Goal: Information Seeking & Learning: Compare options

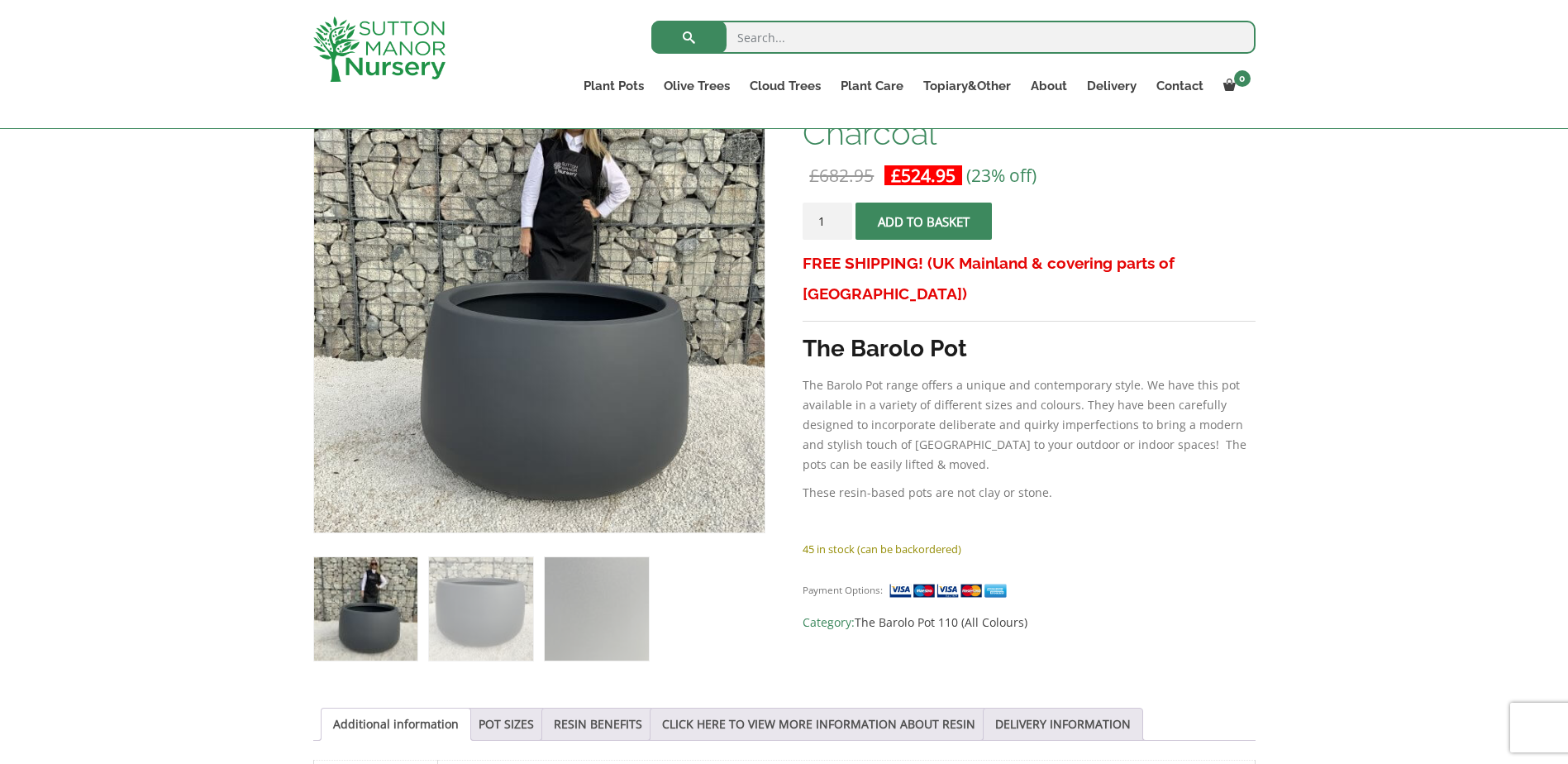
scroll to position [549, 0]
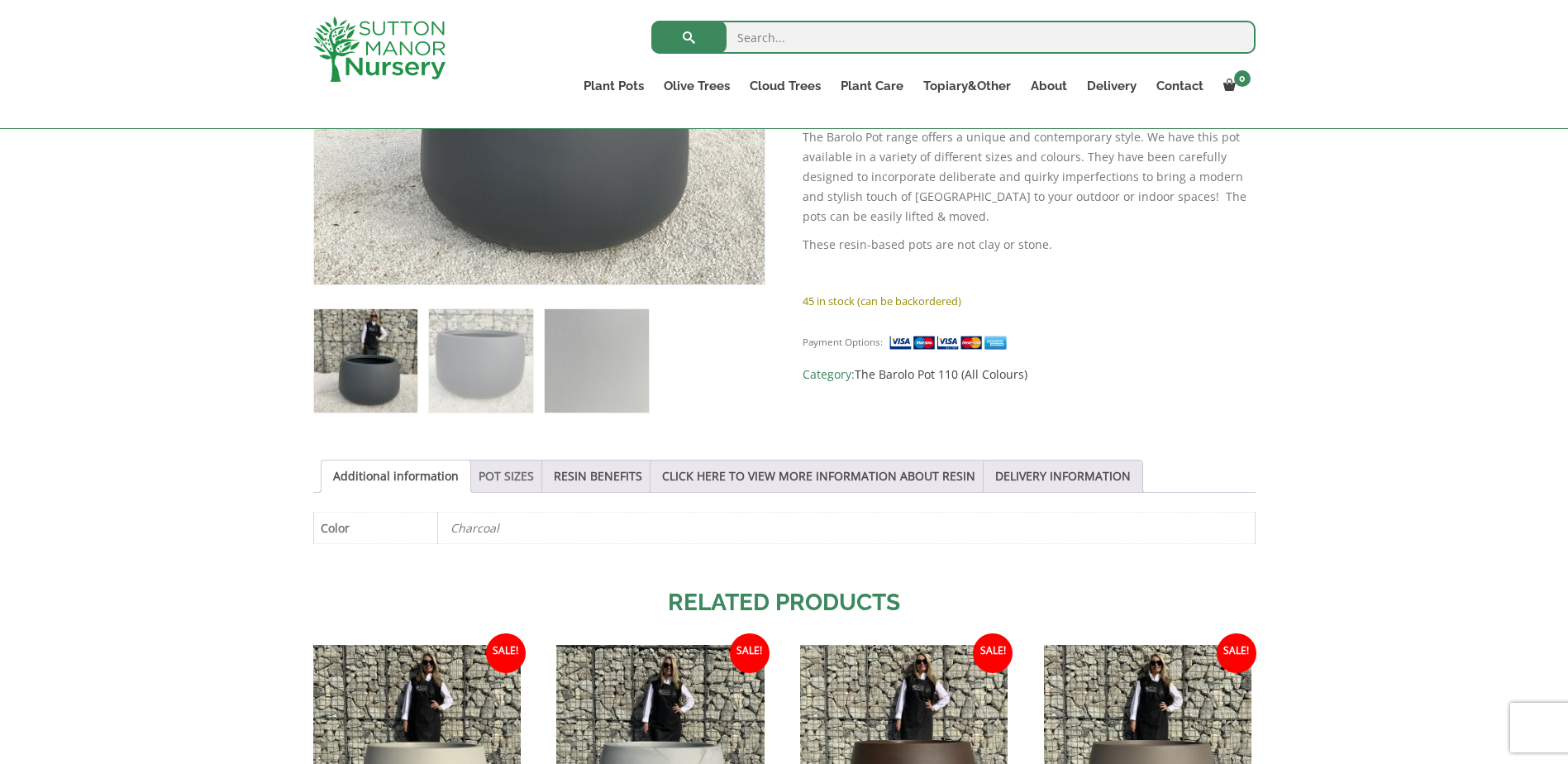
click at [483, 465] on link "POT SIZES" at bounding box center [506, 476] width 56 height 31
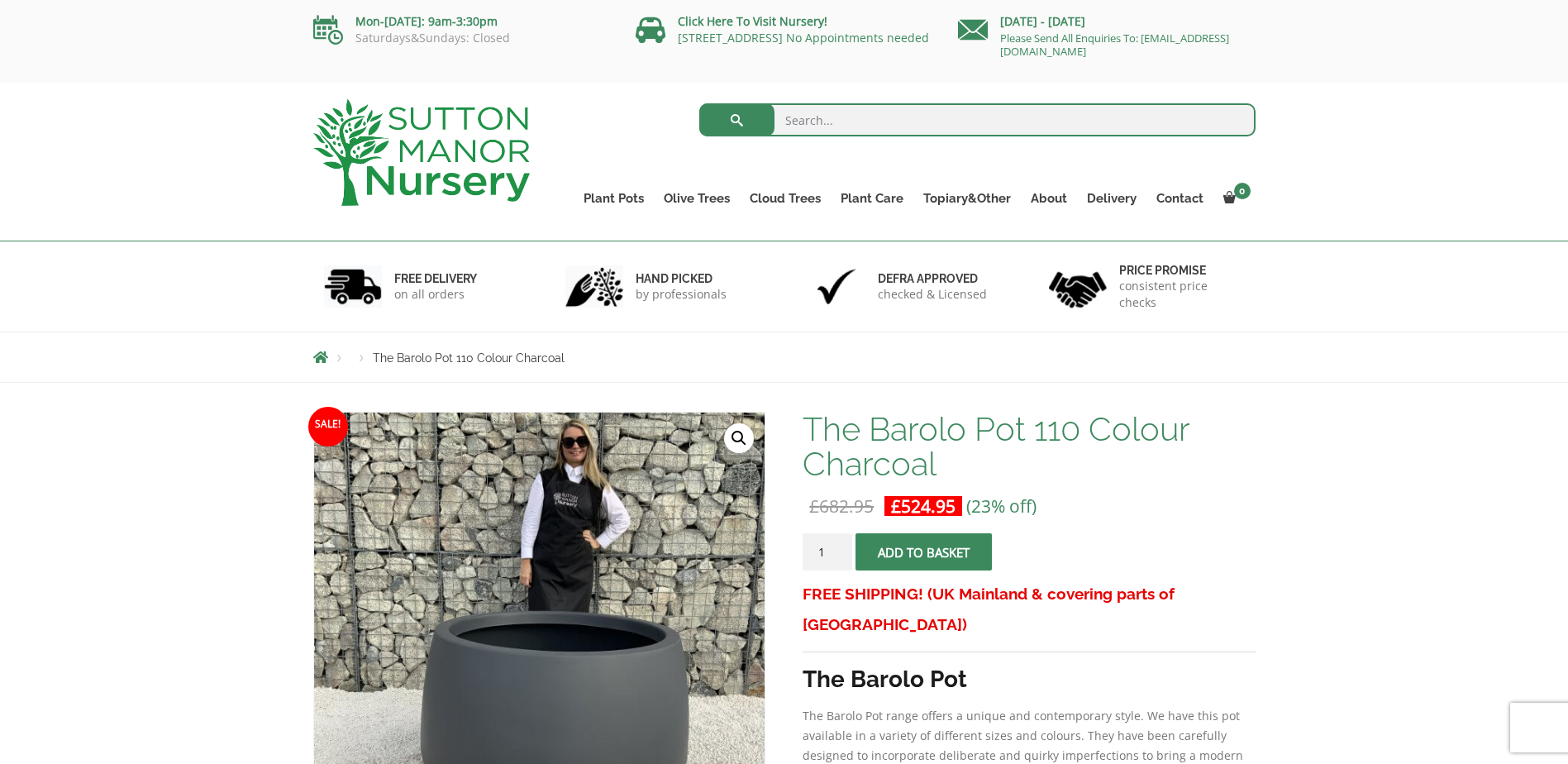
scroll to position [301, 0]
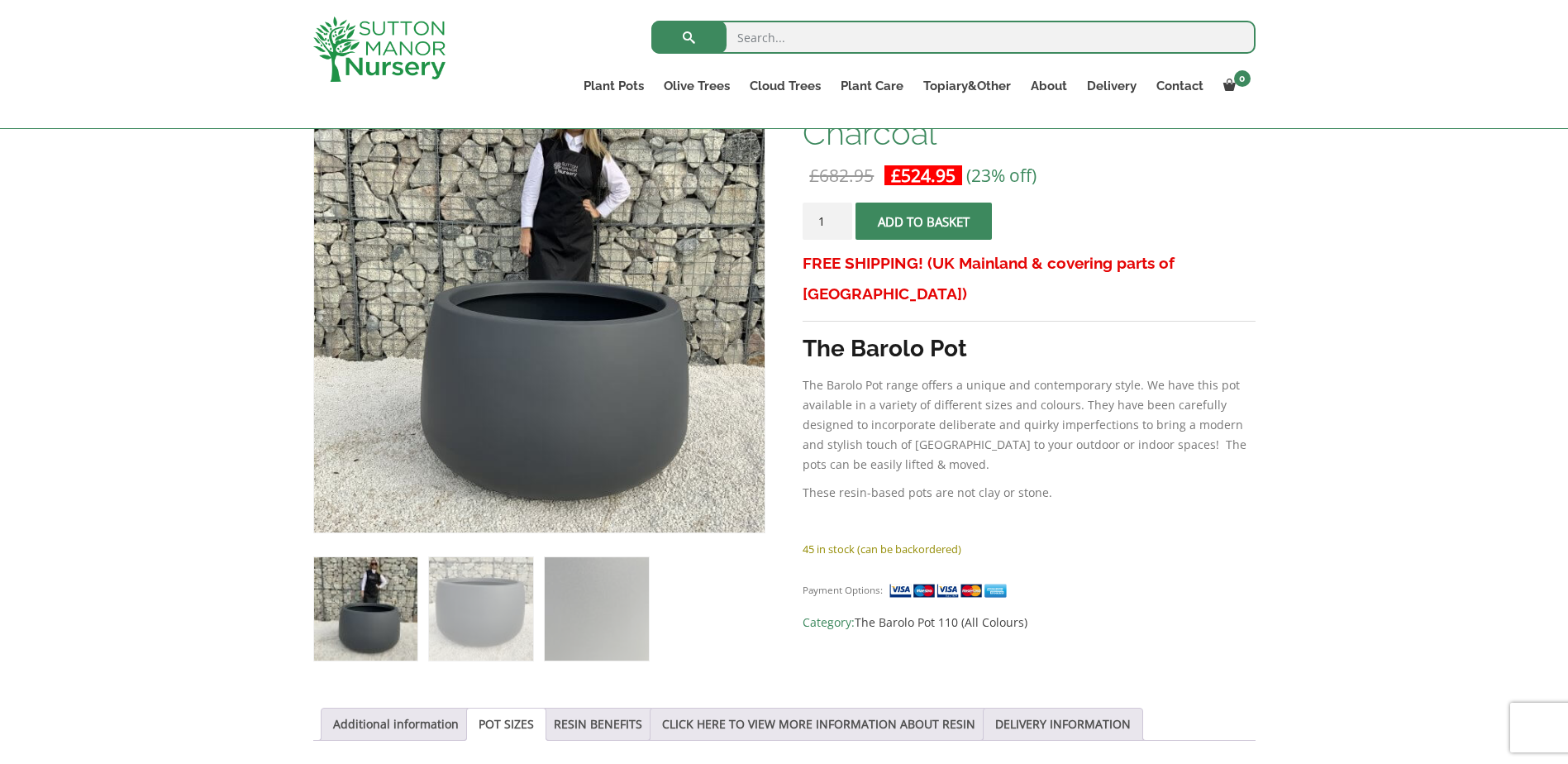
click at [966, 582] on img at bounding box center [951, 590] width 124 height 17
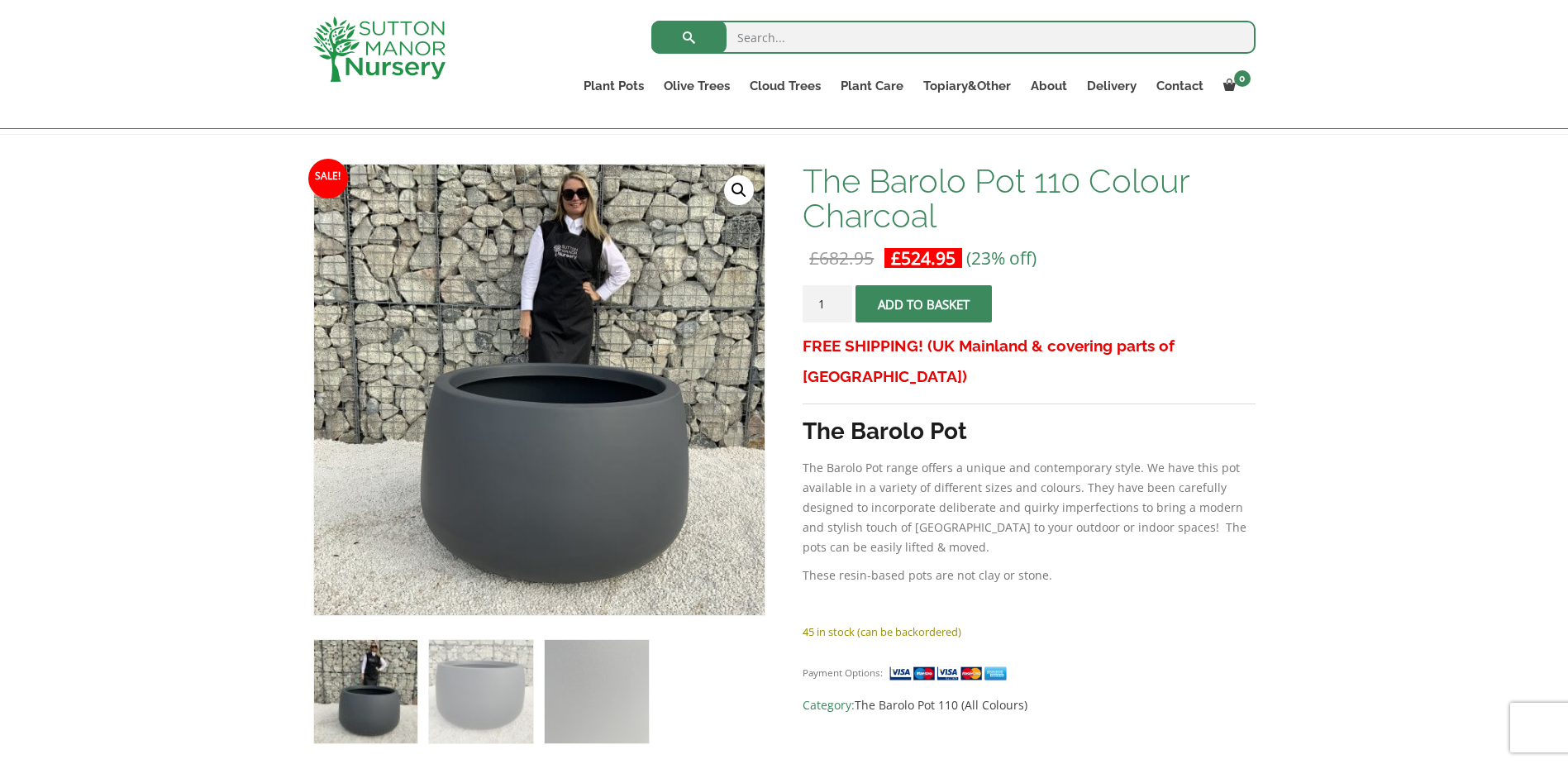
scroll to position [0, 0]
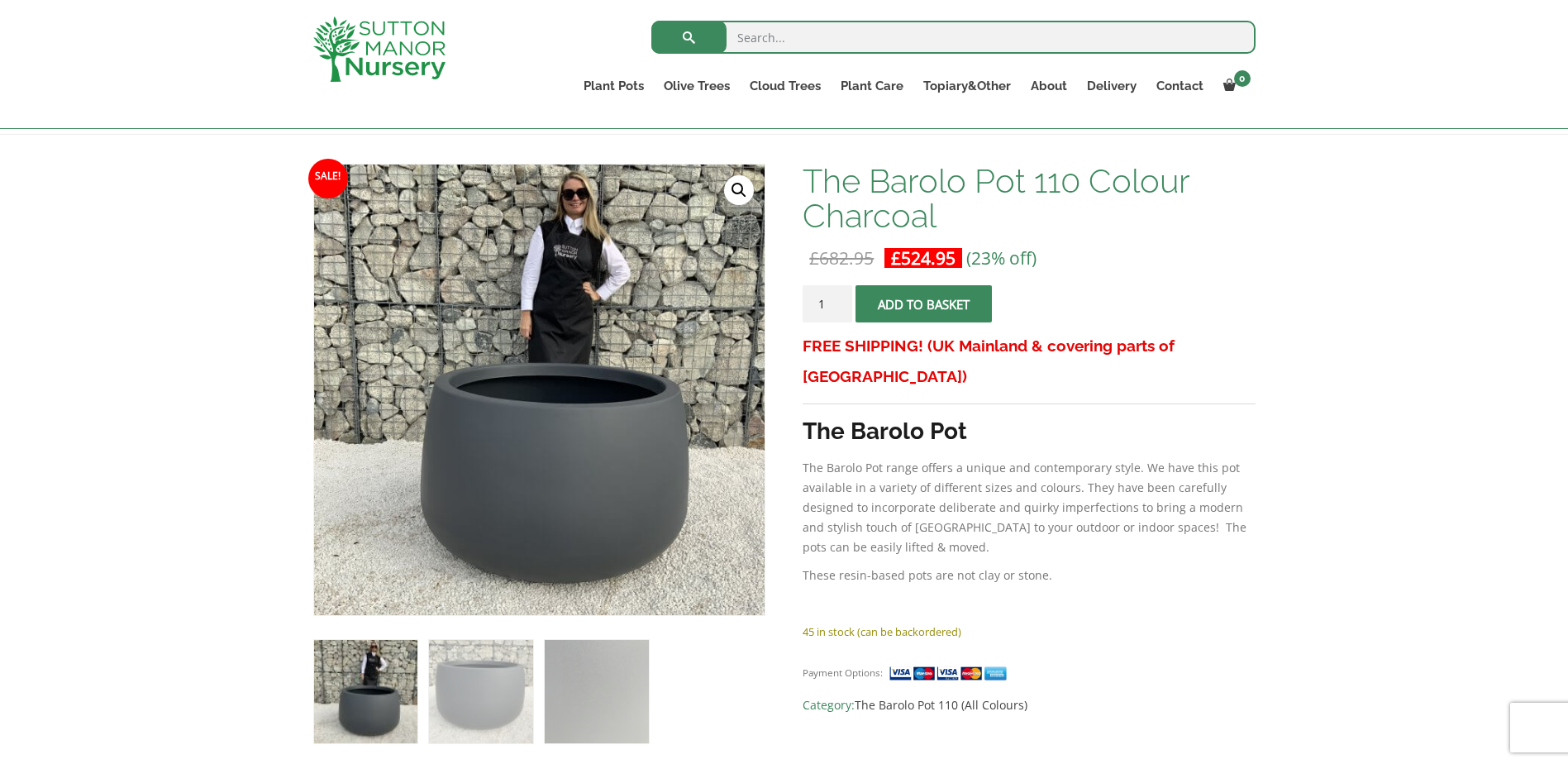
scroll to position [53, 0]
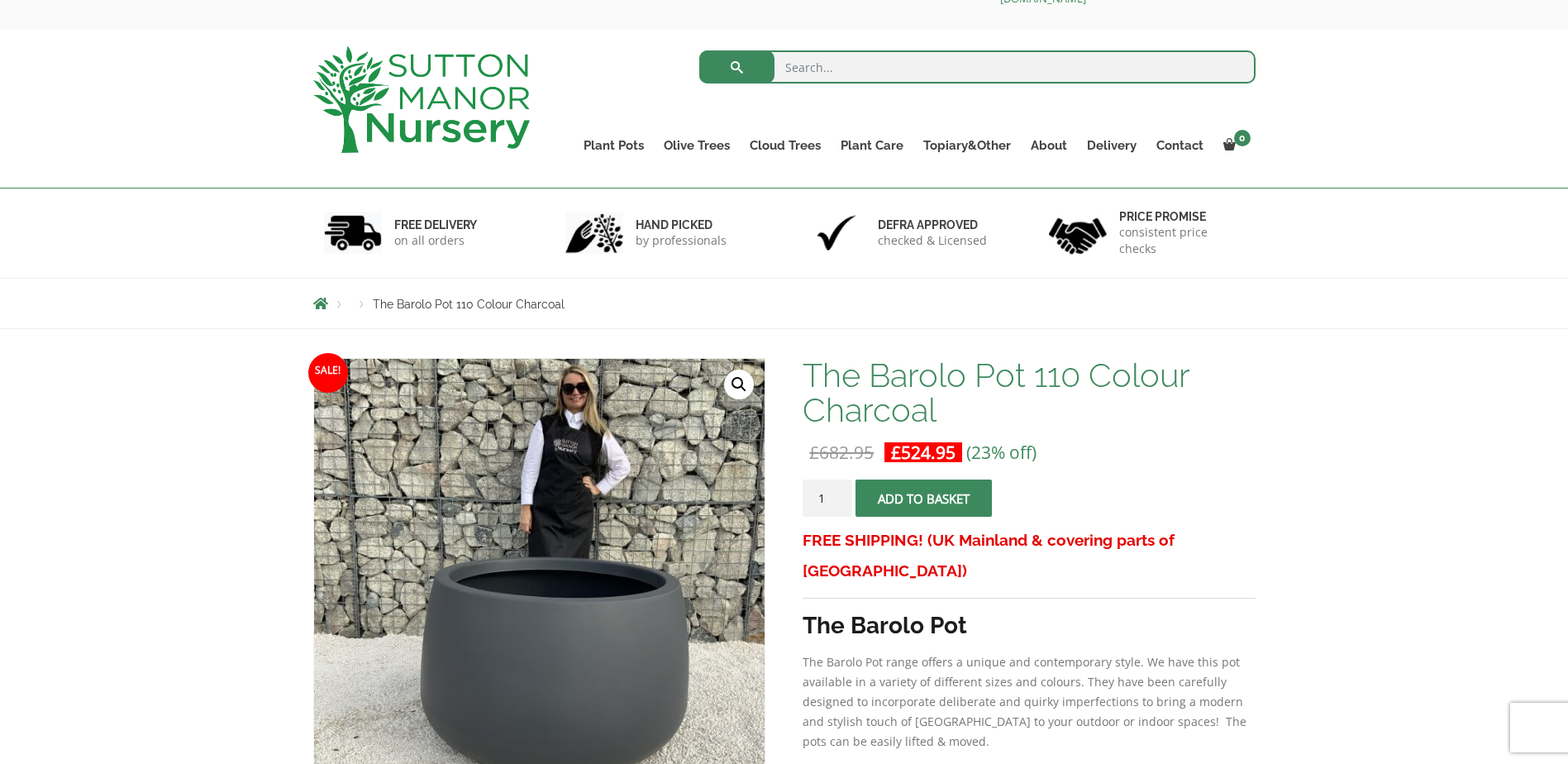
click at [1228, 224] on h6 "Price promise" at bounding box center [1182, 217] width 126 height 15
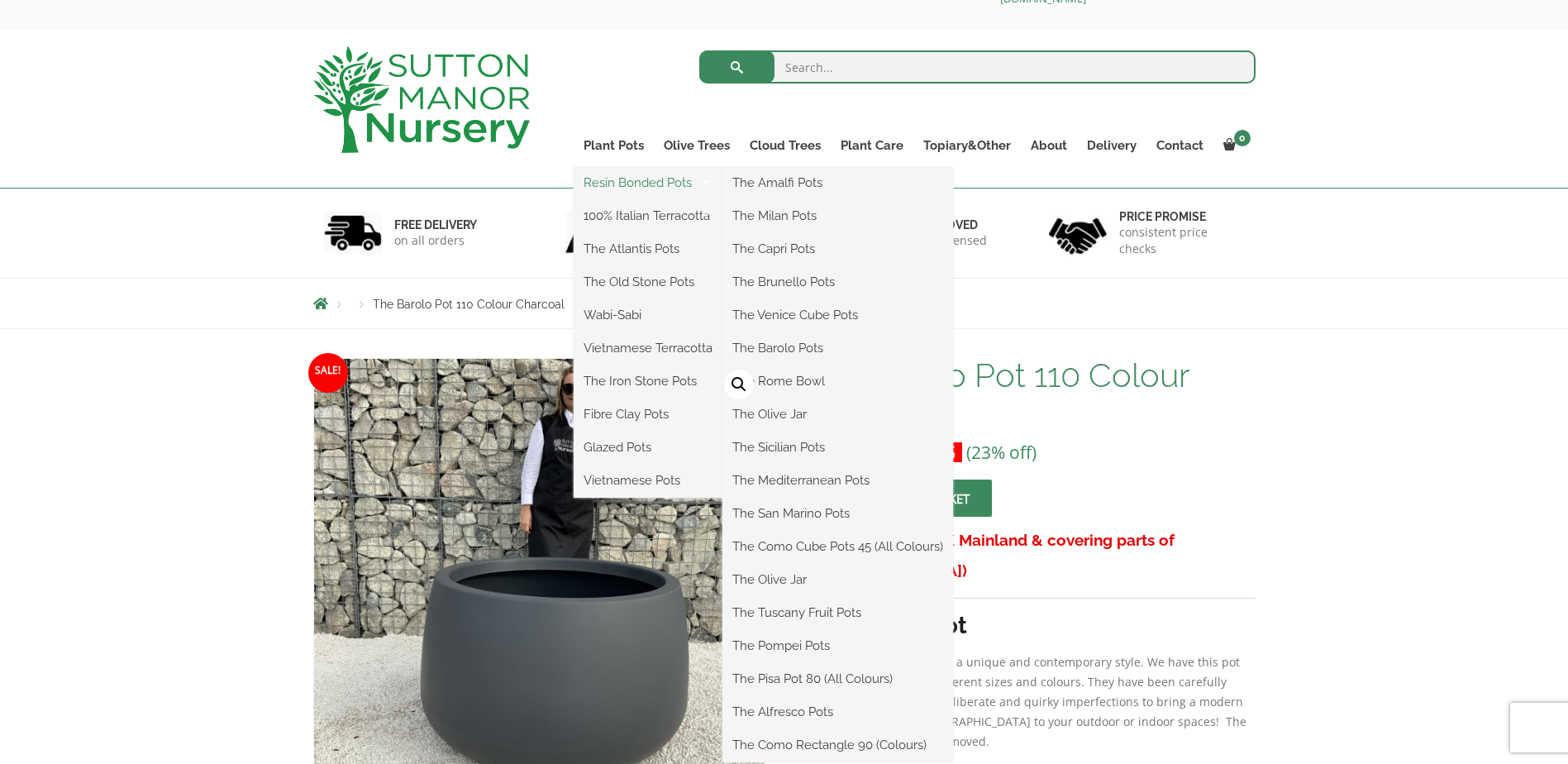
click at [683, 183] on link "Resin Bonded Pots" at bounding box center [647, 182] width 148 height 25
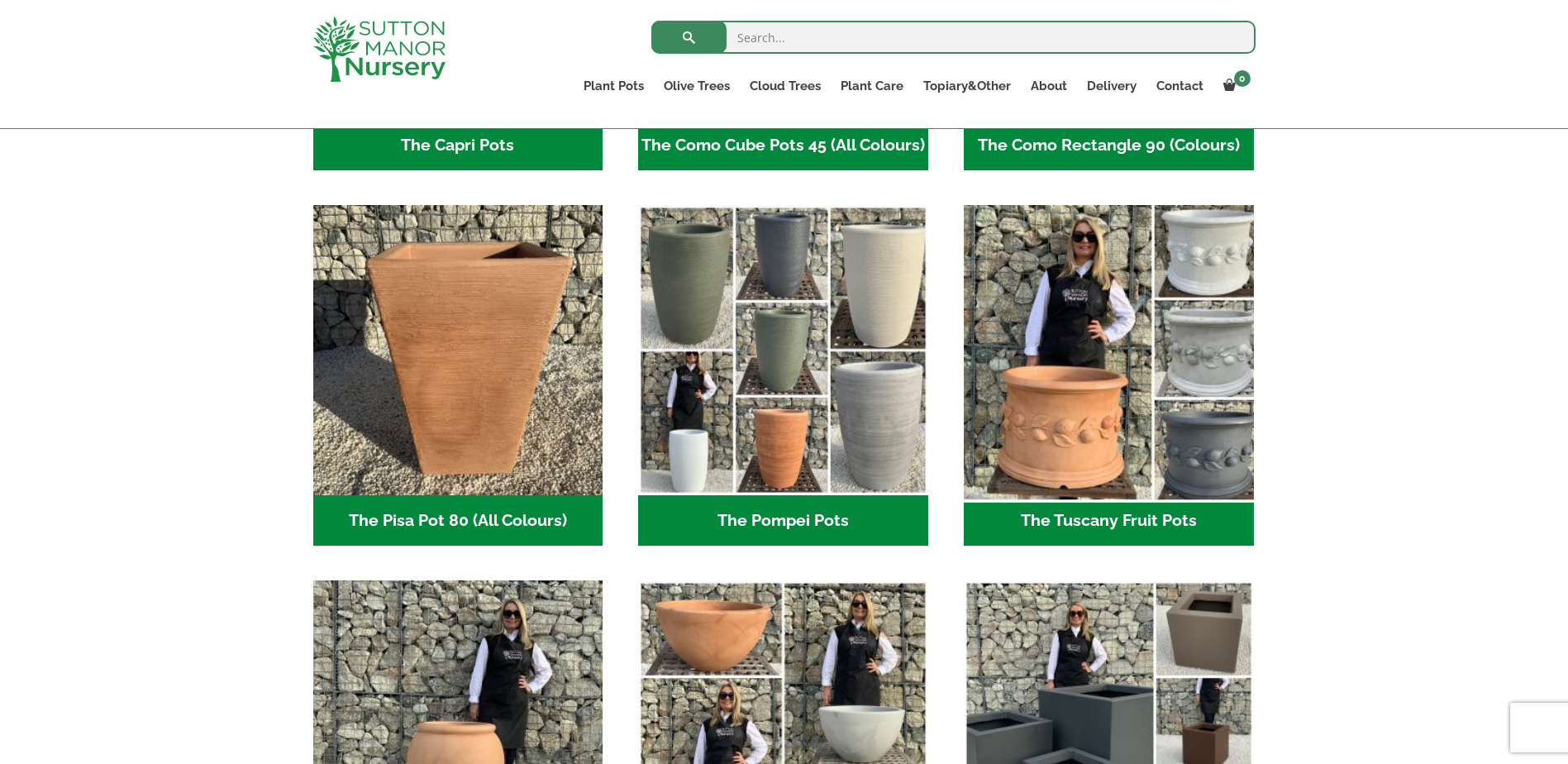
scroll to position [1458, 0]
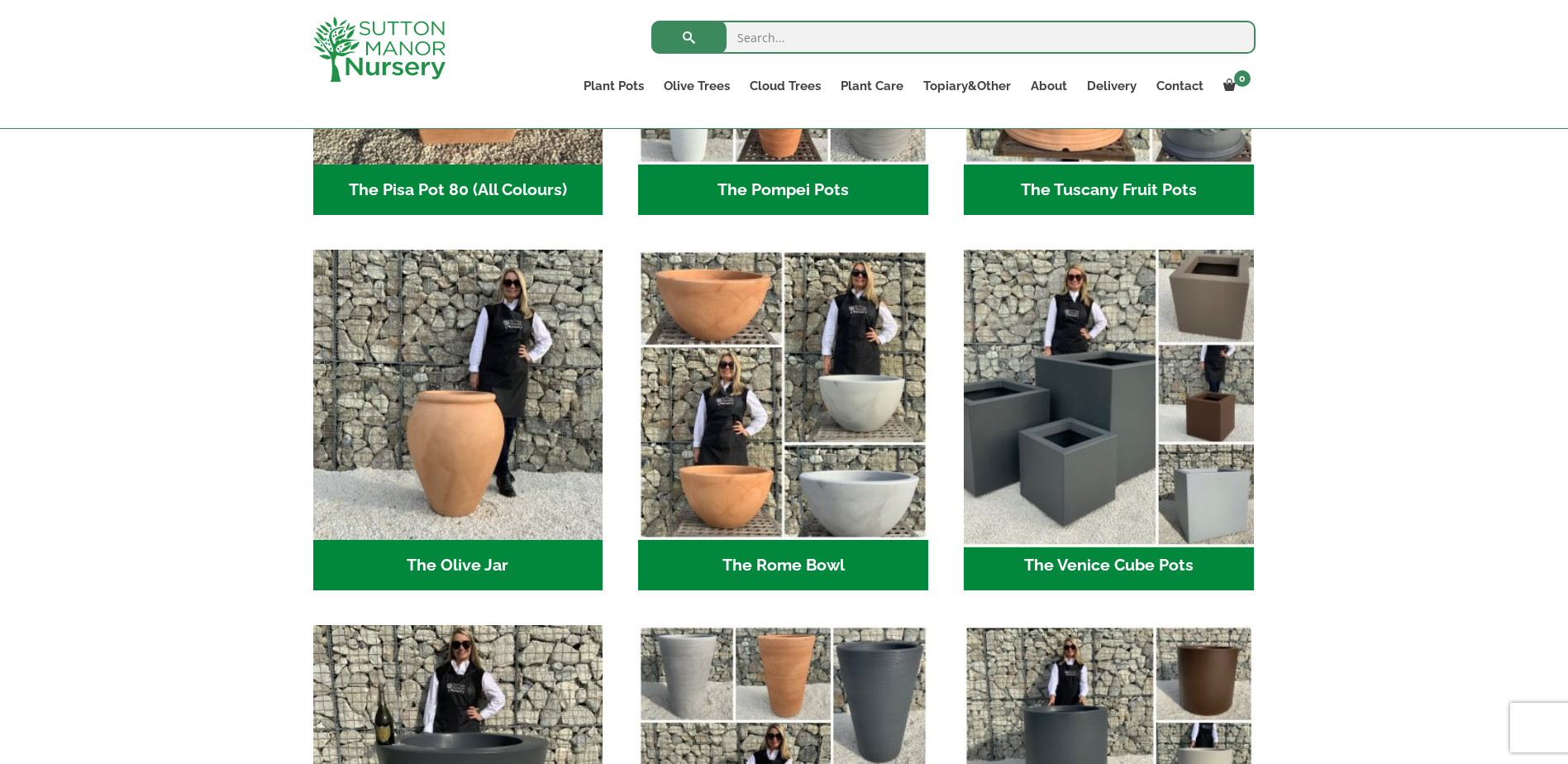
click at [1131, 433] on img "Visit product category The Venice Cube Pots" at bounding box center [1108, 395] width 304 height 304
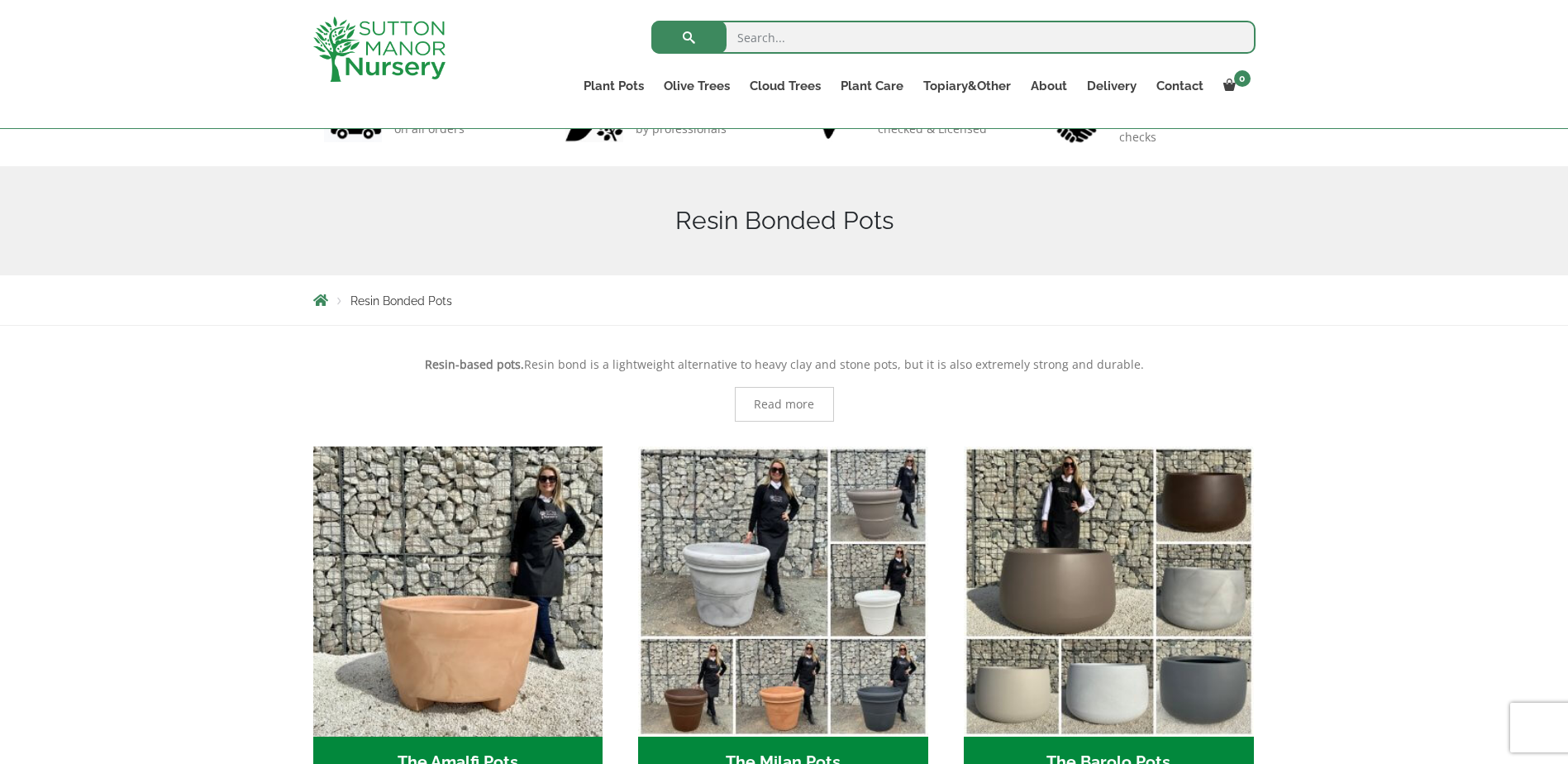
scroll to position [383, 0]
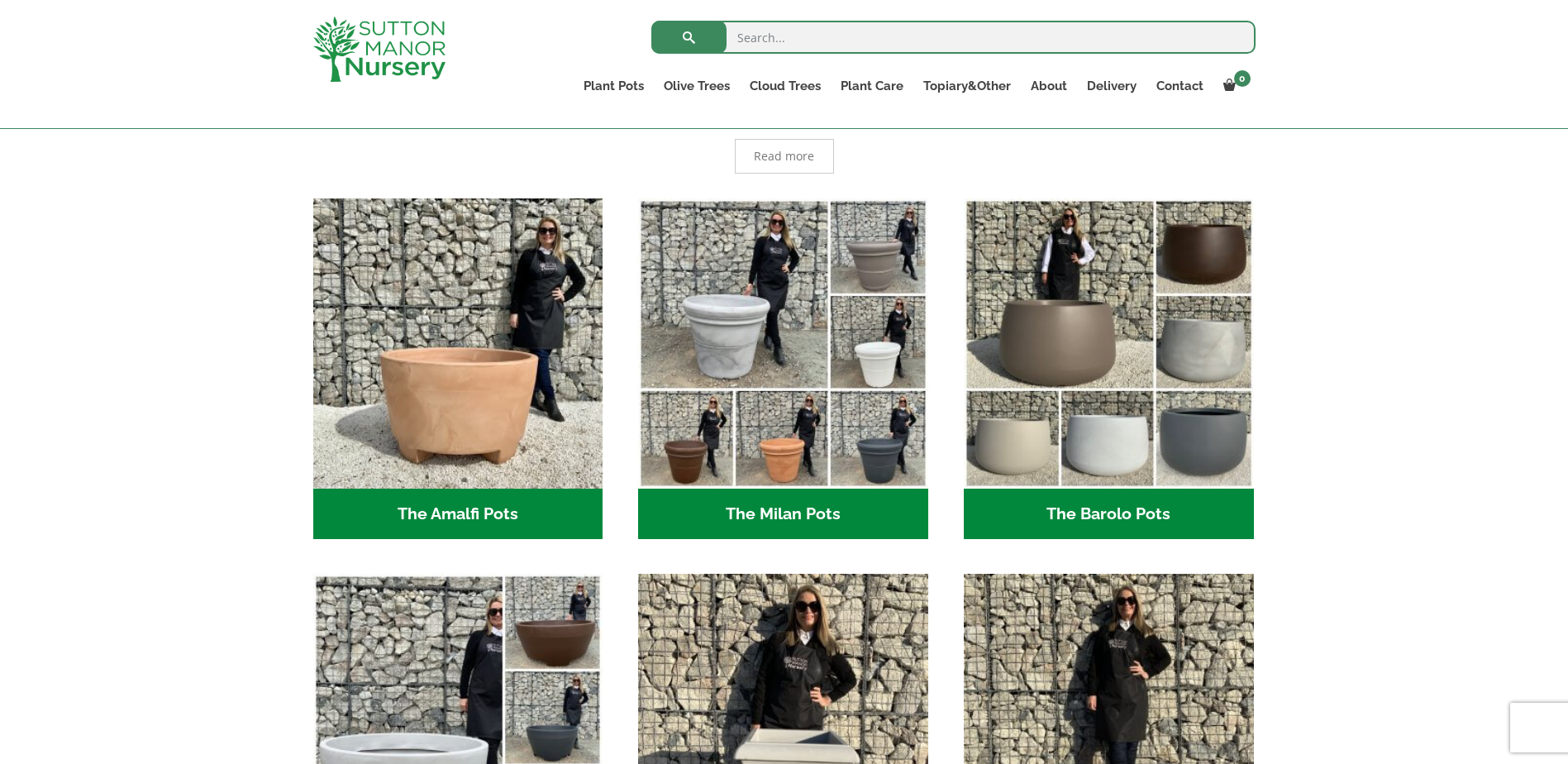
click at [1075, 442] on img "Visit product category The Barolo Pots" at bounding box center [1108, 343] width 290 height 290
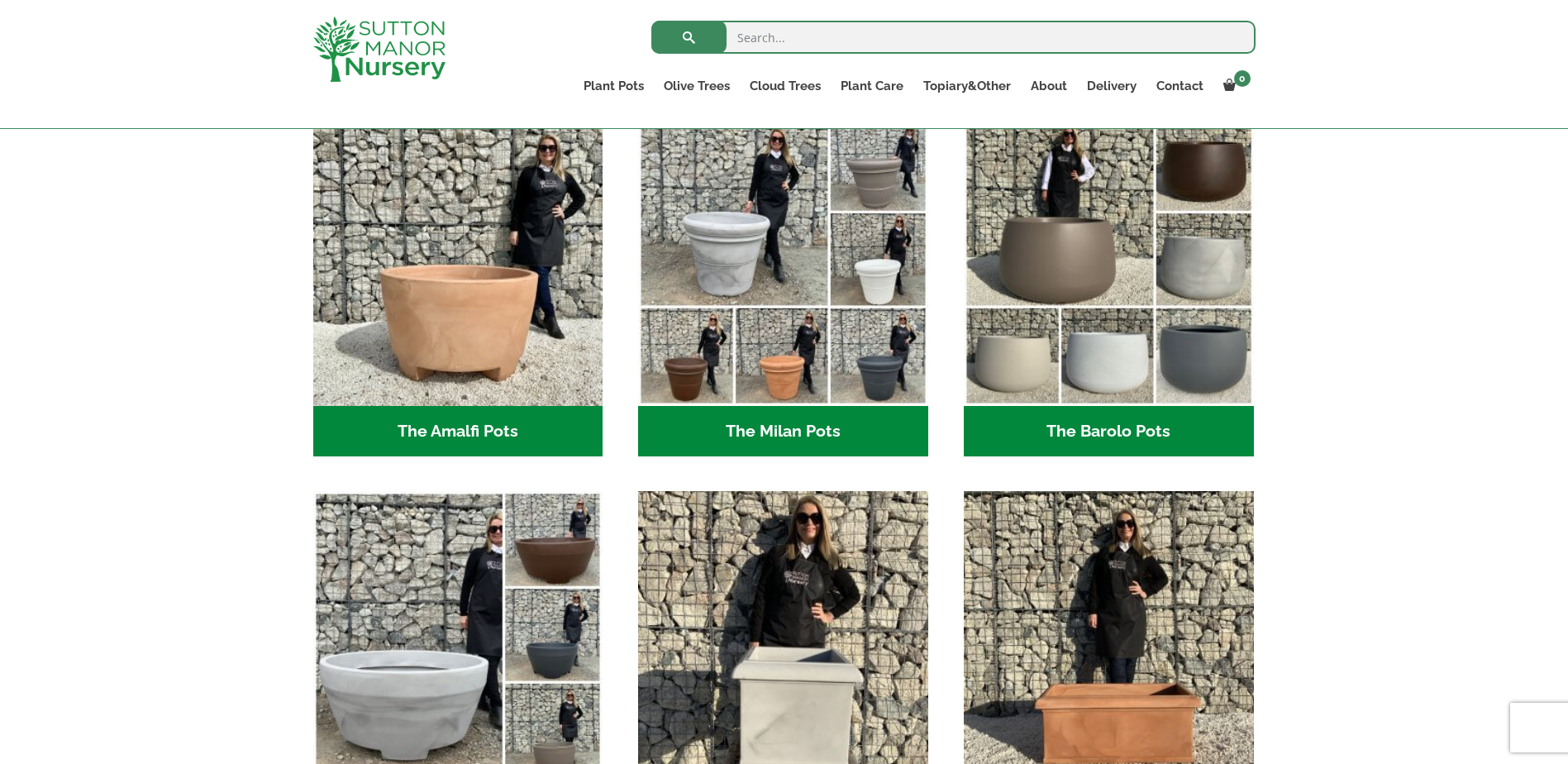
scroll to position [136, 0]
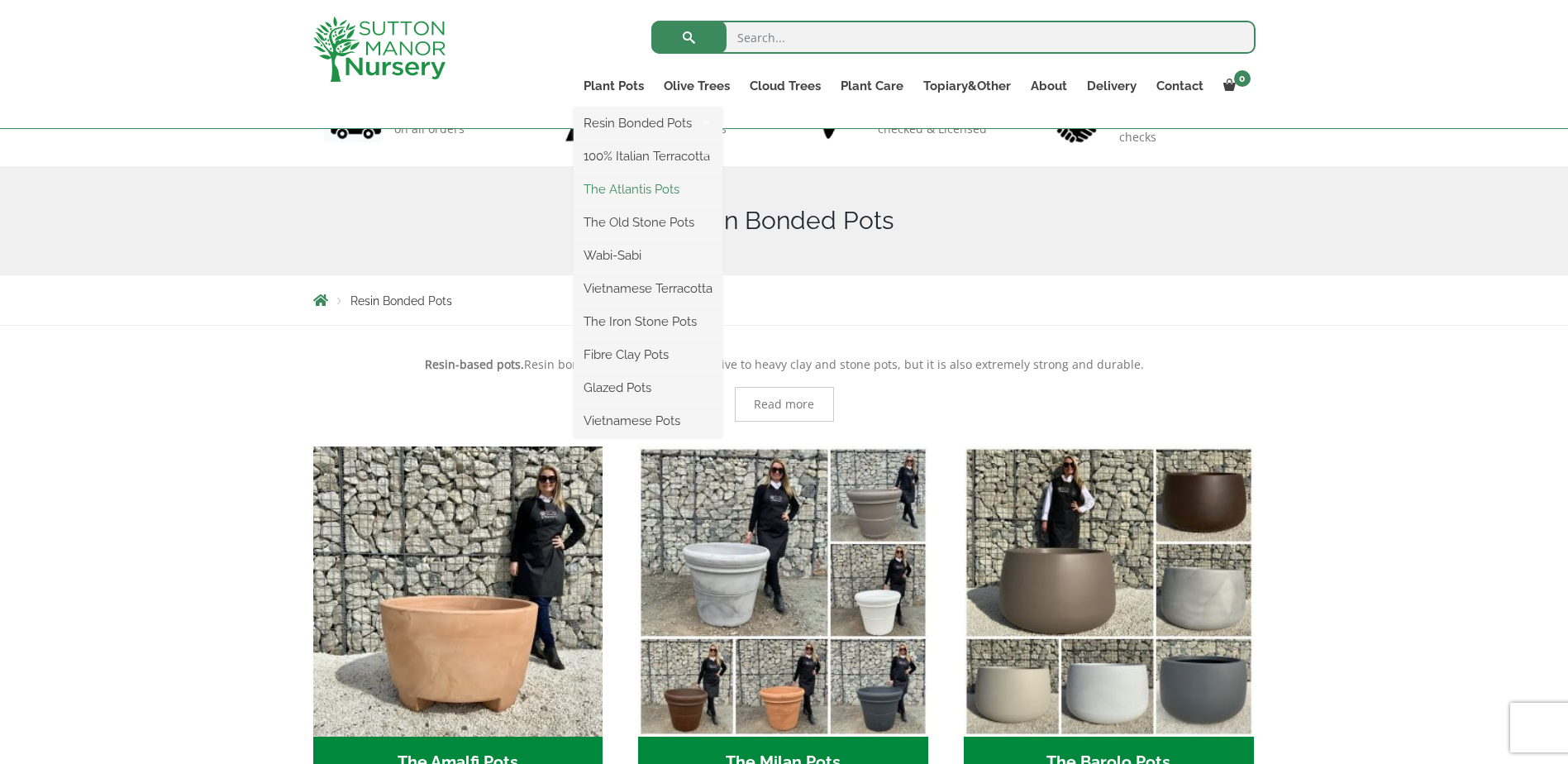
click at [624, 188] on link "The Atlantis Pots" at bounding box center [647, 188] width 148 height 25
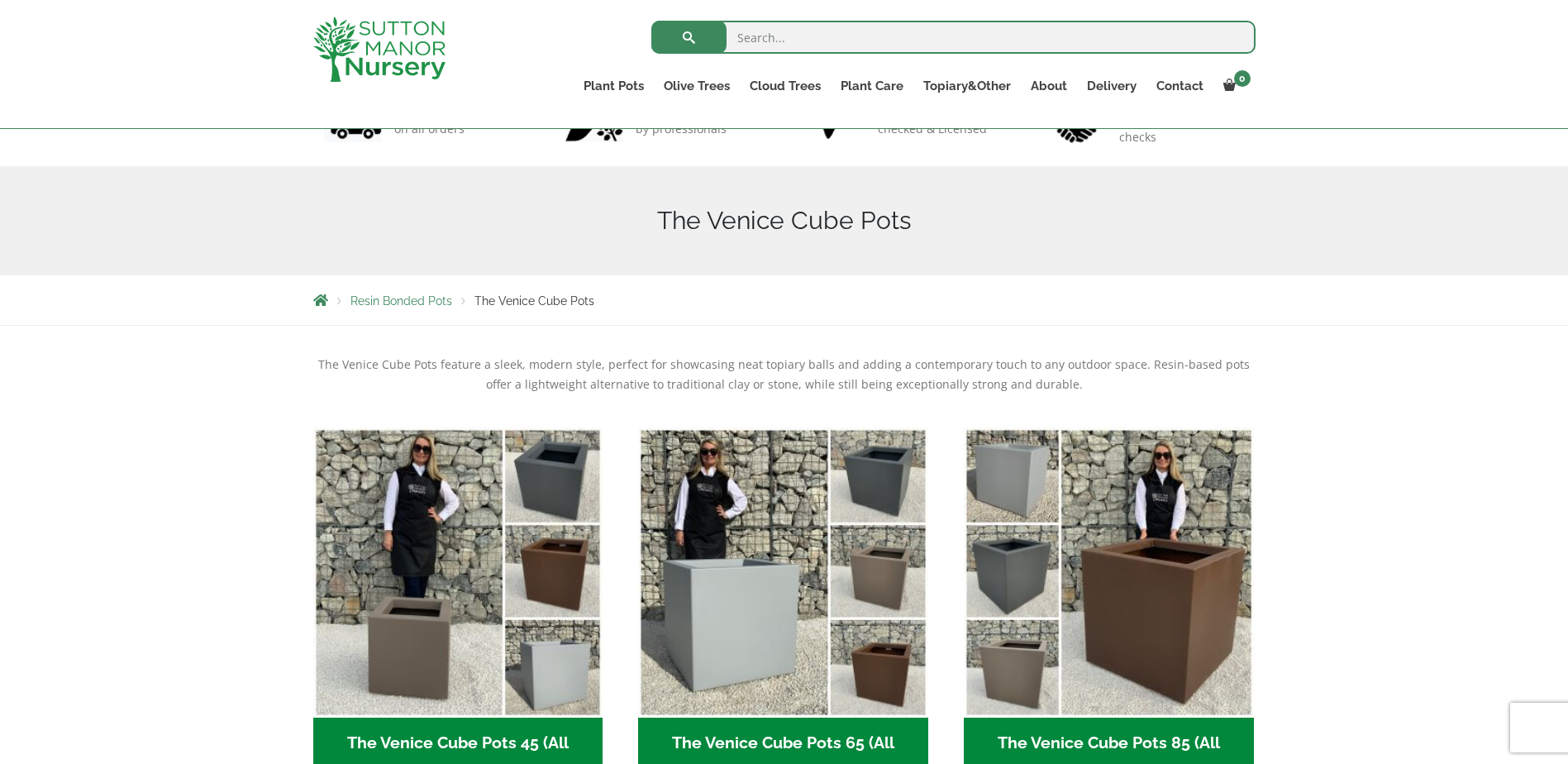
scroll to position [301, 0]
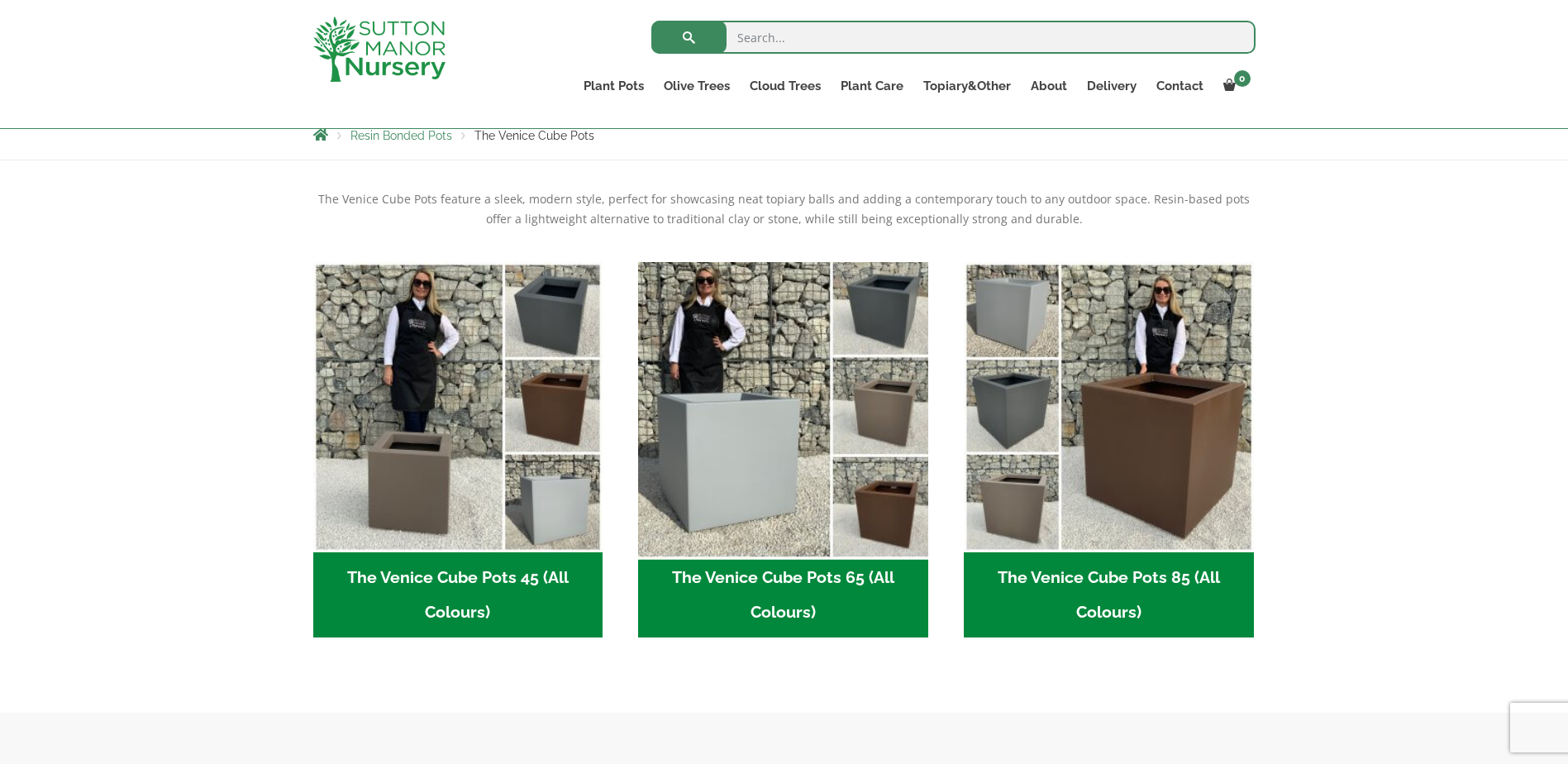
click at [759, 469] on img "Visit product category The Venice Cube Pots 65 (All Colours)" at bounding box center [783, 407] width 304 height 304
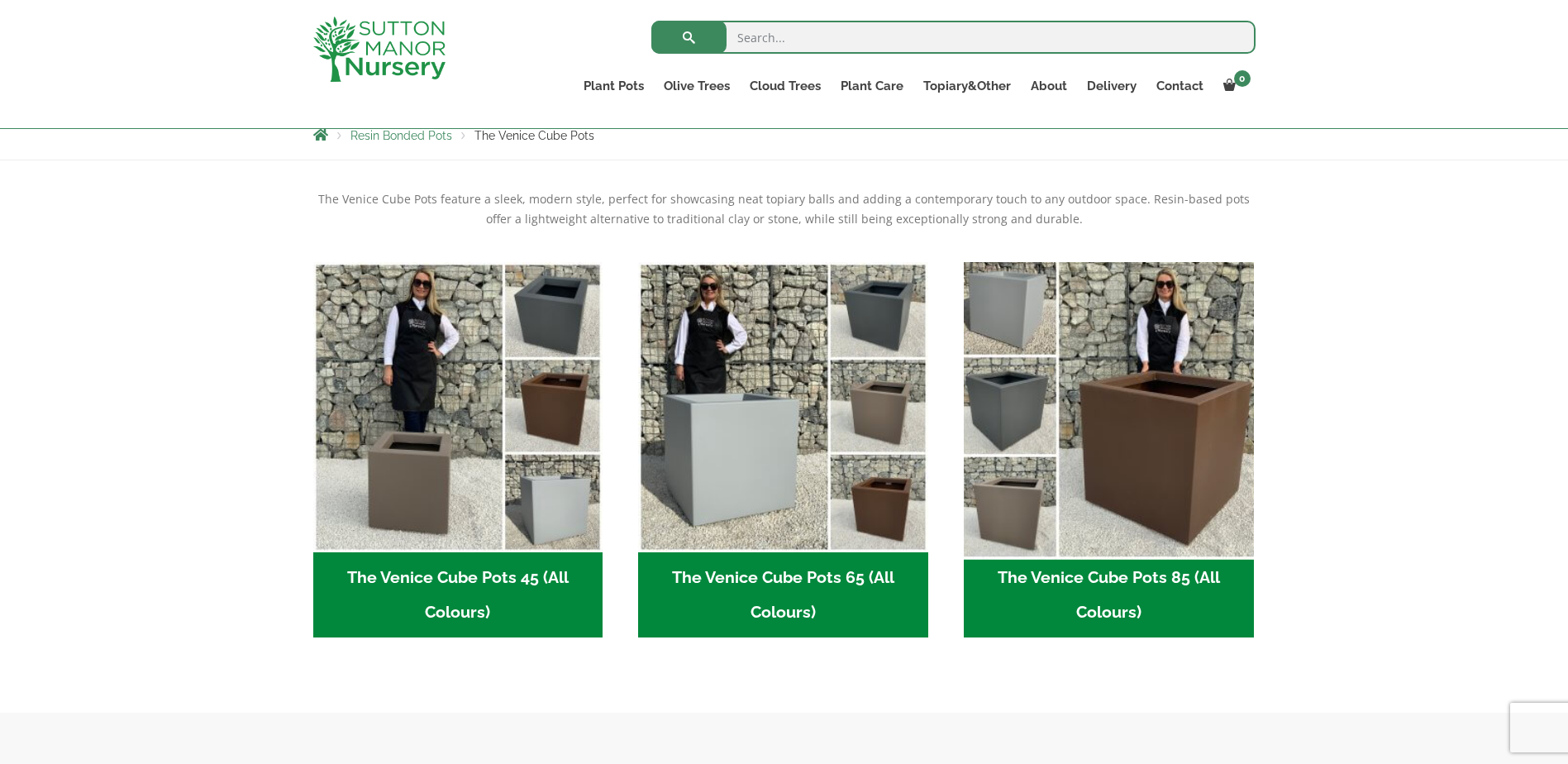
click at [1120, 443] on img "Visit product category The Venice Cube Pots 85 (All Colours)" at bounding box center [1108, 407] width 304 height 304
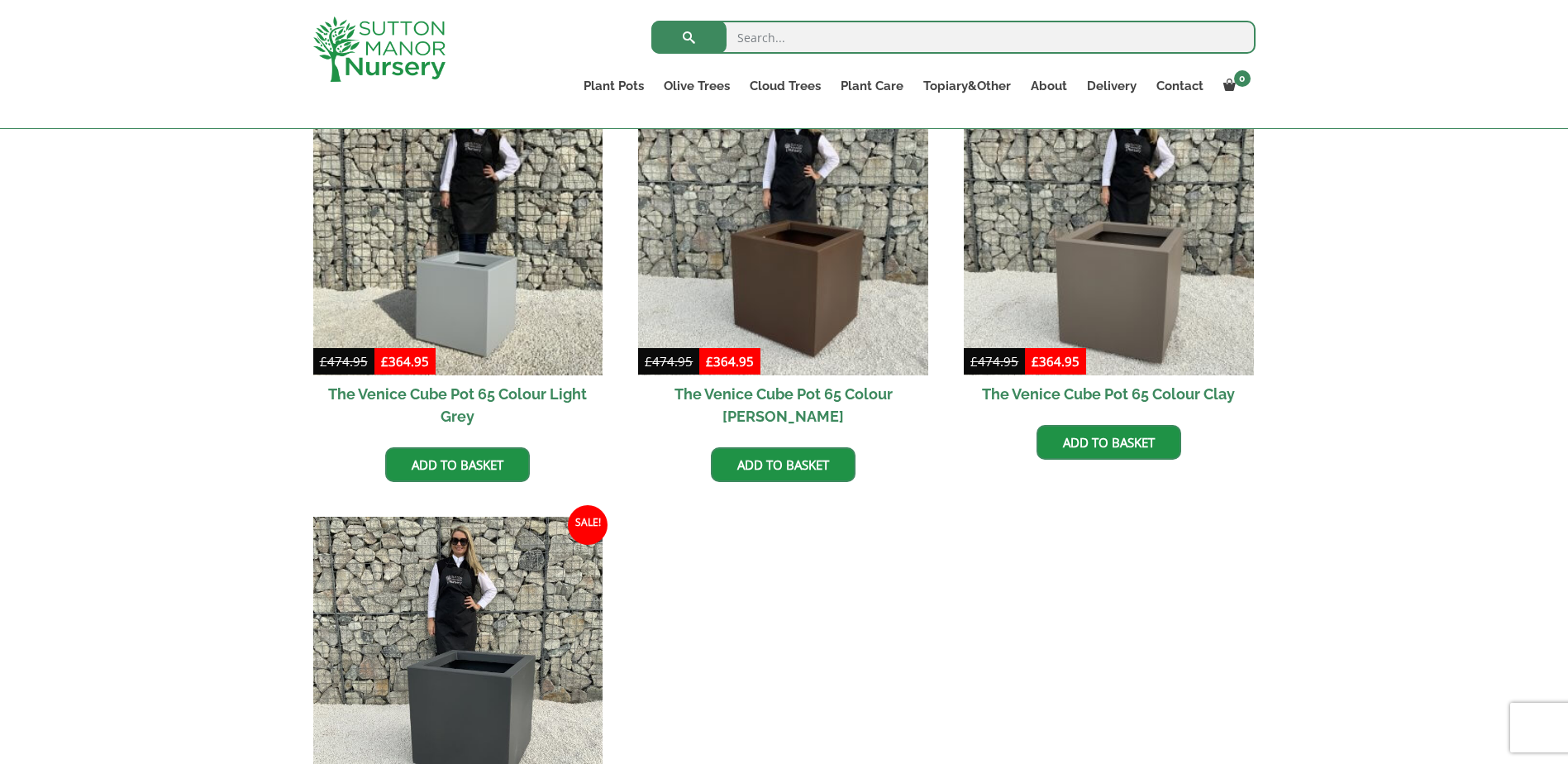
scroll to position [714, 0]
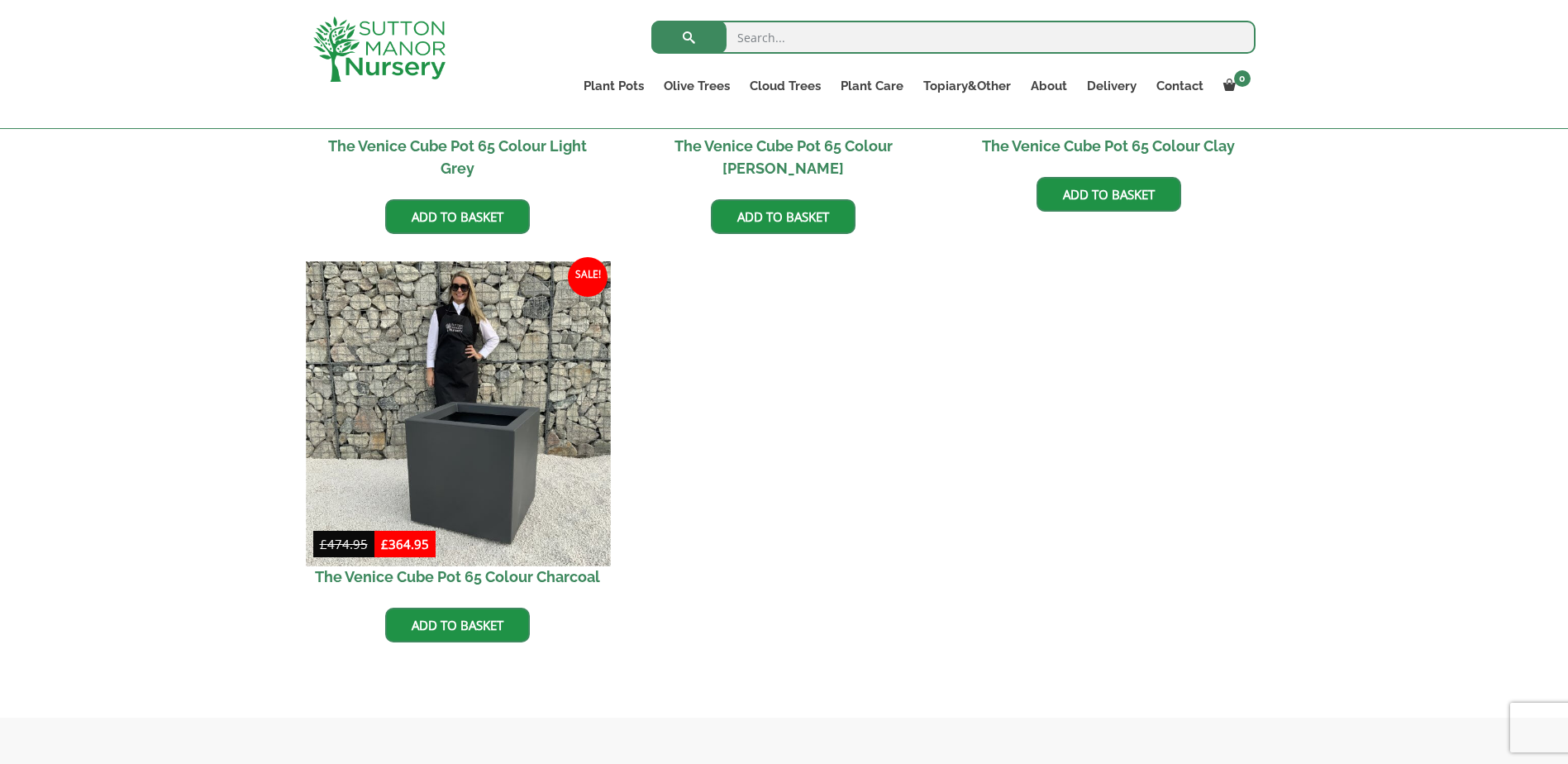
click at [443, 469] on img at bounding box center [458, 413] width 304 height 304
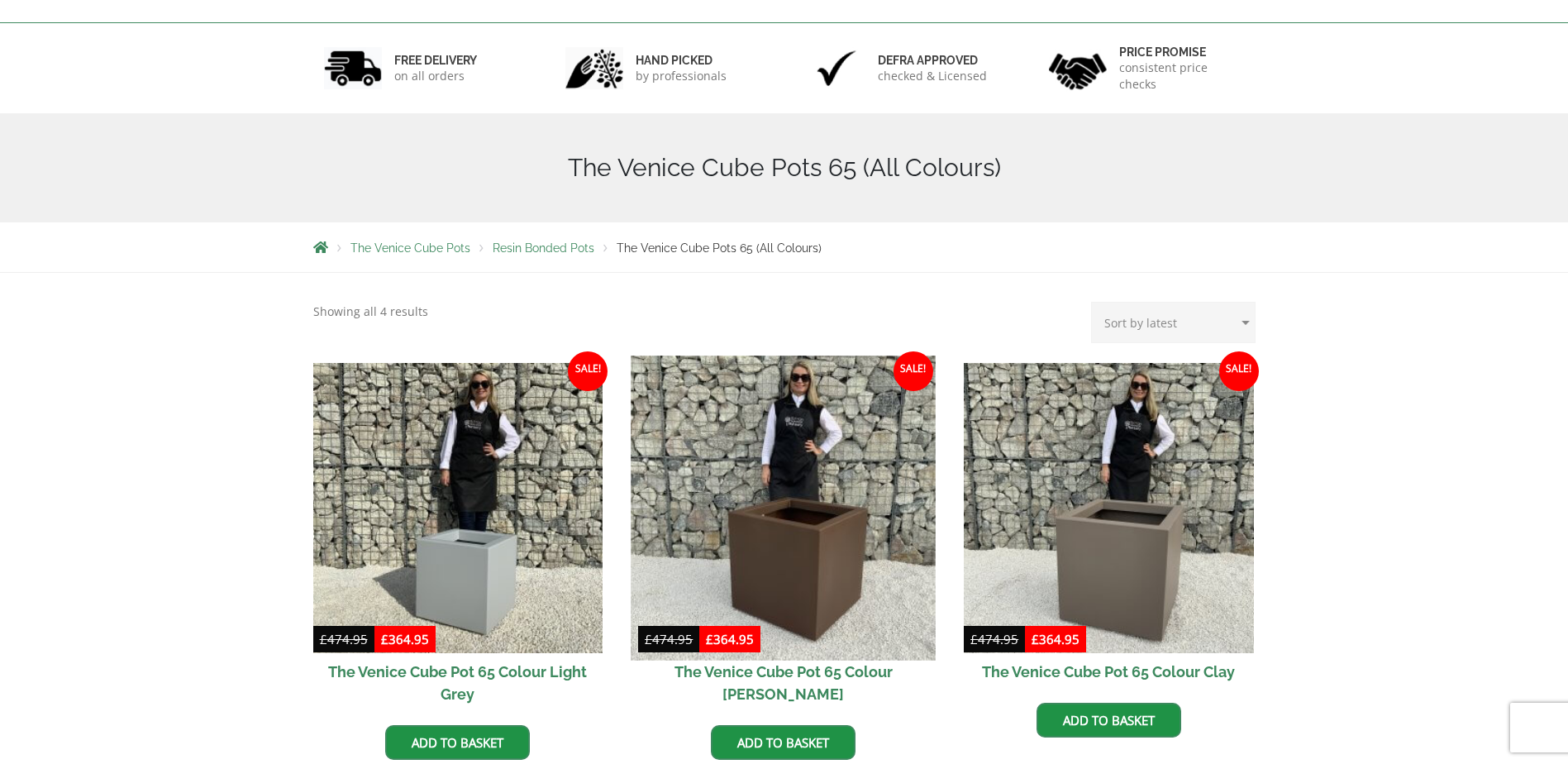
scroll to position [0, 0]
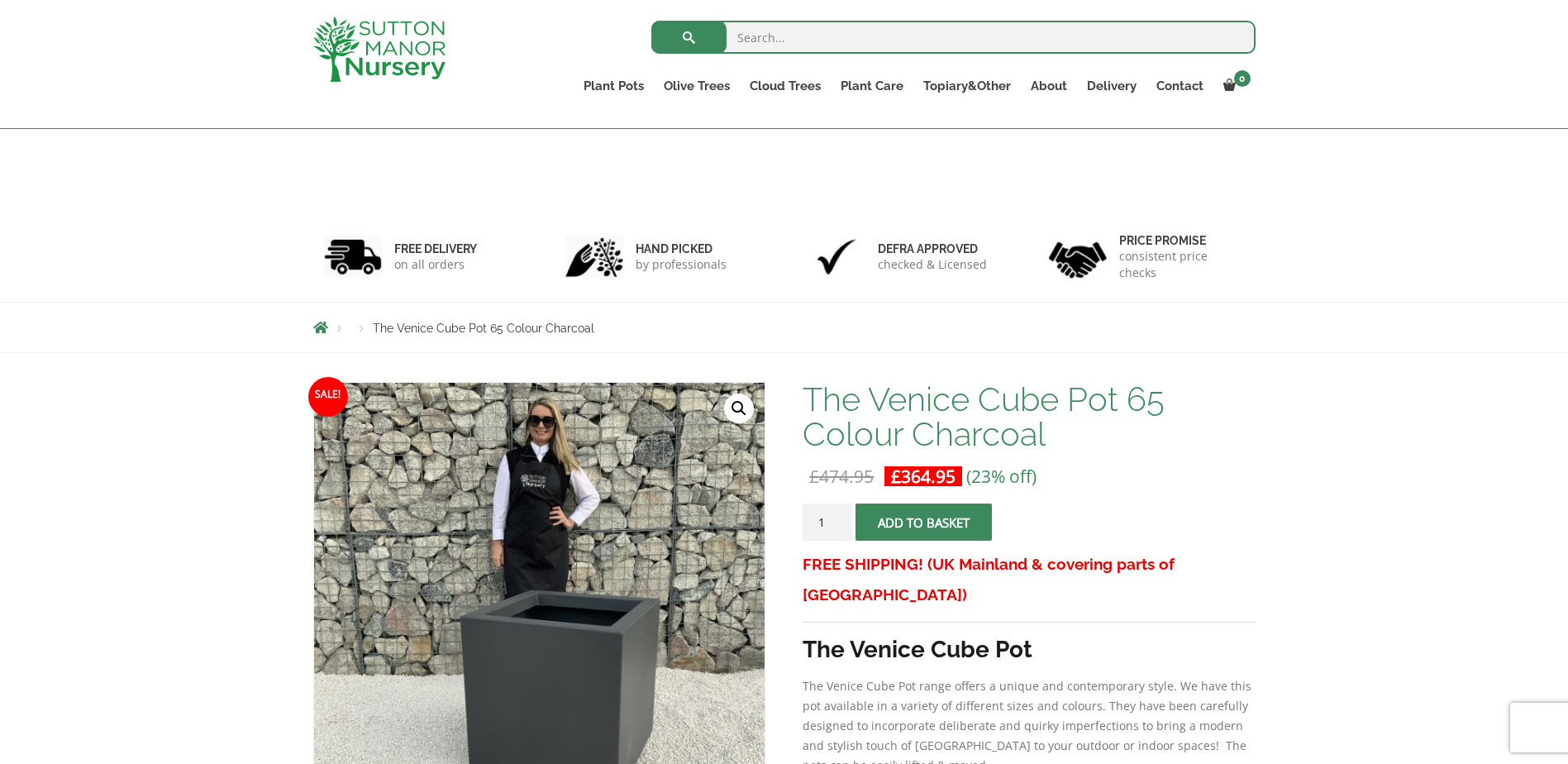
scroll to position [219, 0]
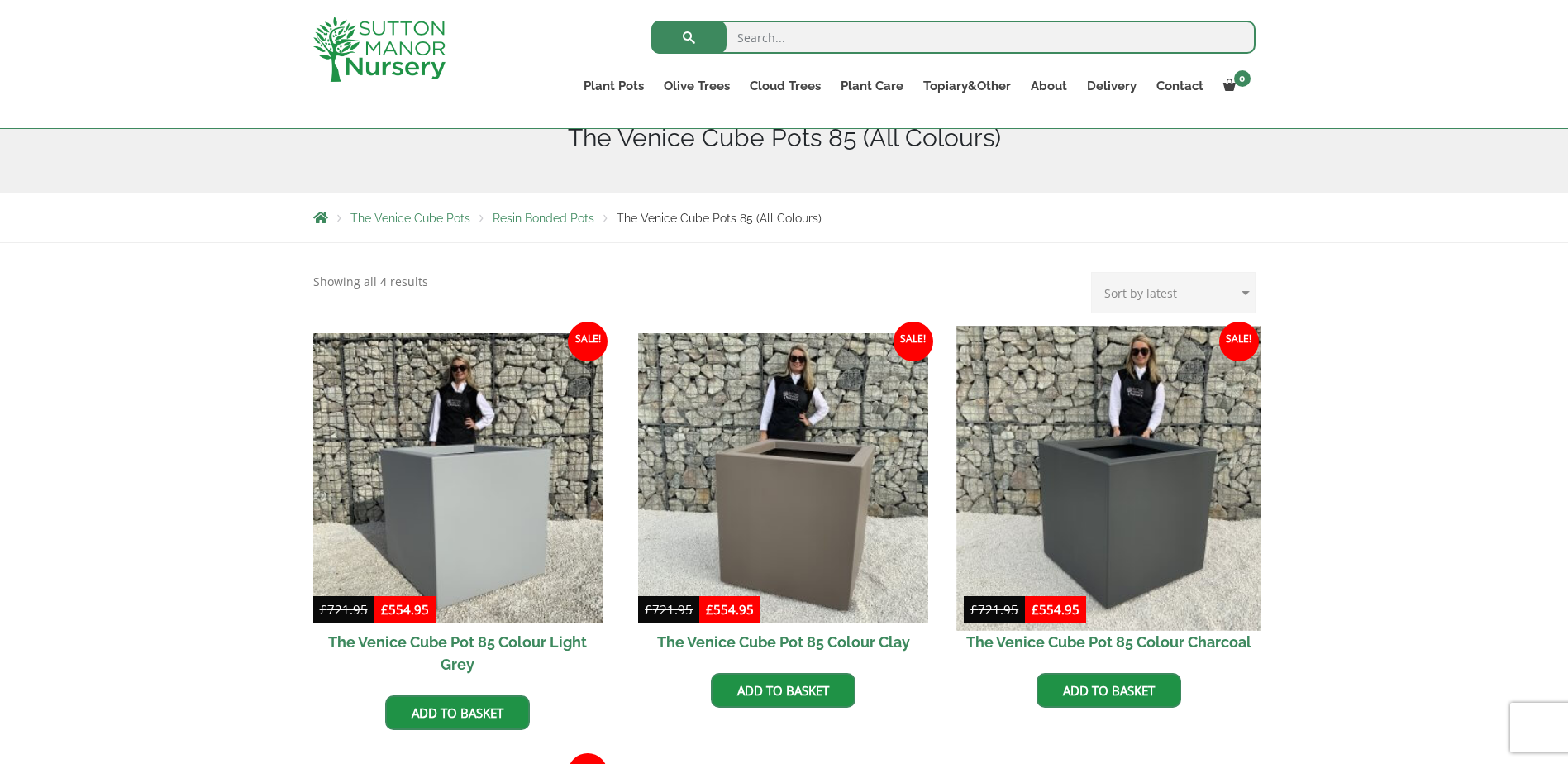
scroll to position [466, 0]
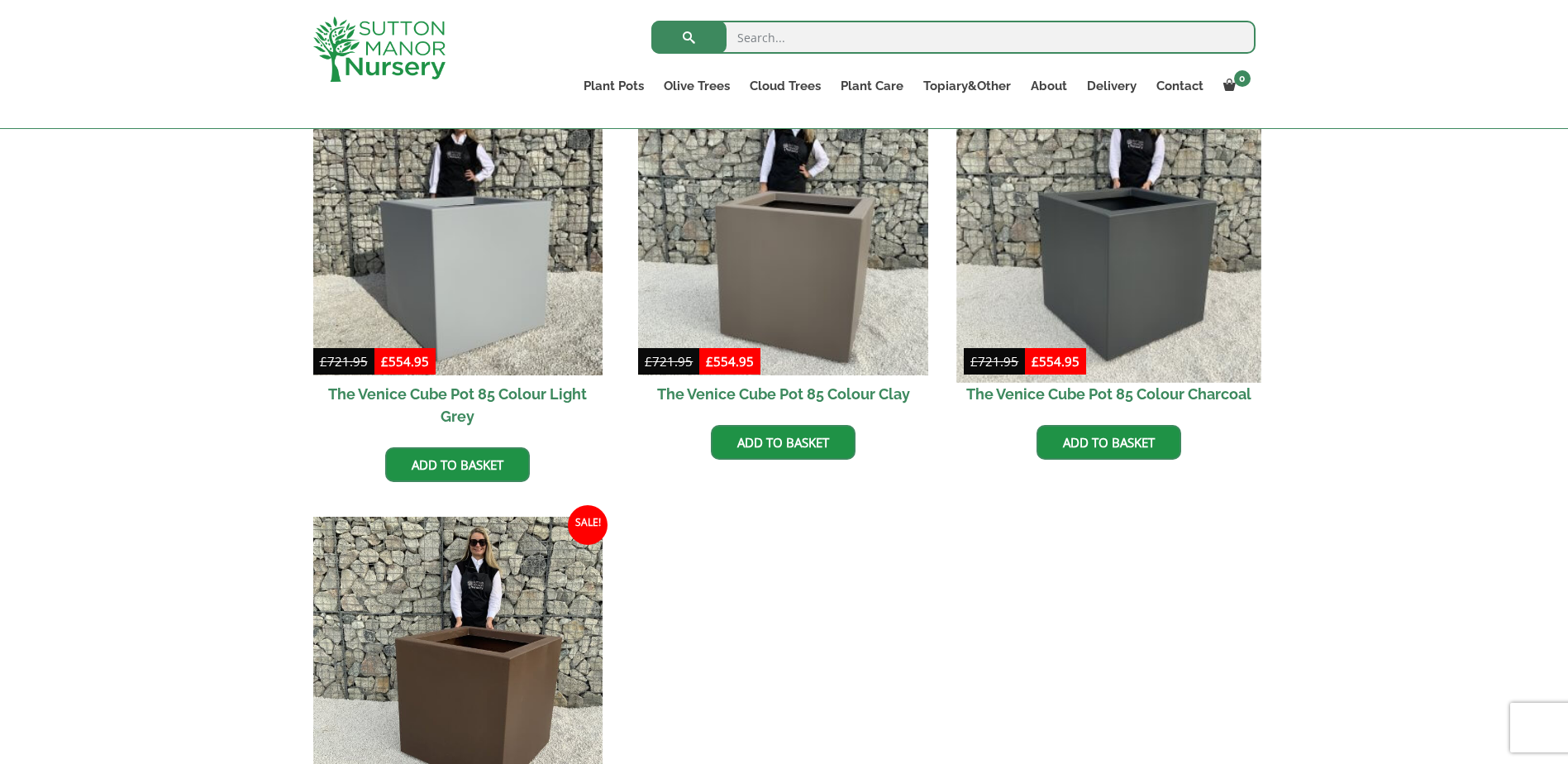
click at [1106, 281] on img at bounding box center [1108, 229] width 304 height 304
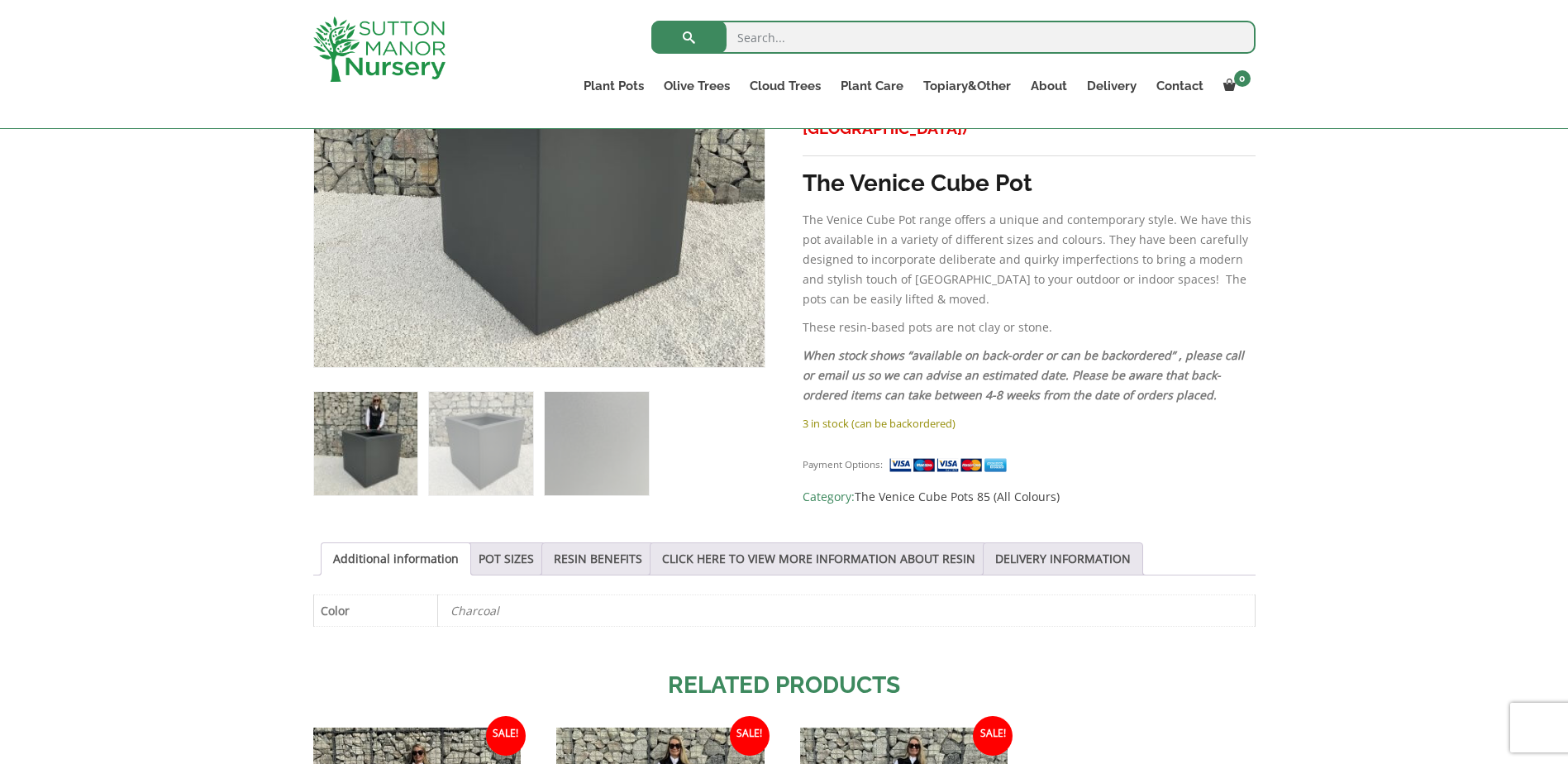
scroll to position [549, 0]
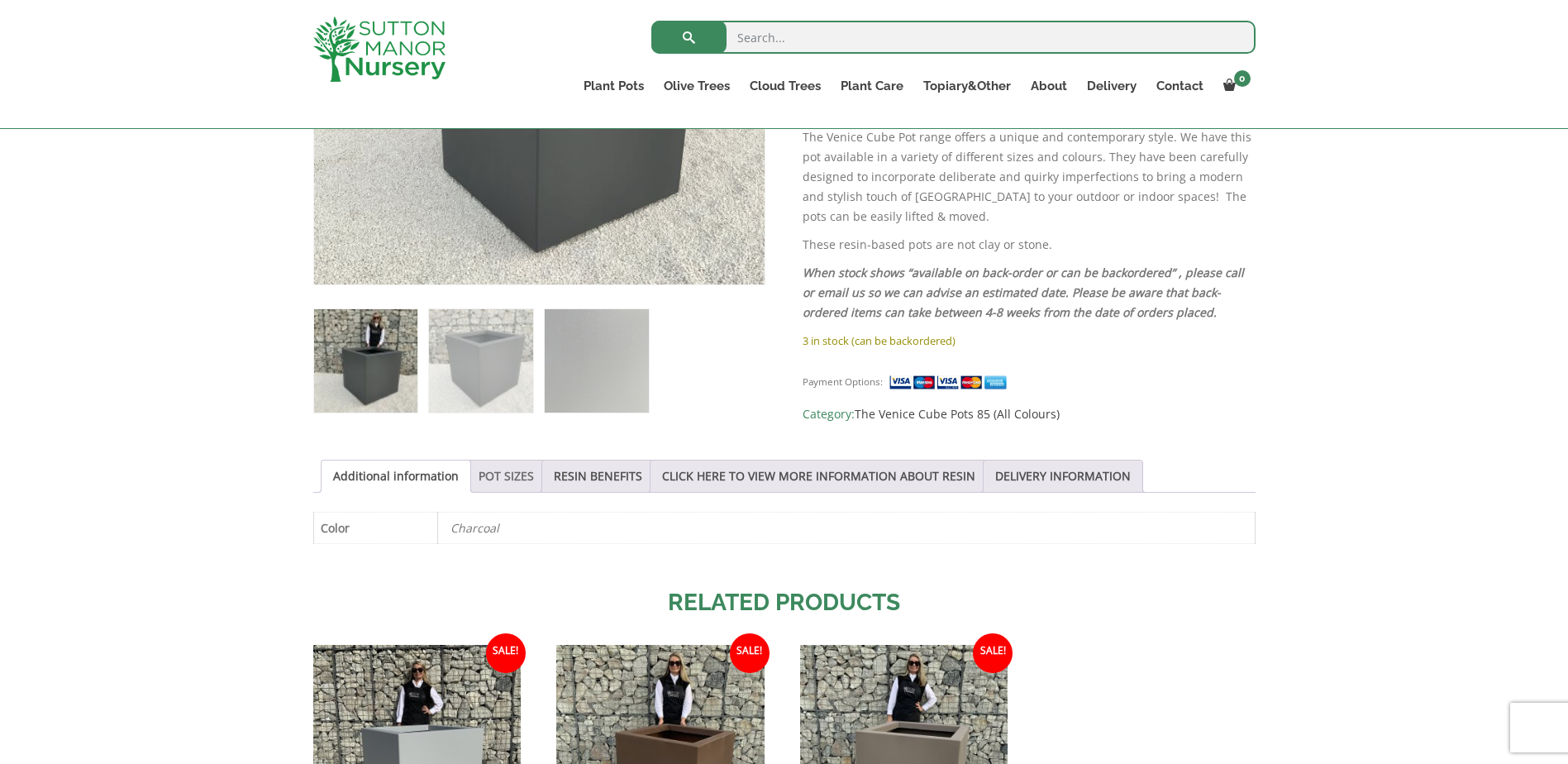
click at [494, 480] on link "POT SIZES" at bounding box center [506, 476] width 56 height 31
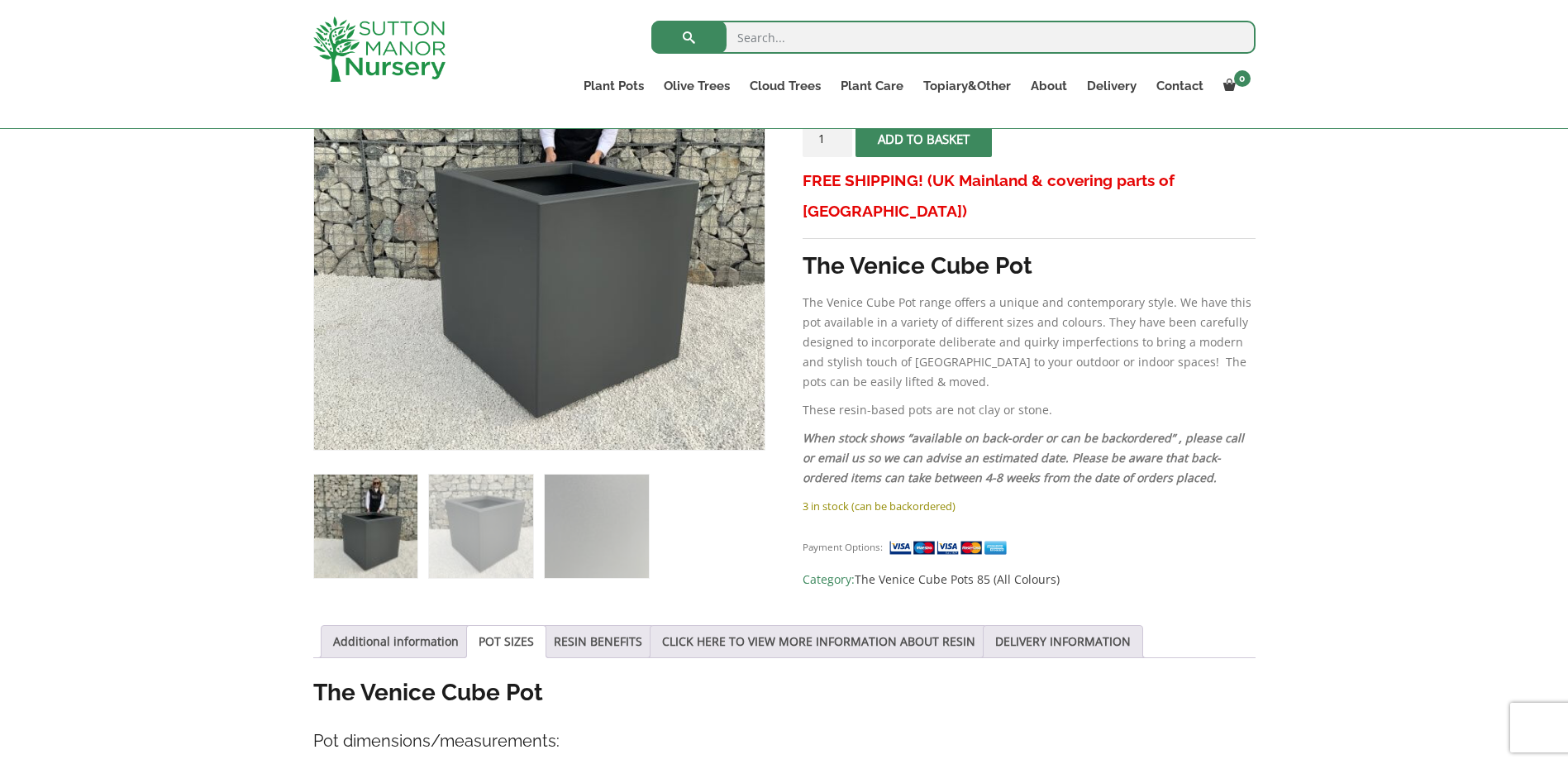
scroll to position [53, 0]
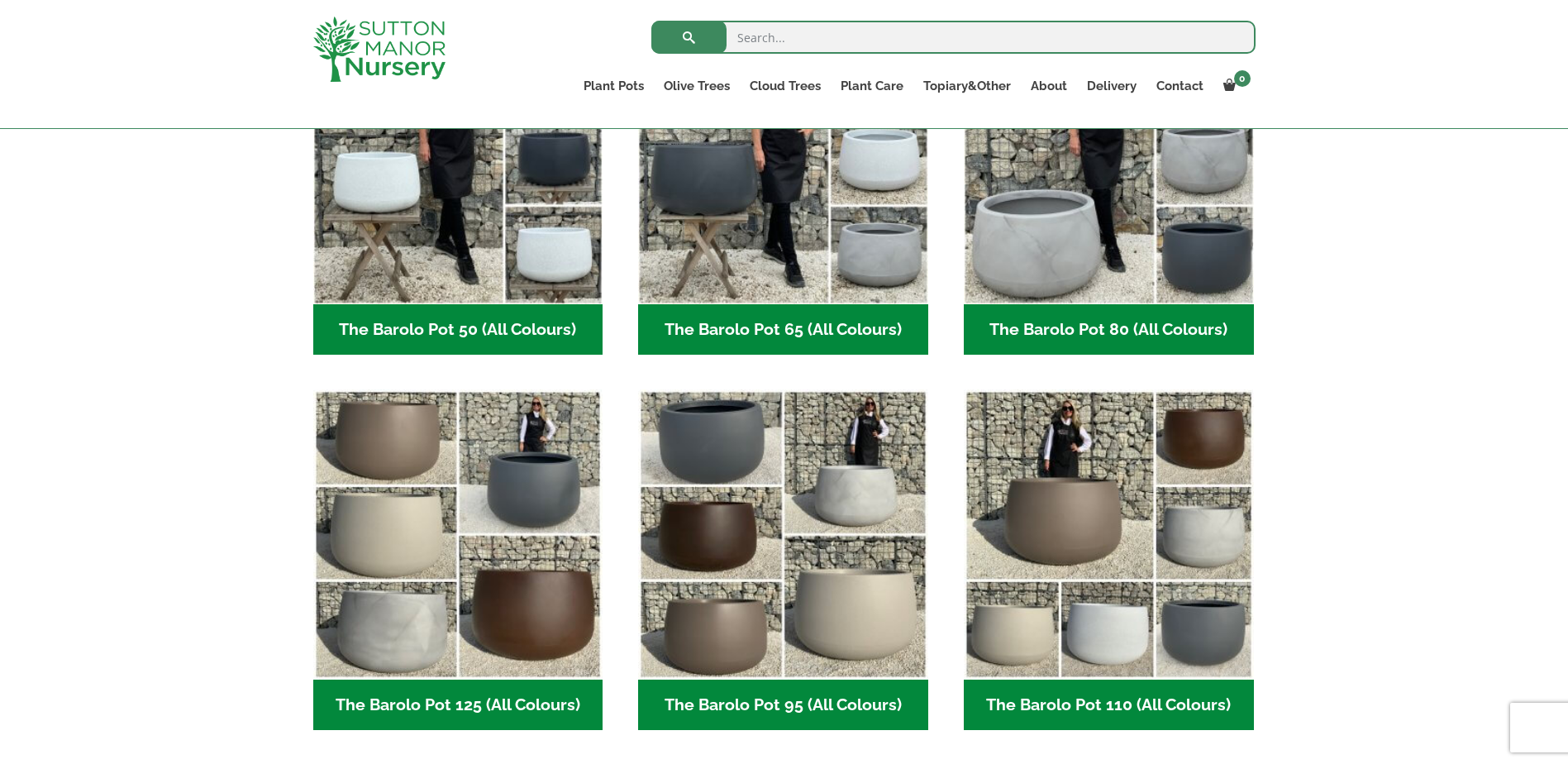
scroll to position [301, 0]
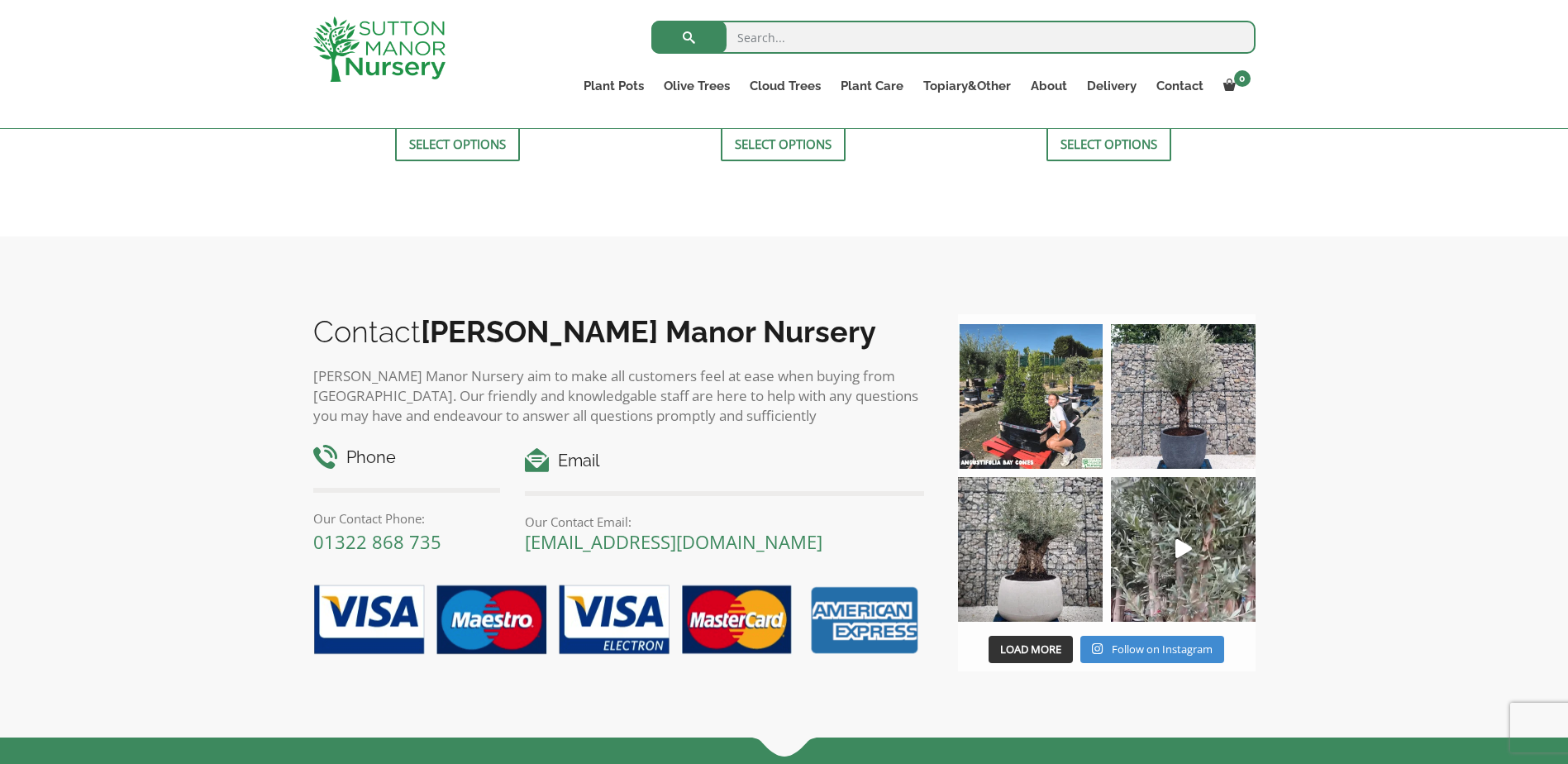
scroll to position [1624, 0]
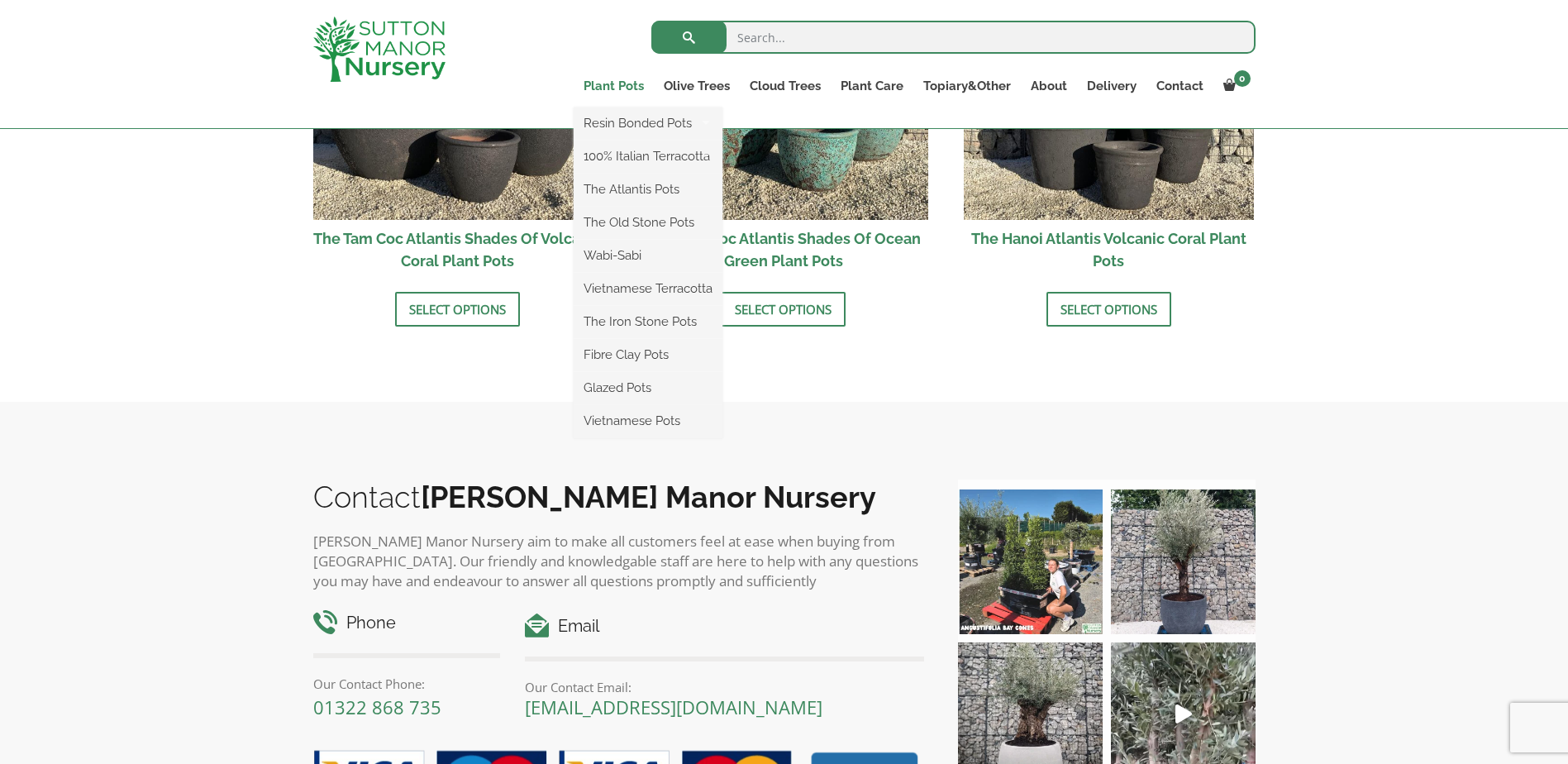
click at [613, 88] on link "Plant Pots" at bounding box center [614, 86] width 80 height 23
click at [631, 224] on link "The Old Stone Pots" at bounding box center [647, 222] width 148 height 25
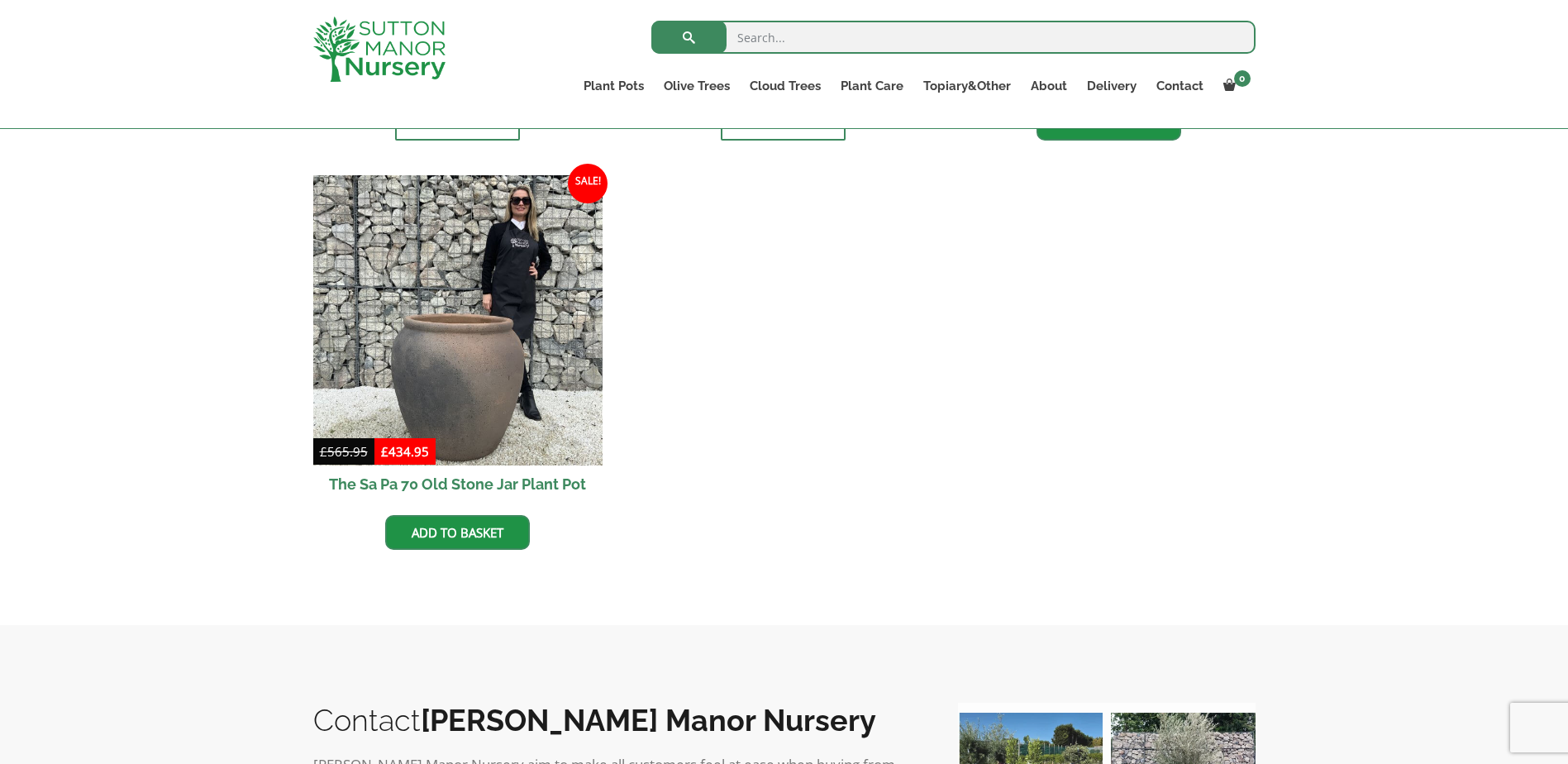
scroll to position [1210, 0]
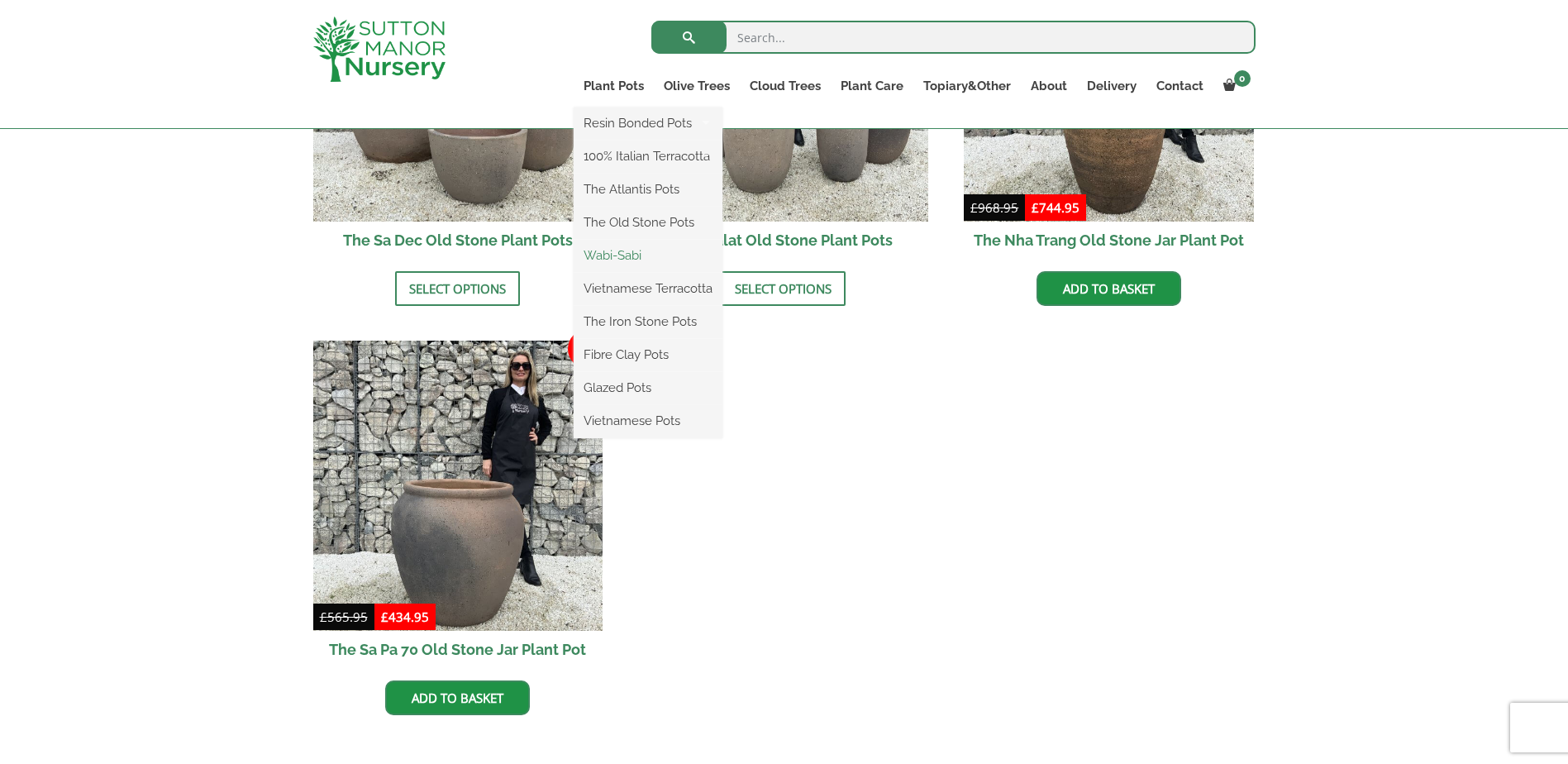
click at [615, 252] on link "Wabi-Sabi" at bounding box center [647, 255] width 148 height 25
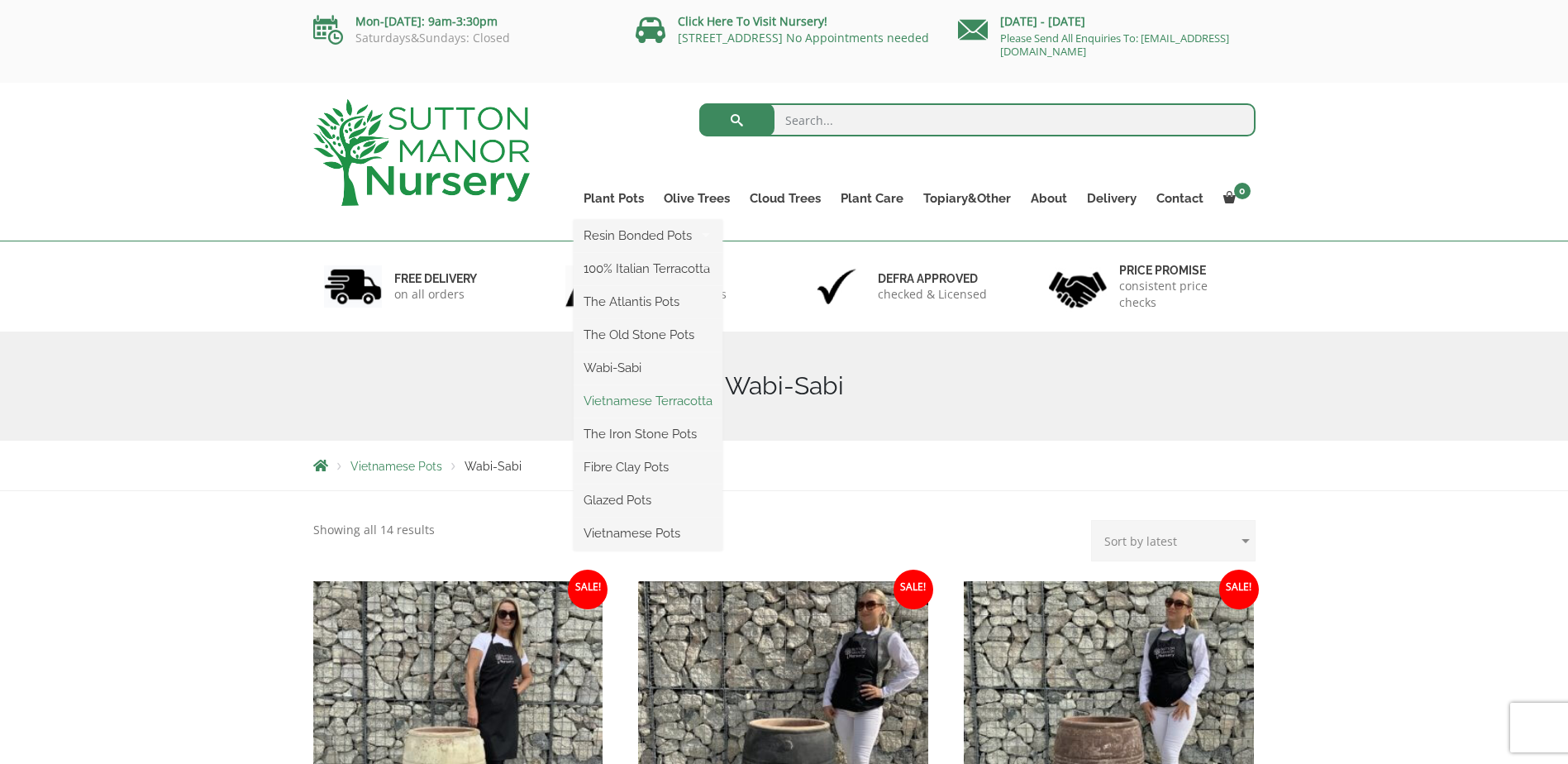
click at [639, 399] on link "Vietnamese Terracotta" at bounding box center [647, 401] width 148 height 25
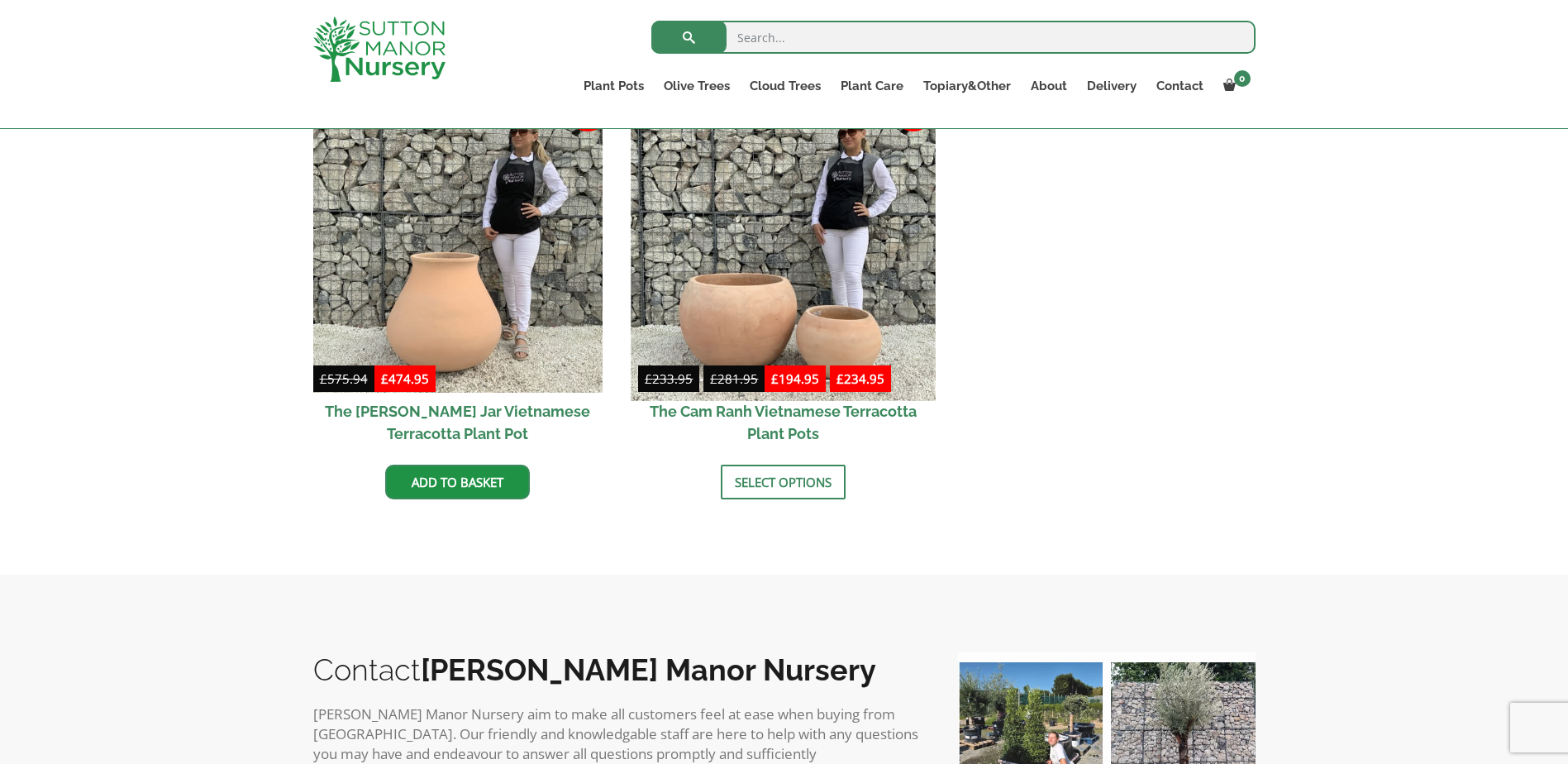
scroll to position [631, 0]
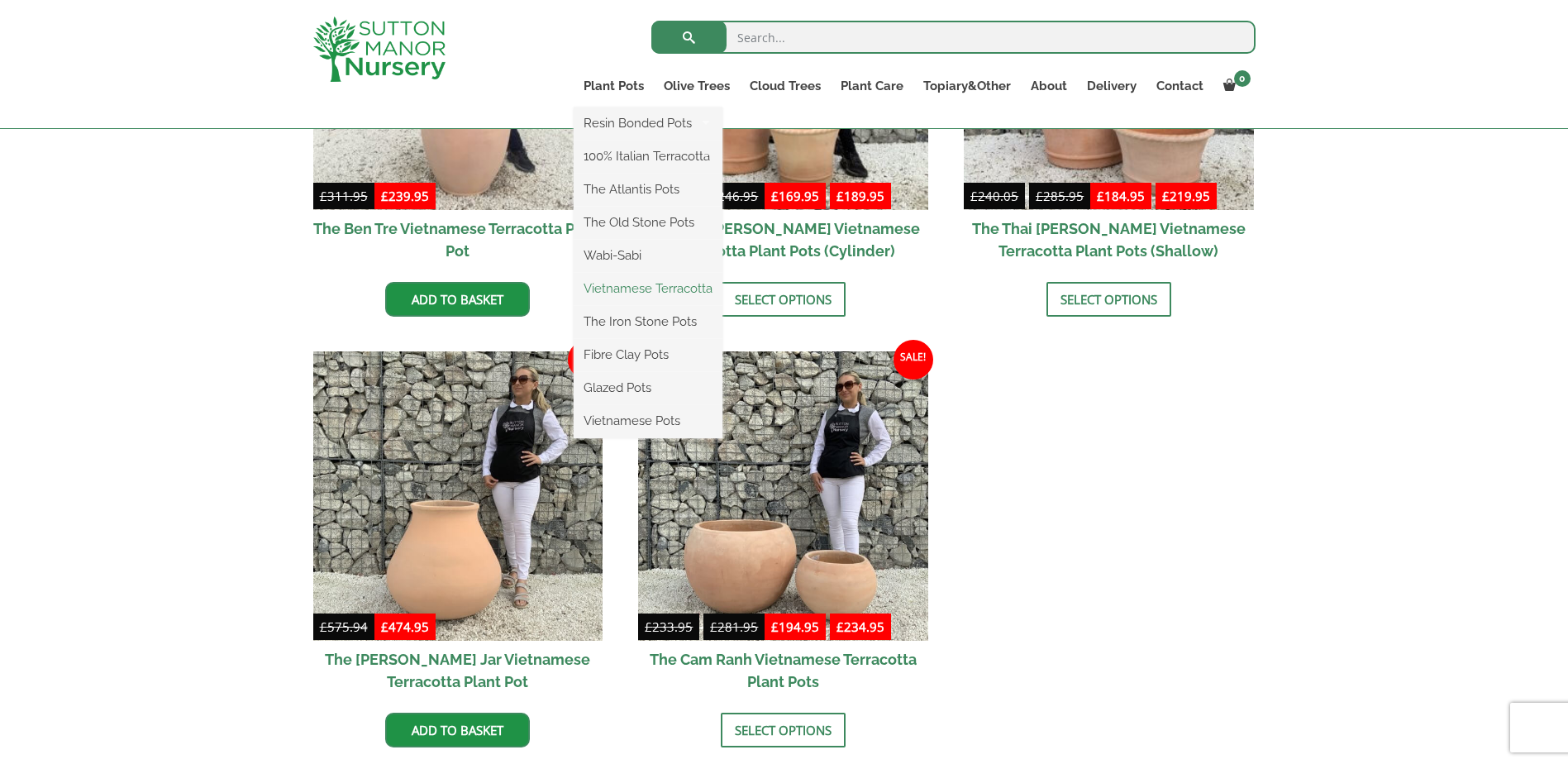
click at [622, 290] on link "Vietnamese Terracotta" at bounding box center [647, 288] width 148 height 25
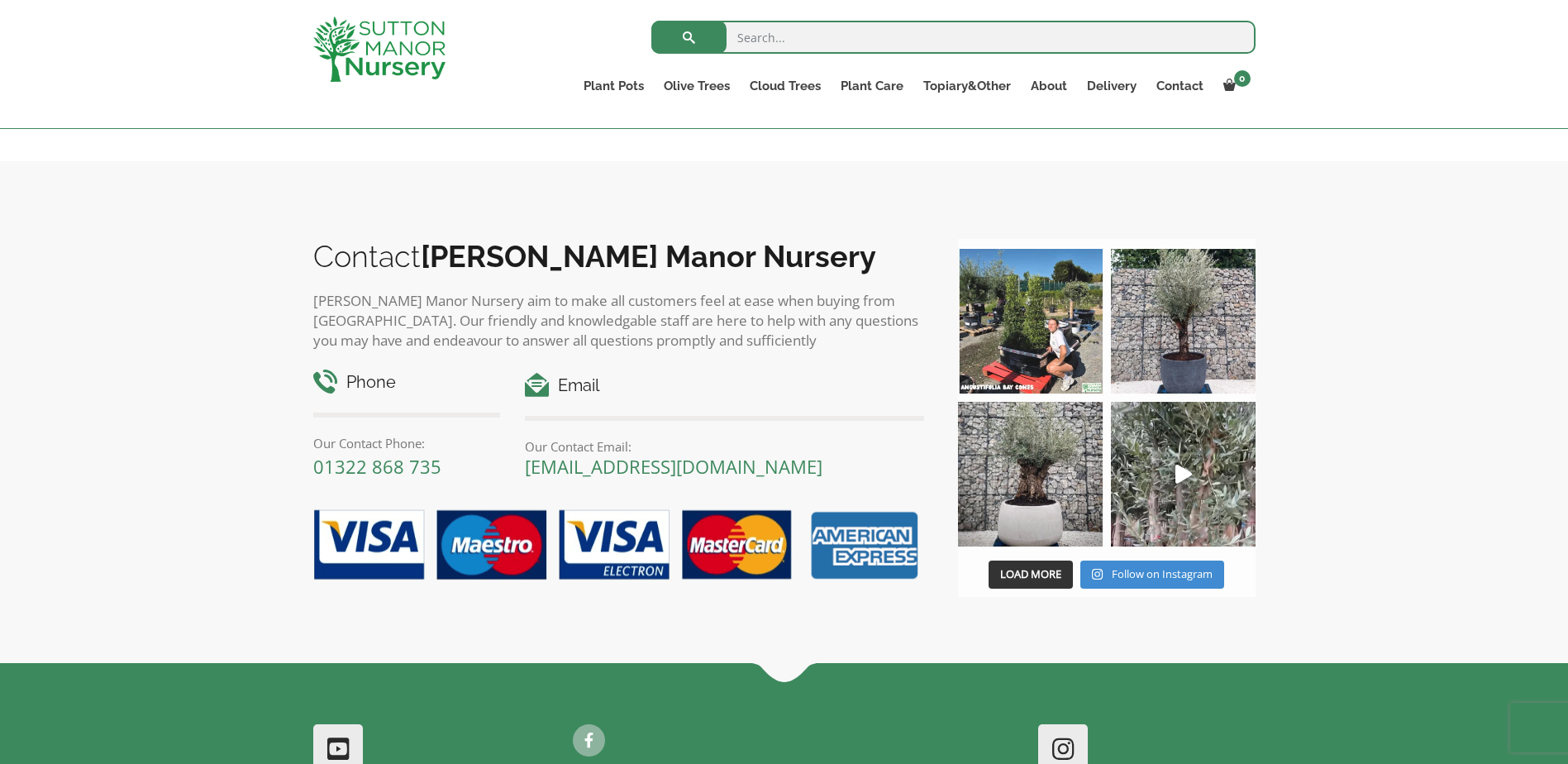
scroll to position [1127, 0]
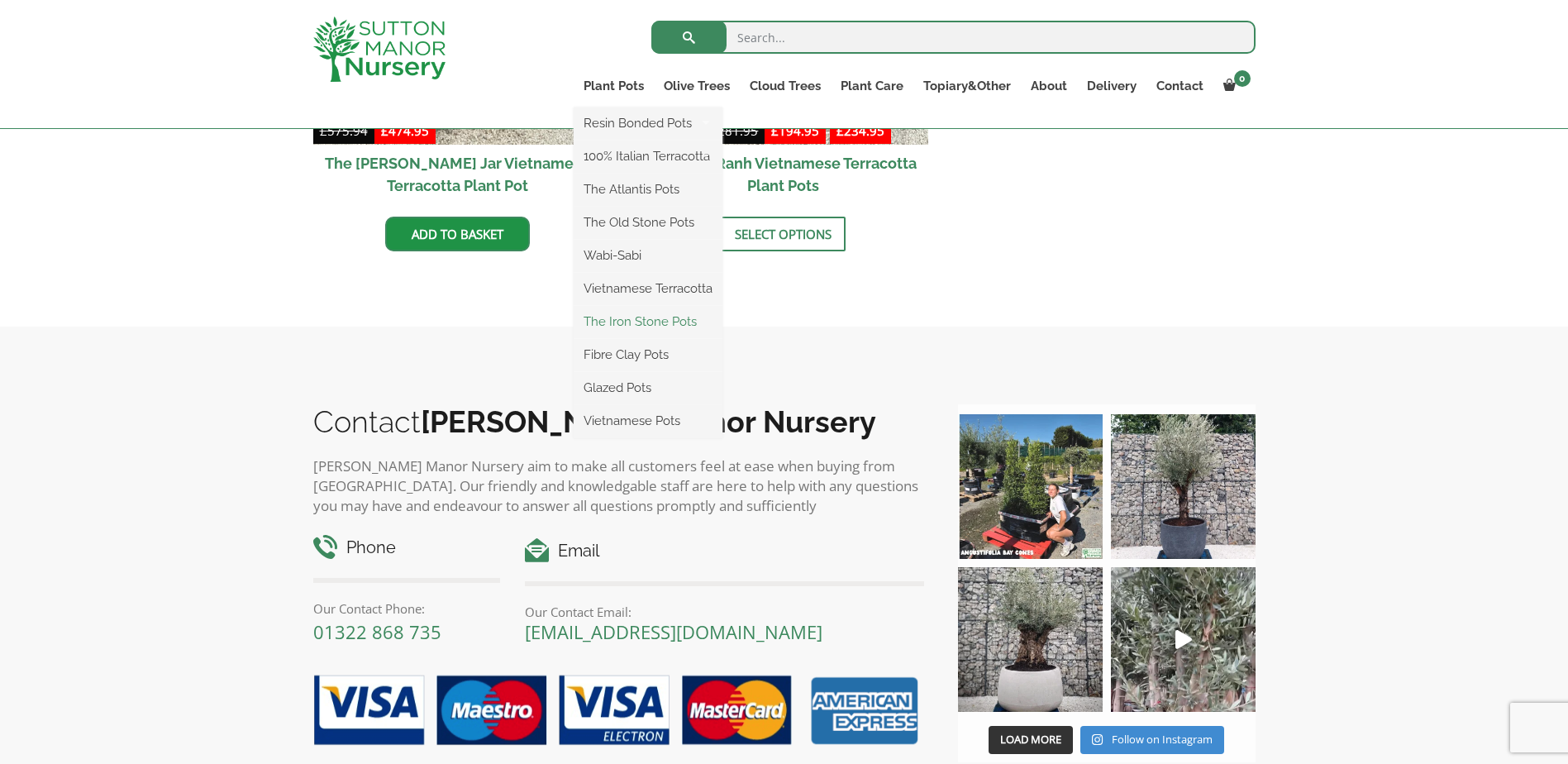
click at [616, 326] on link "The Iron Stone Pots" at bounding box center [647, 321] width 148 height 25
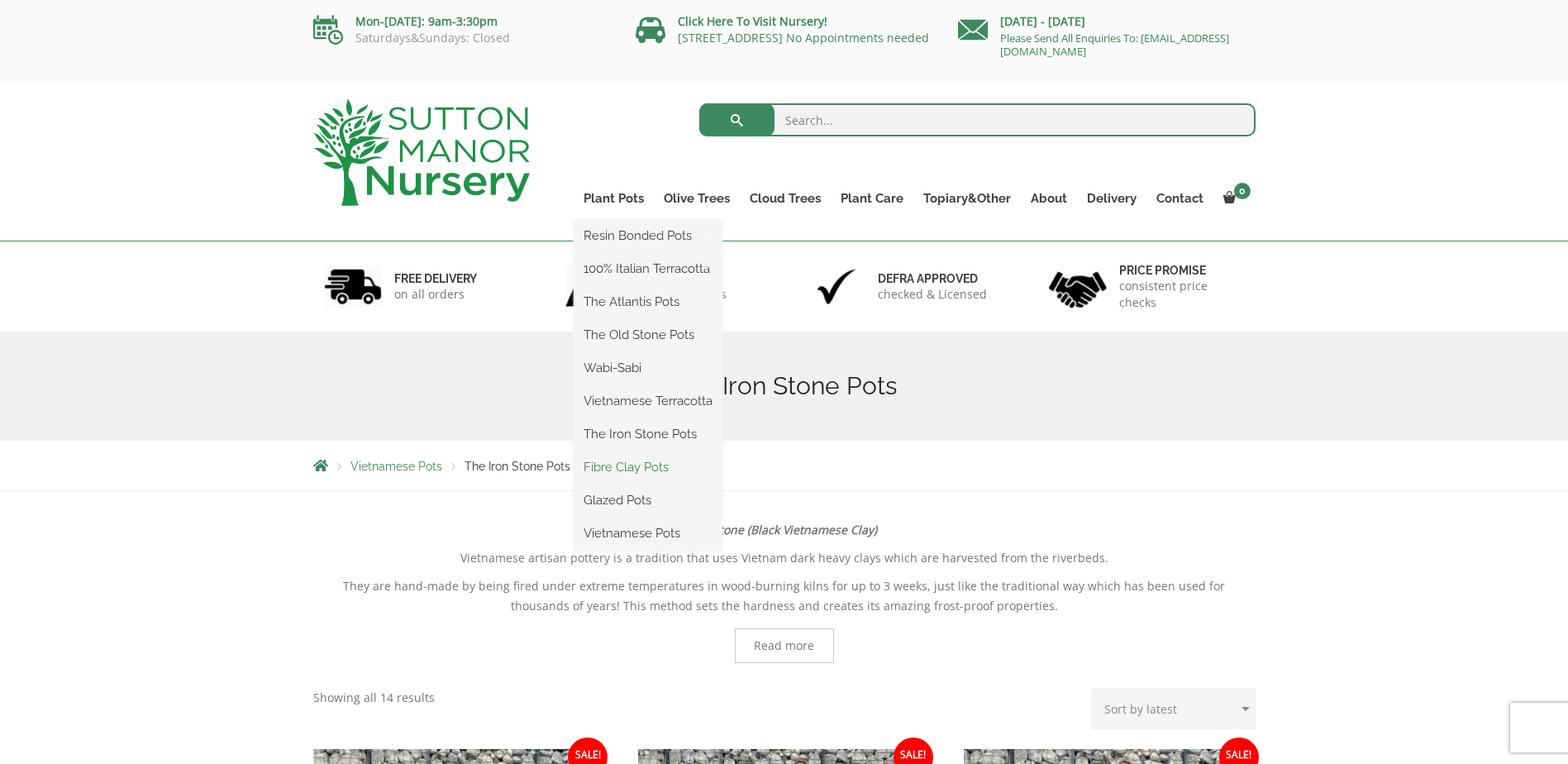
click at [619, 463] on link "Fibre Clay Pots" at bounding box center [647, 466] width 148 height 25
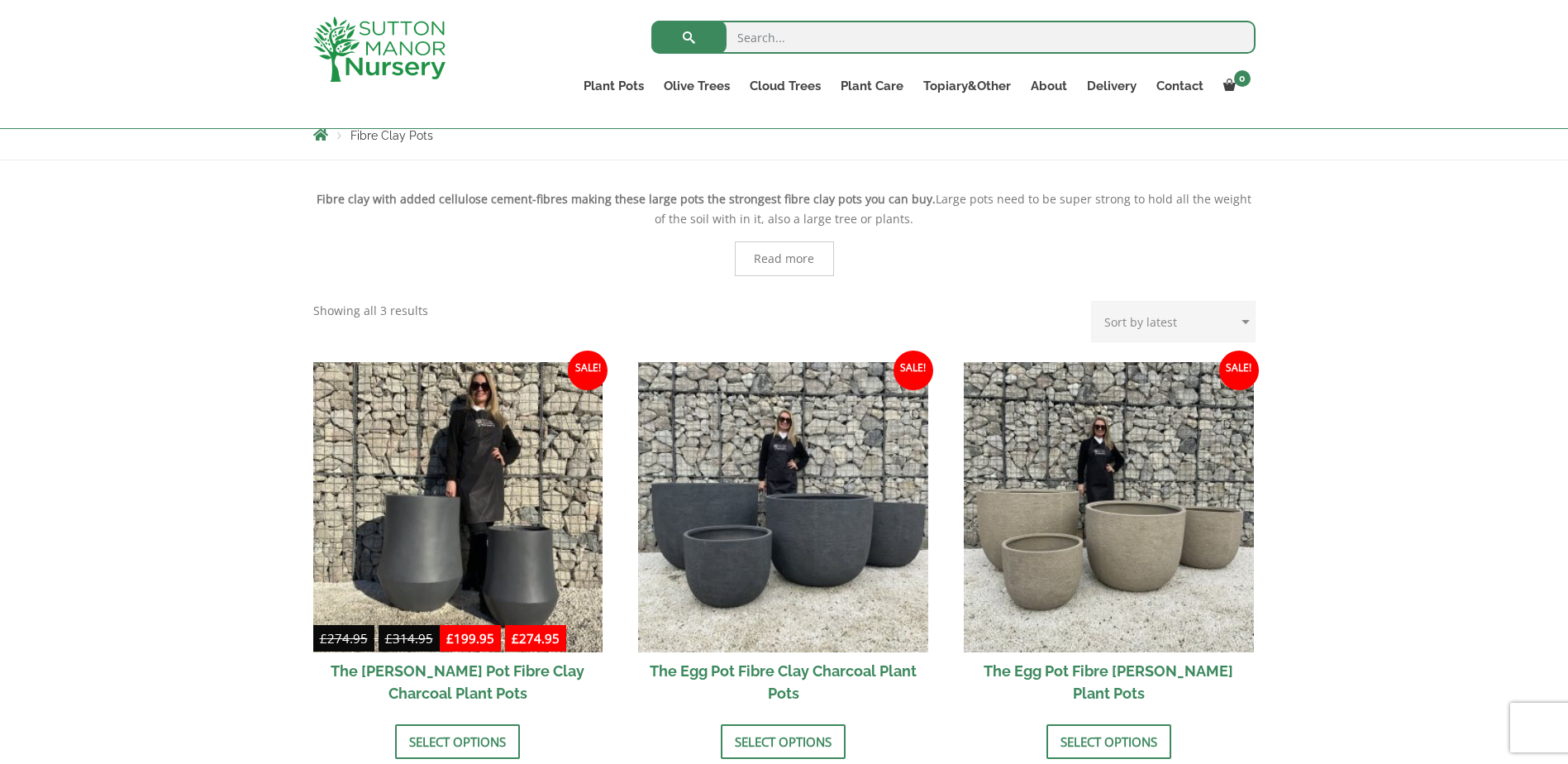
scroll to position [383, 0]
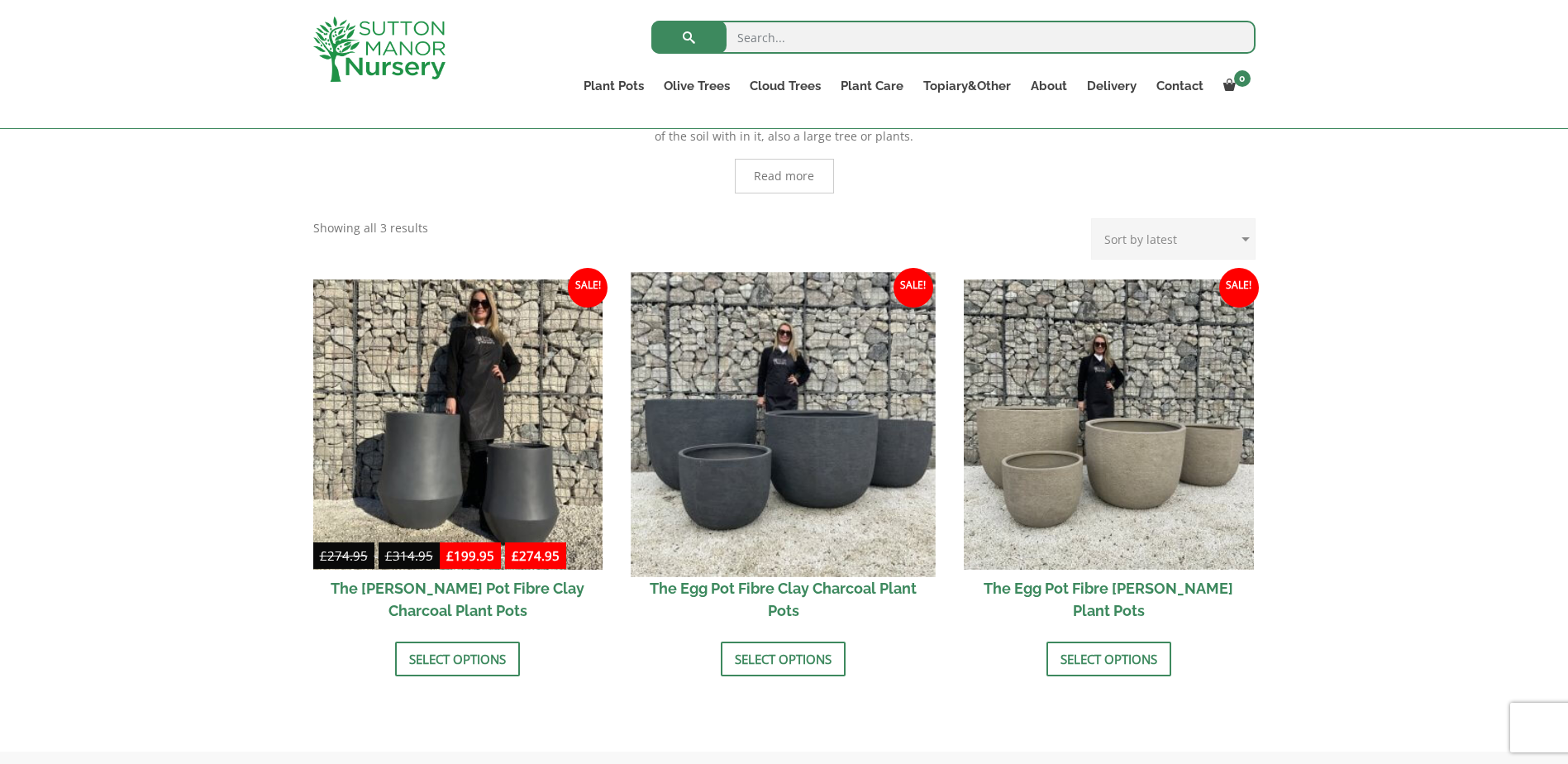
click at [779, 376] on img at bounding box center [783, 424] width 304 height 304
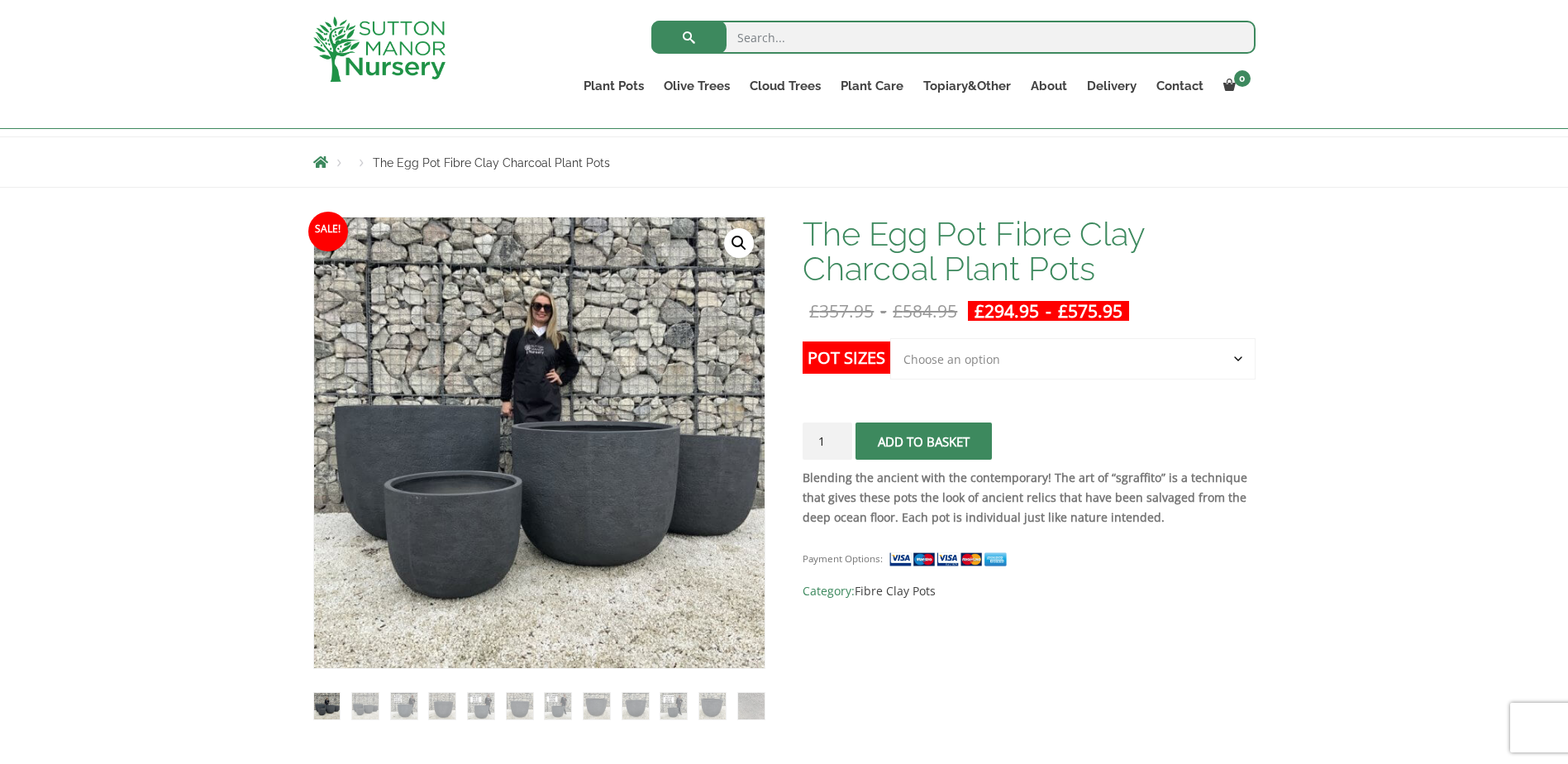
scroll to position [219, 0]
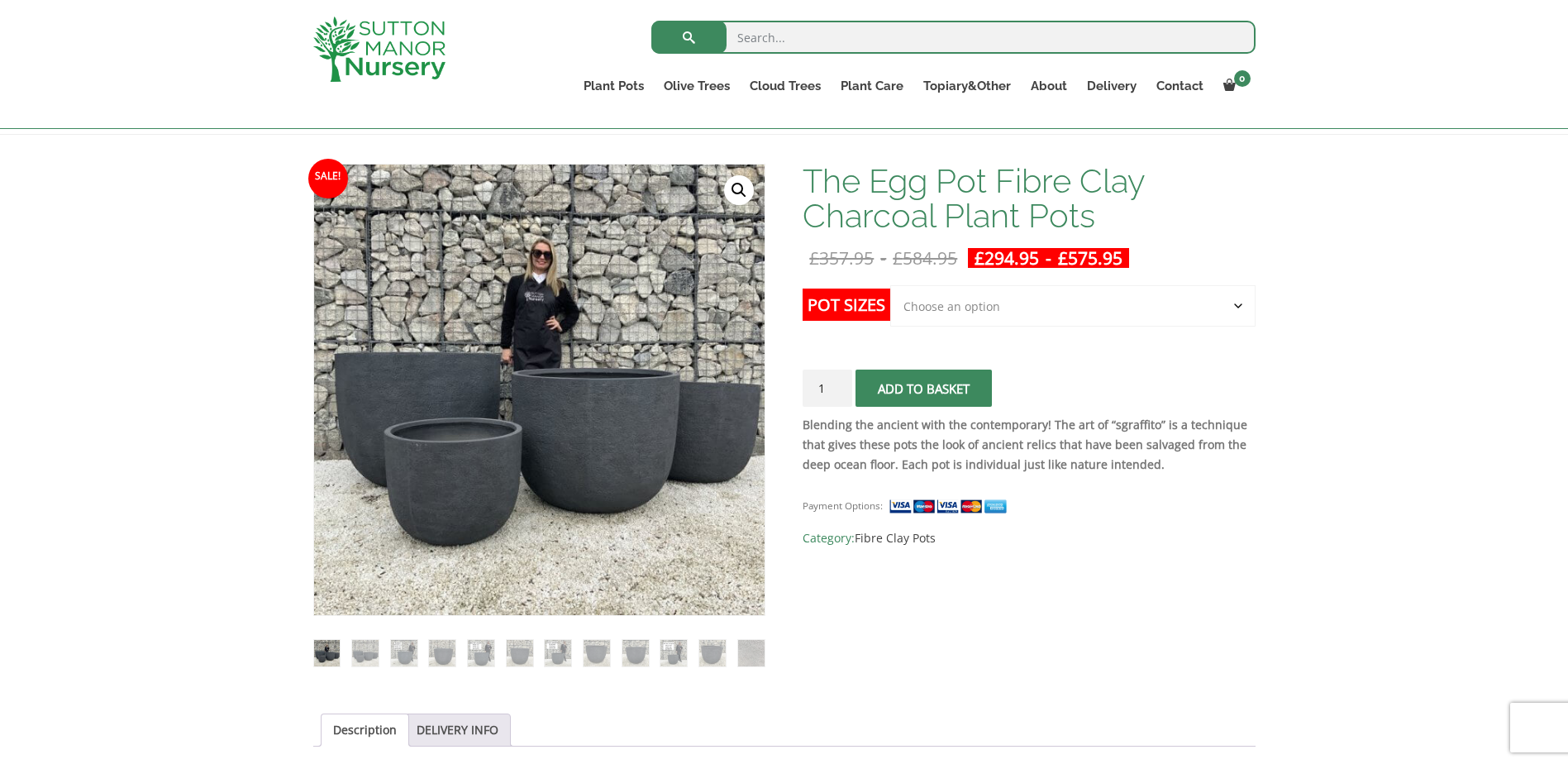
click at [967, 300] on select "Choose an option Click here to buy the 5th To Largest Pot In The Picture Click …" at bounding box center [1073, 305] width 364 height 41
select select "Click here to buy The Largest Pot In The Picture"
click at [891, 285] on select "Choose an option Click here to buy the 5th To Largest Pot In The Picture Click …" at bounding box center [1073, 305] width 364 height 41
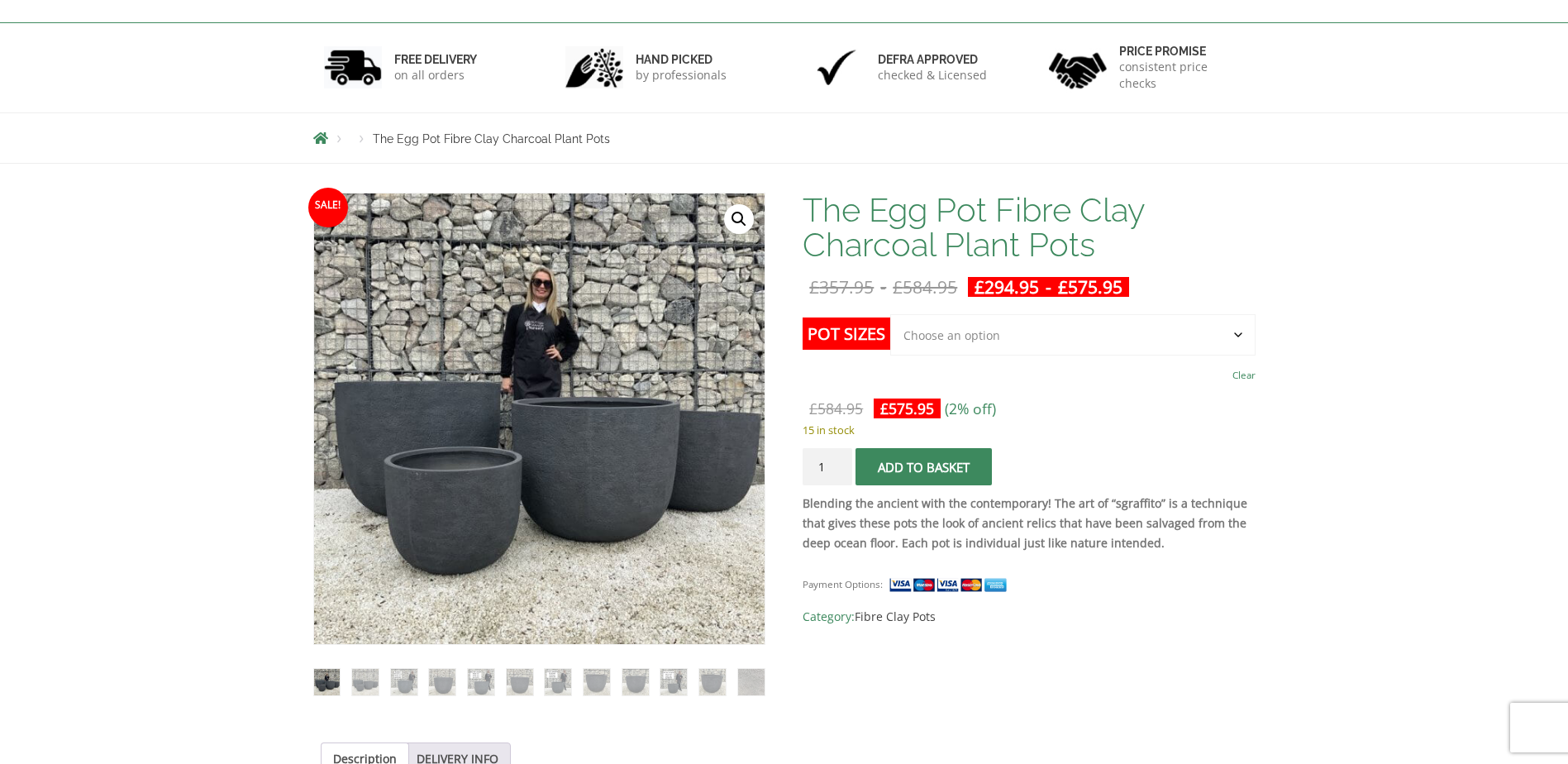
scroll to position [53, 0]
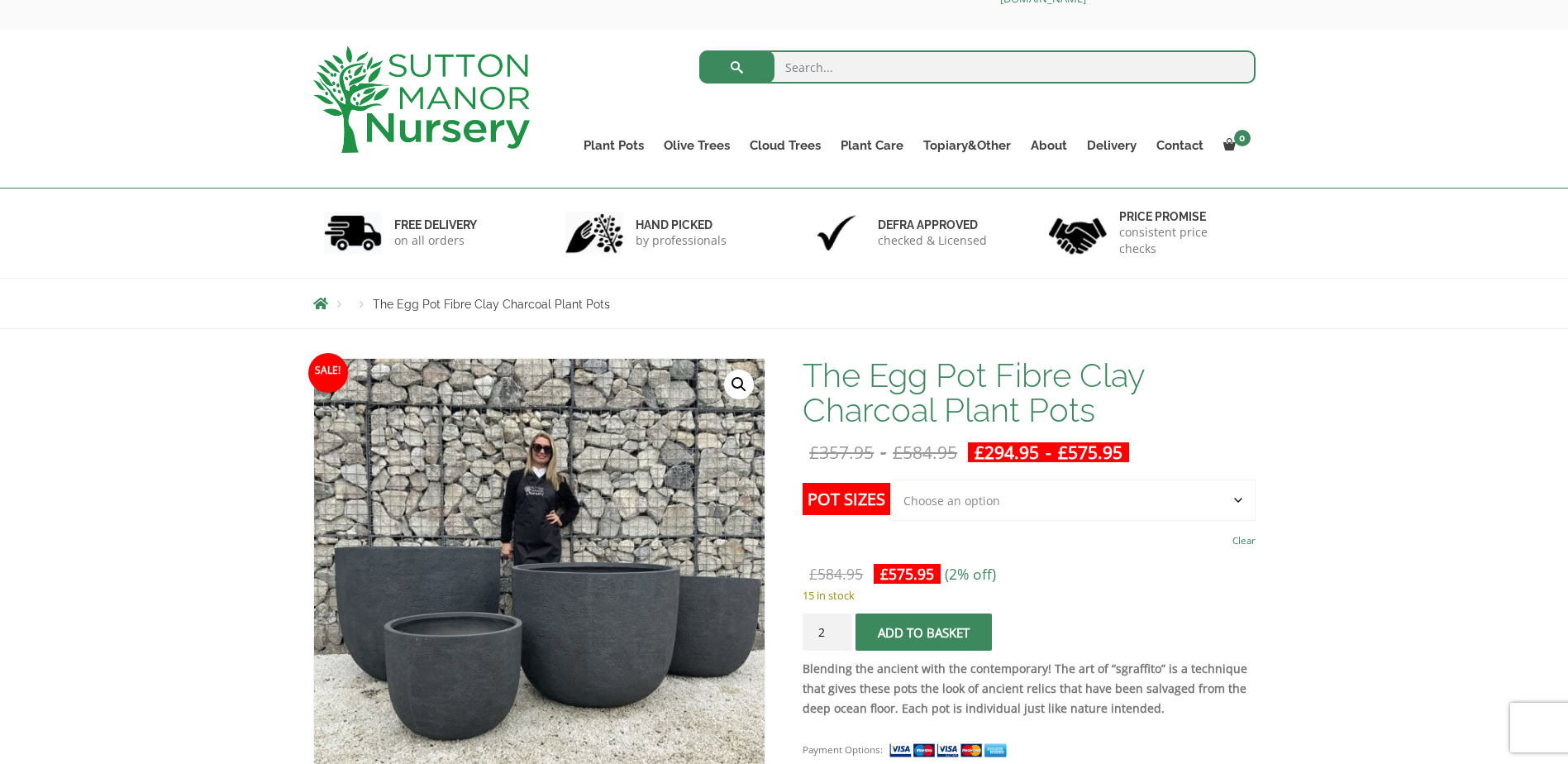
type input "2"
click at [839, 628] on input "2" at bounding box center [827, 631] width 49 height 37
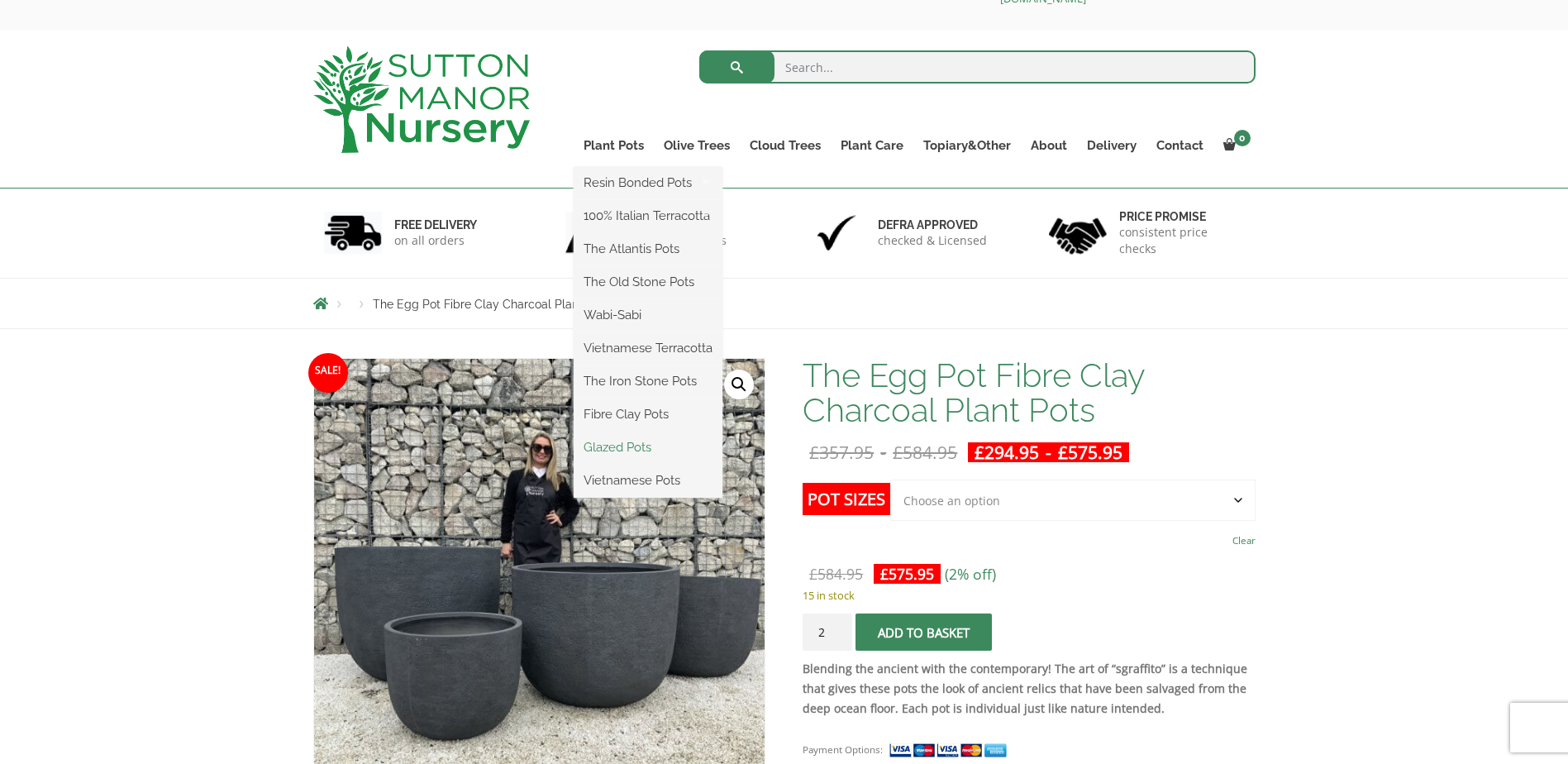
click at [639, 442] on link "Glazed Pots" at bounding box center [647, 446] width 148 height 25
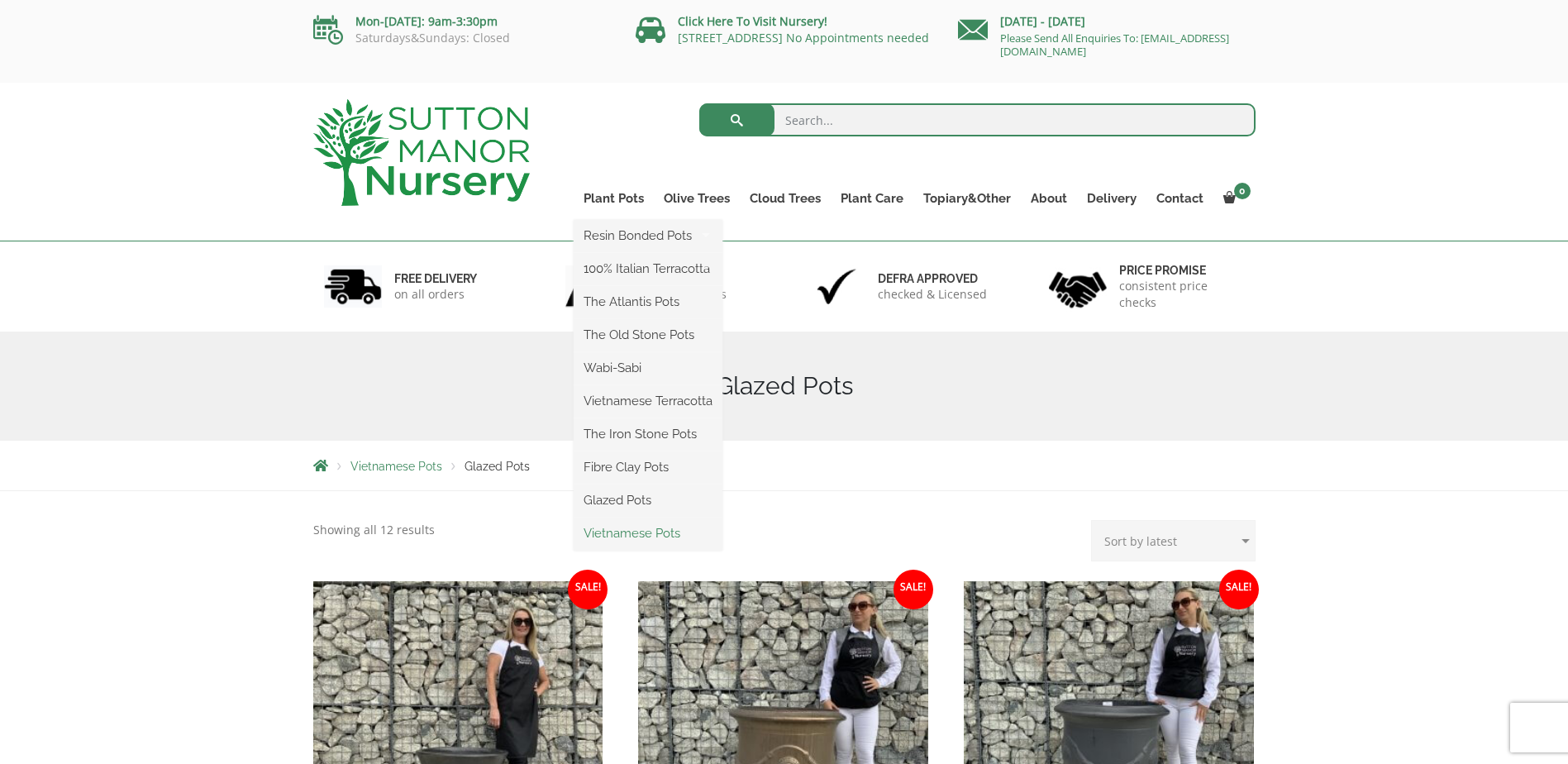
click at [630, 533] on link "Vietnamese Pots" at bounding box center [647, 533] width 148 height 25
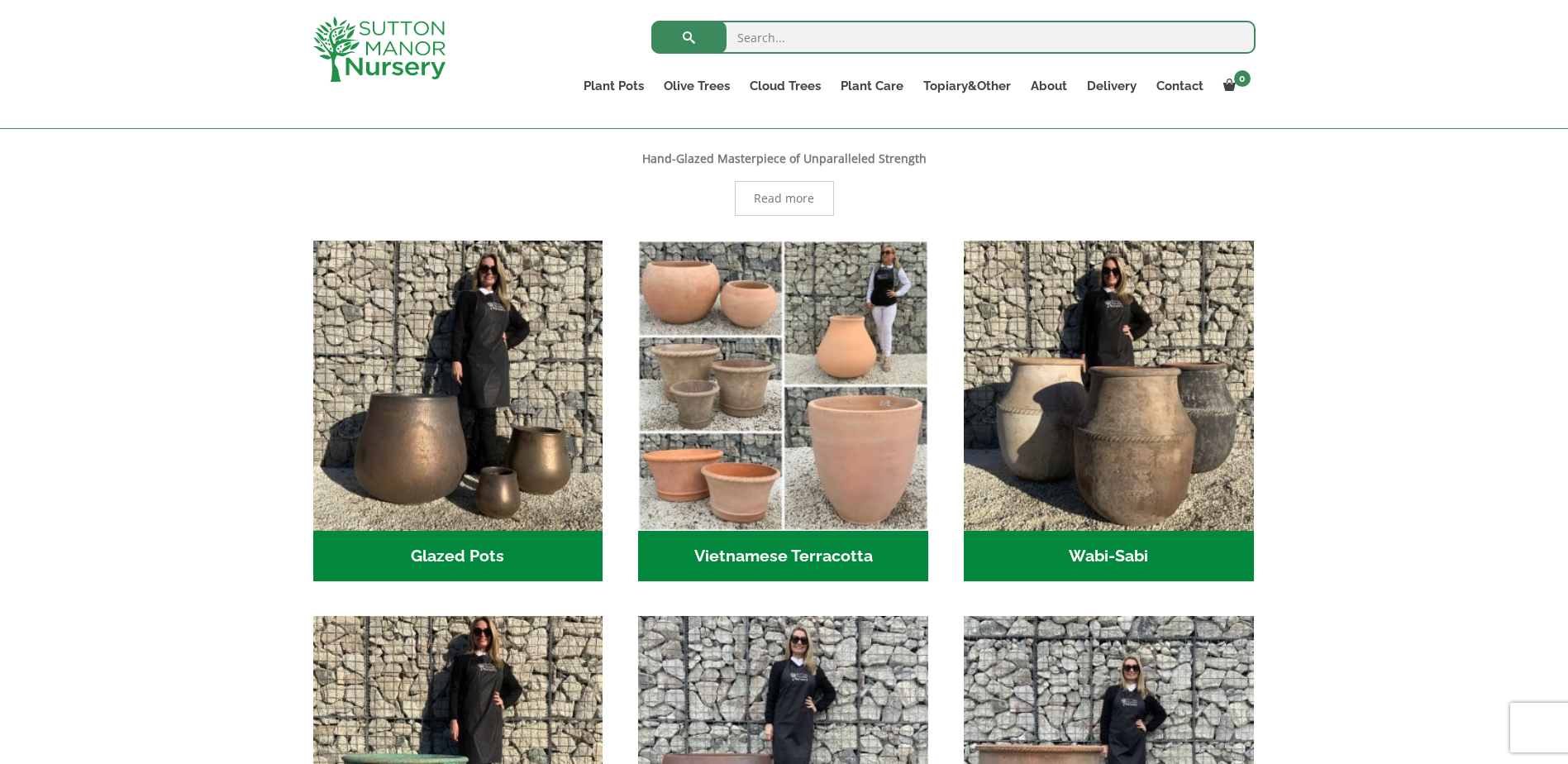
scroll to position [219, 0]
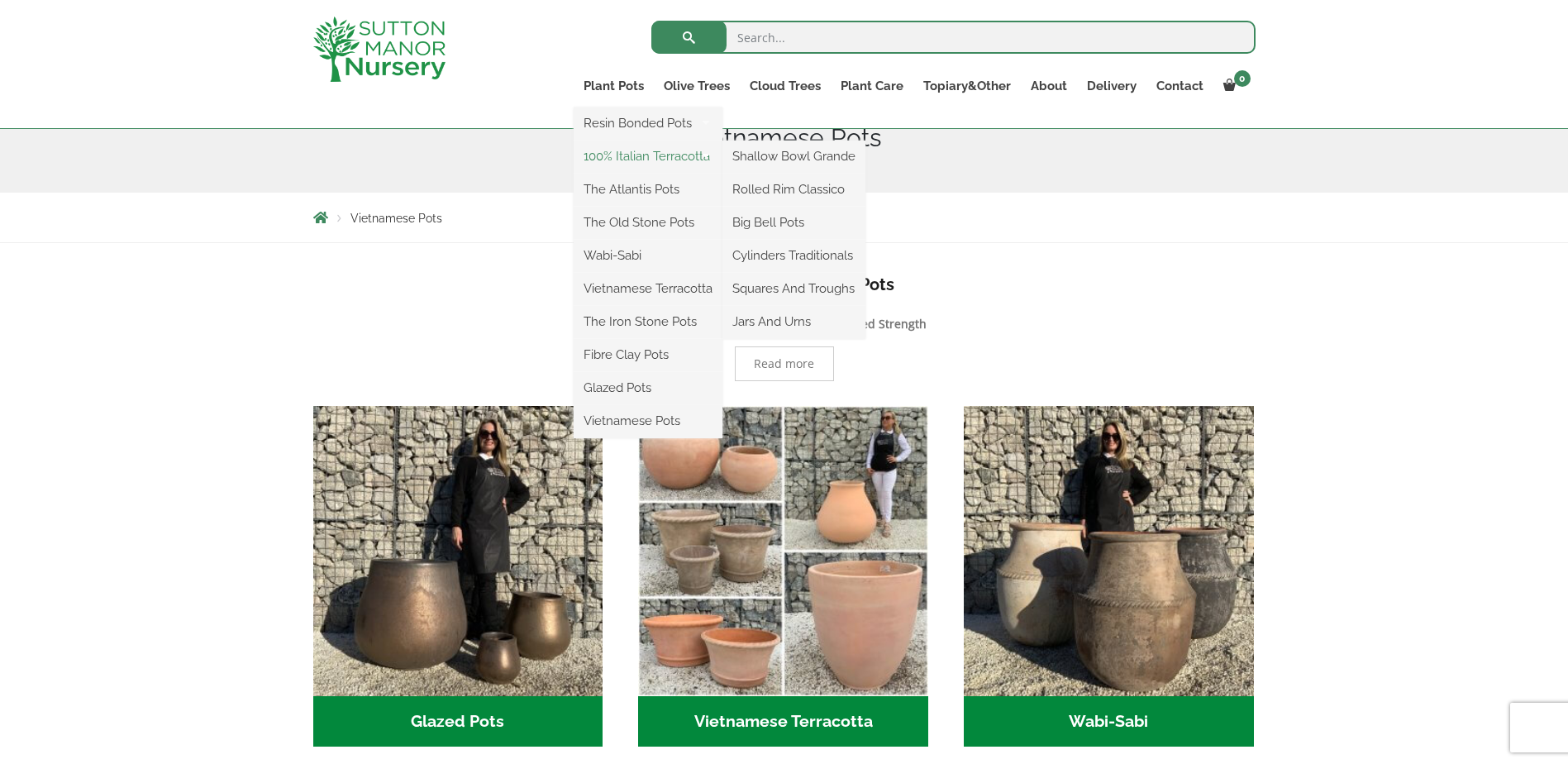
click at [635, 166] on link "100% Italian Terracotta" at bounding box center [647, 156] width 148 height 25
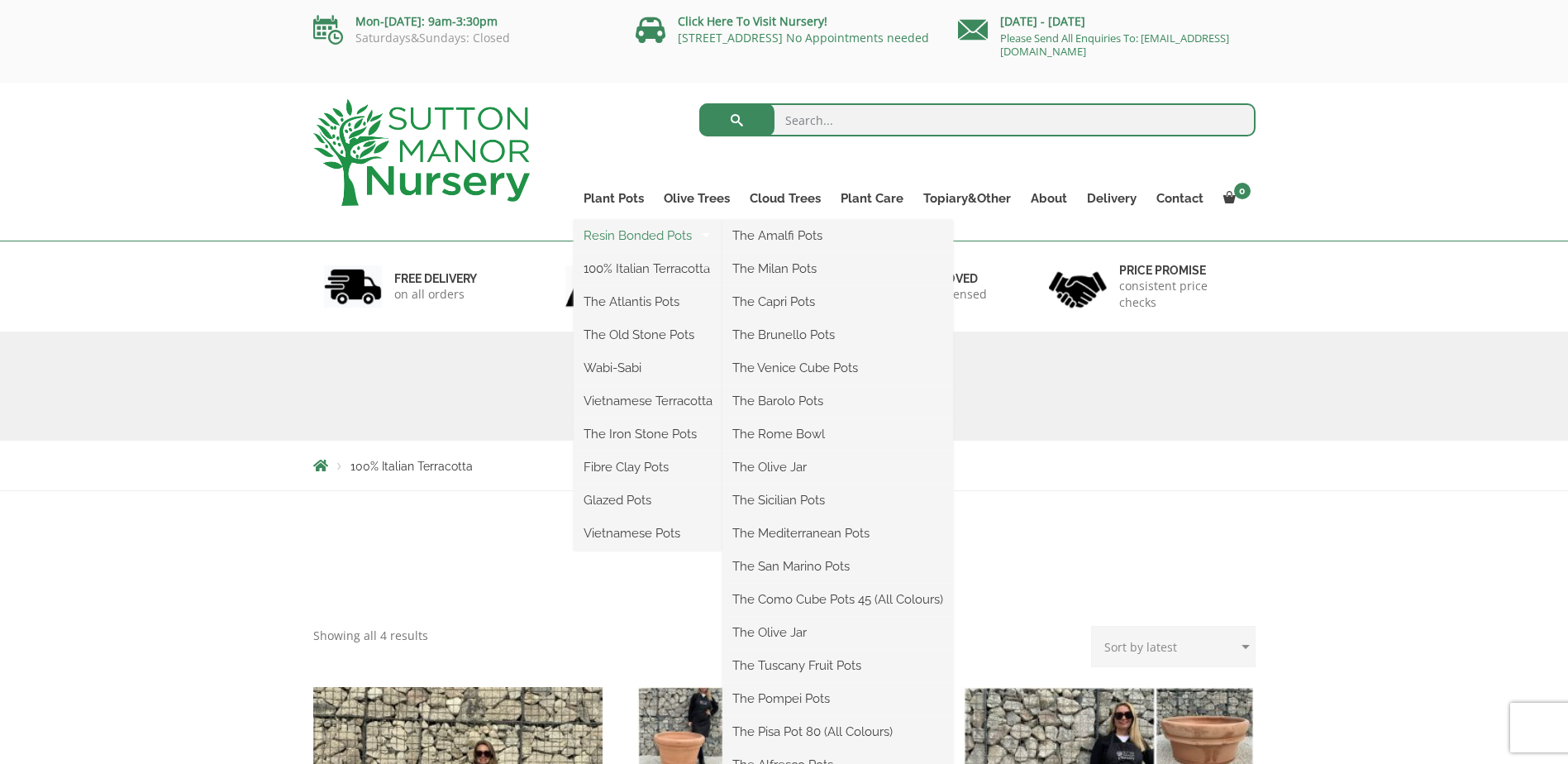
drag, startPoint x: 638, startPoint y: 239, endPoint x: 769, endPoint y: 250, distance: 131.5
click at [639, 240] on link "Resin Bonded Pots" at bounding box center [647, 235] width 148 height 25
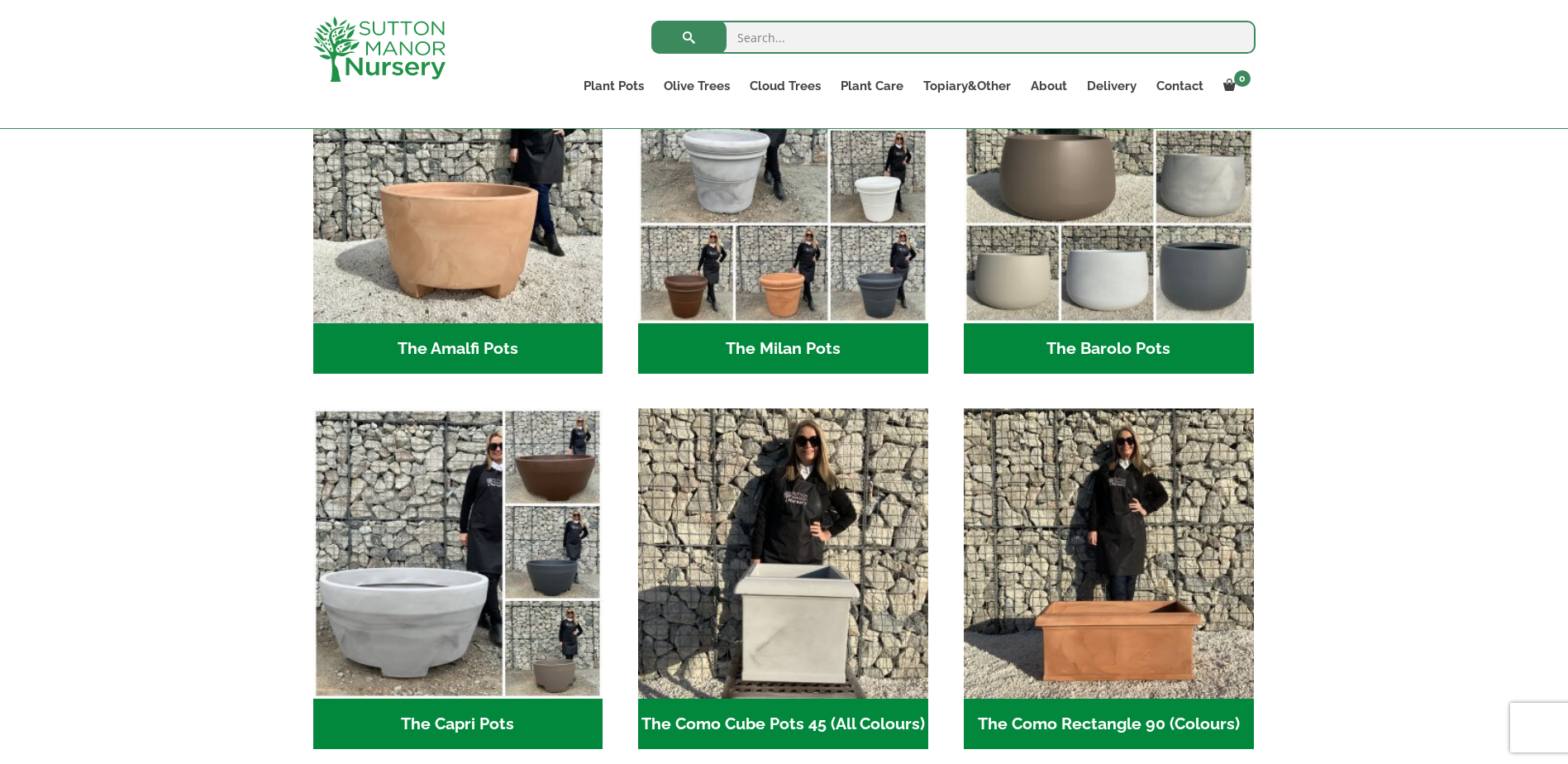
scroll to position [301, 0]
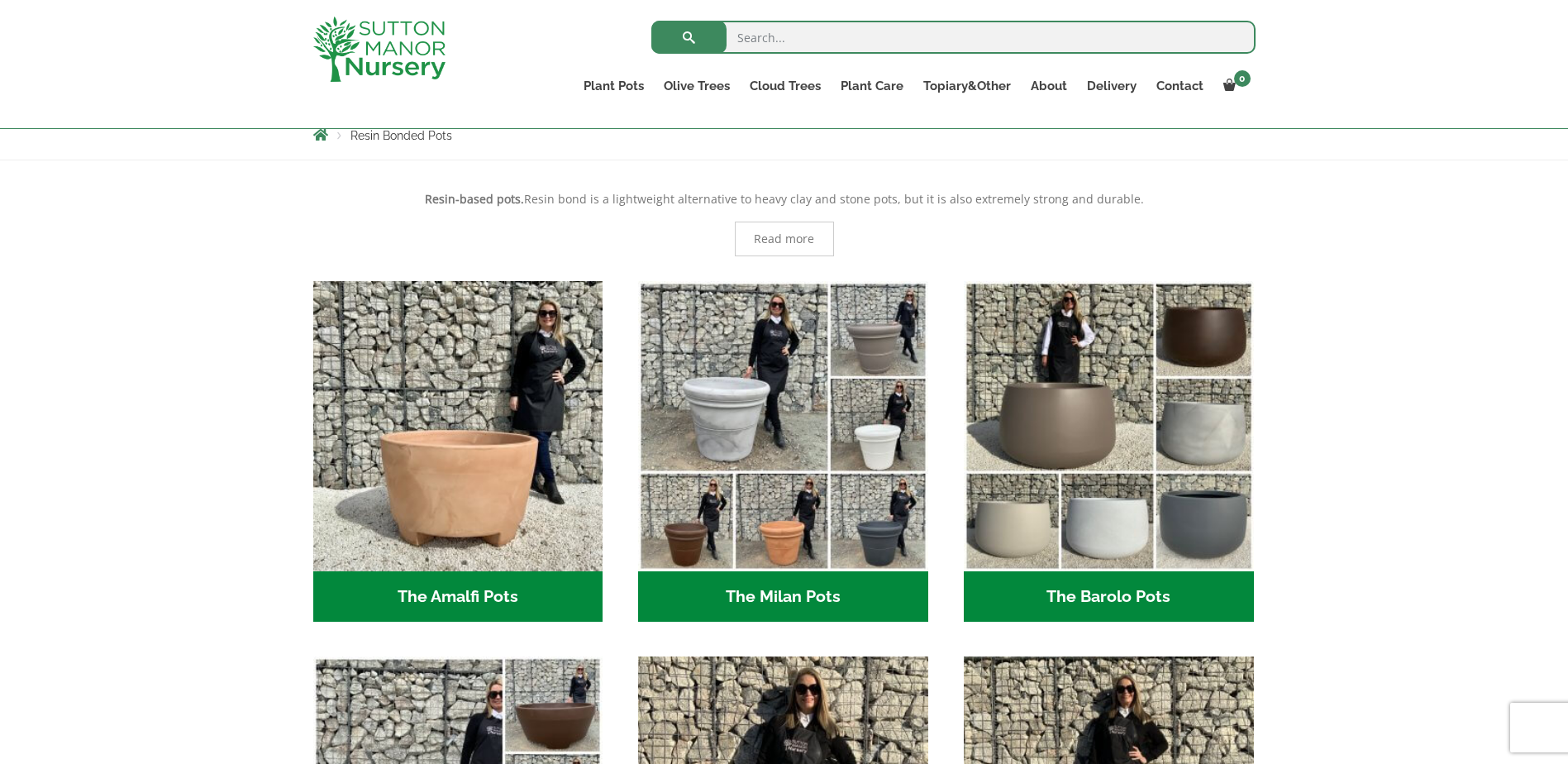
click at [1131, 366] on img "Visit product category The Barolo Pots" at bounding box center [1108, 426] width 290 height 290
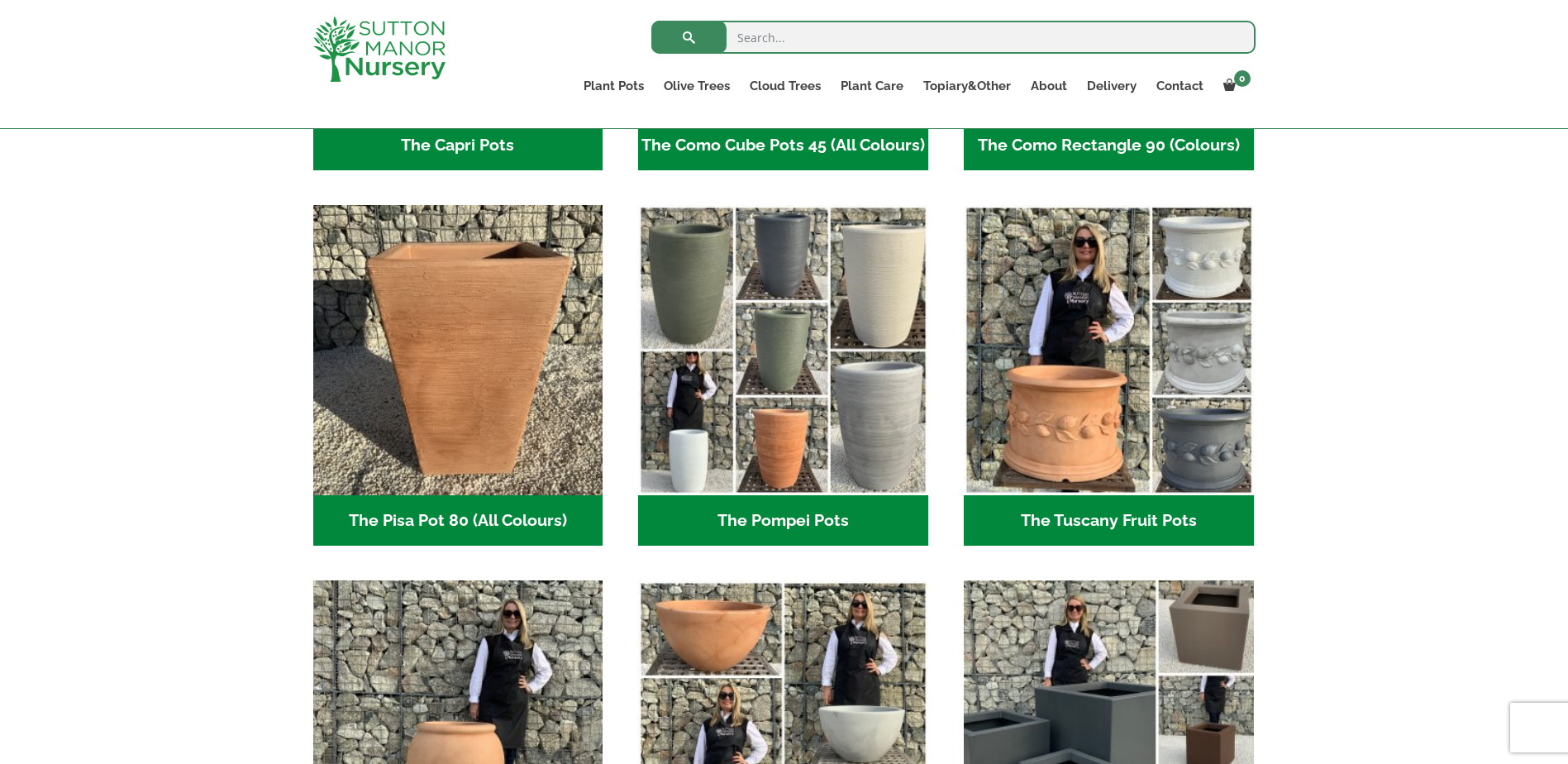
scroll to position [1375, 0]
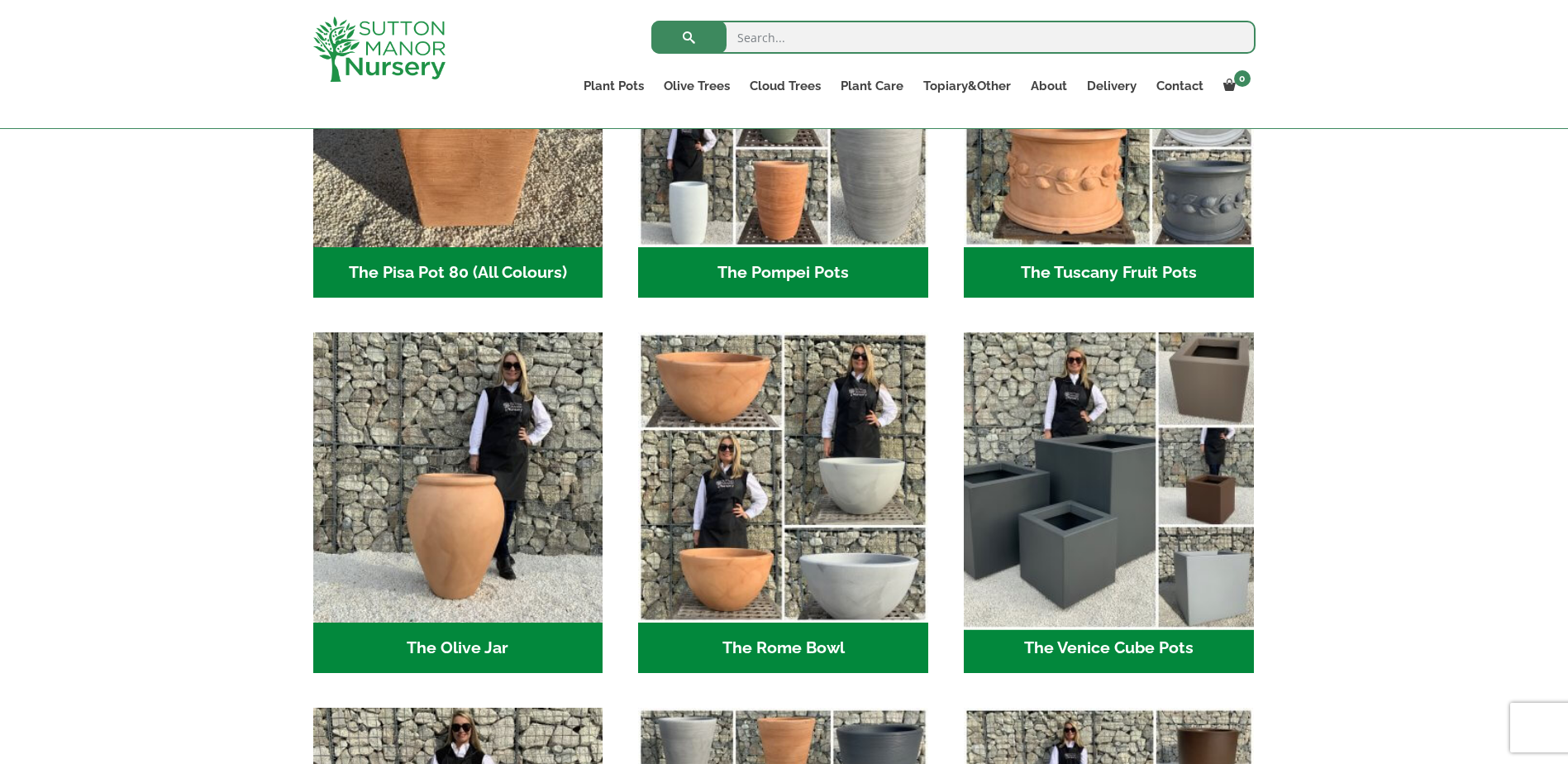
click at [1113, 453] on img "Visit product category The Venice Cube Pots" at bounding box center [1108, 478] width 304 height 304
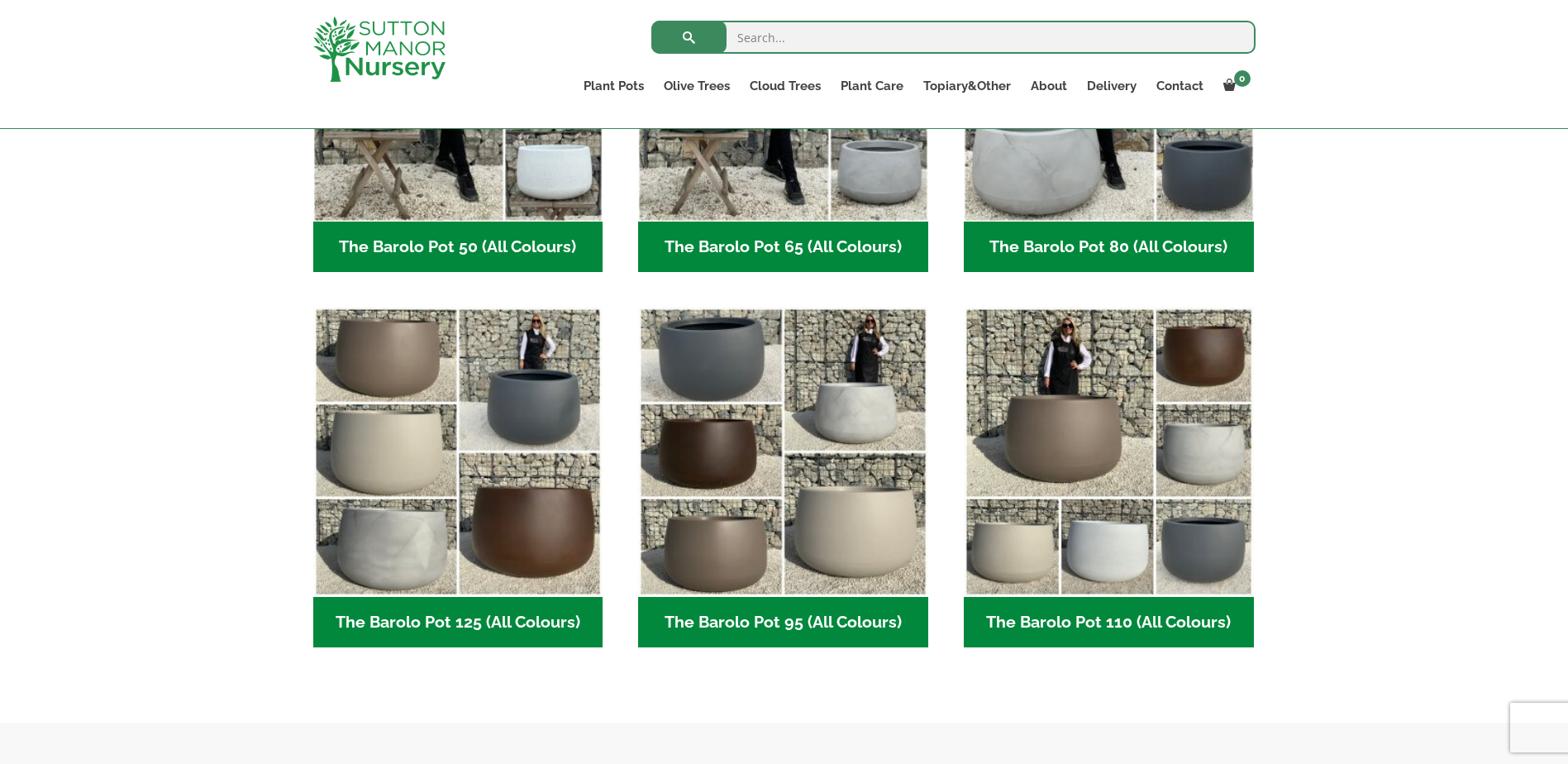
scroll to position [797, 0]
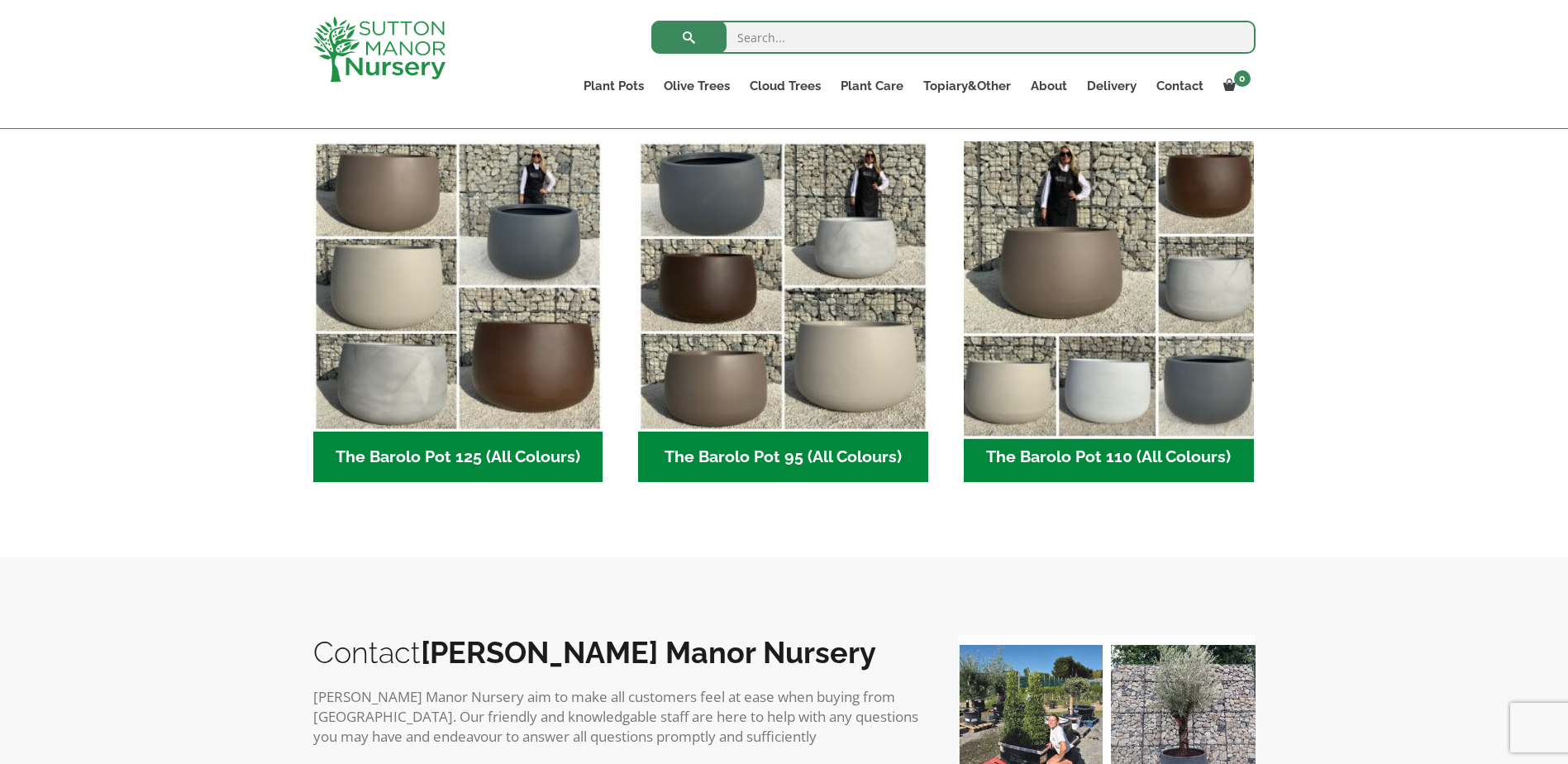
click at [1084, 334] on img "Visit product category The Barolo Pot 110 (All Colours)" at bounding box center [1108, 287] width 304 height 304
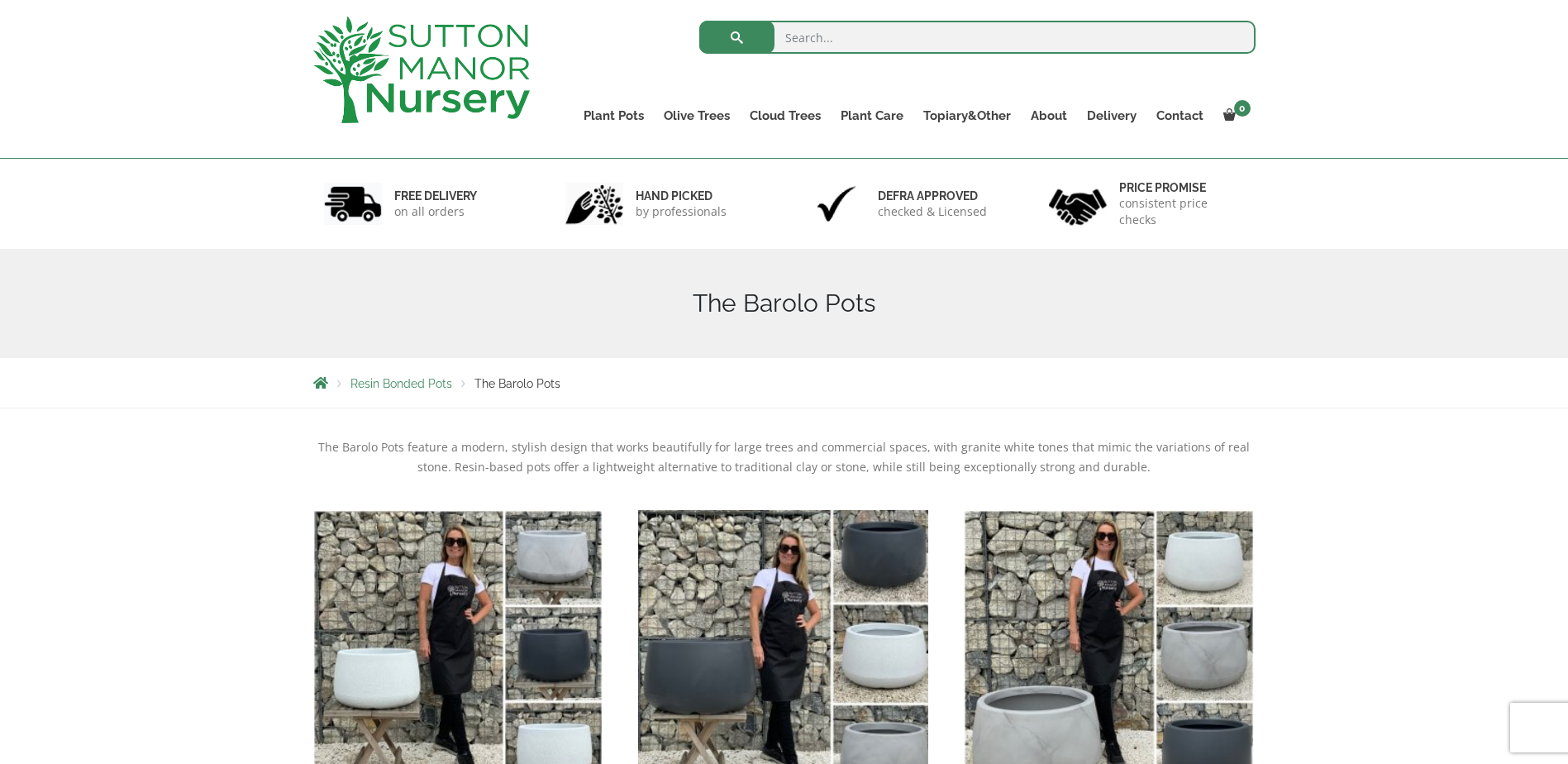
scroll to position [219, 0]
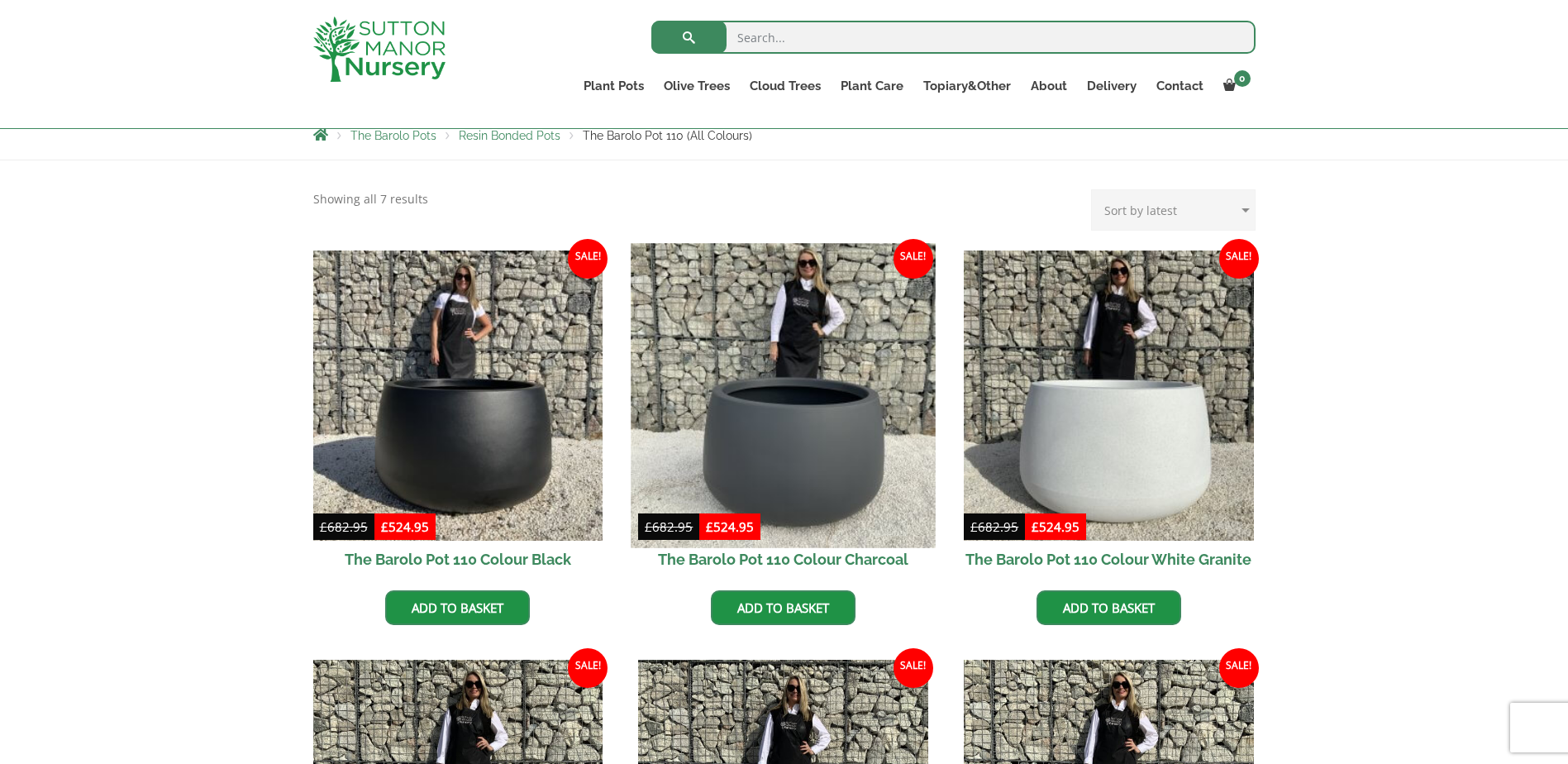
click at [742, 381] on img at bounding box center [783, 395] width 304 height 304
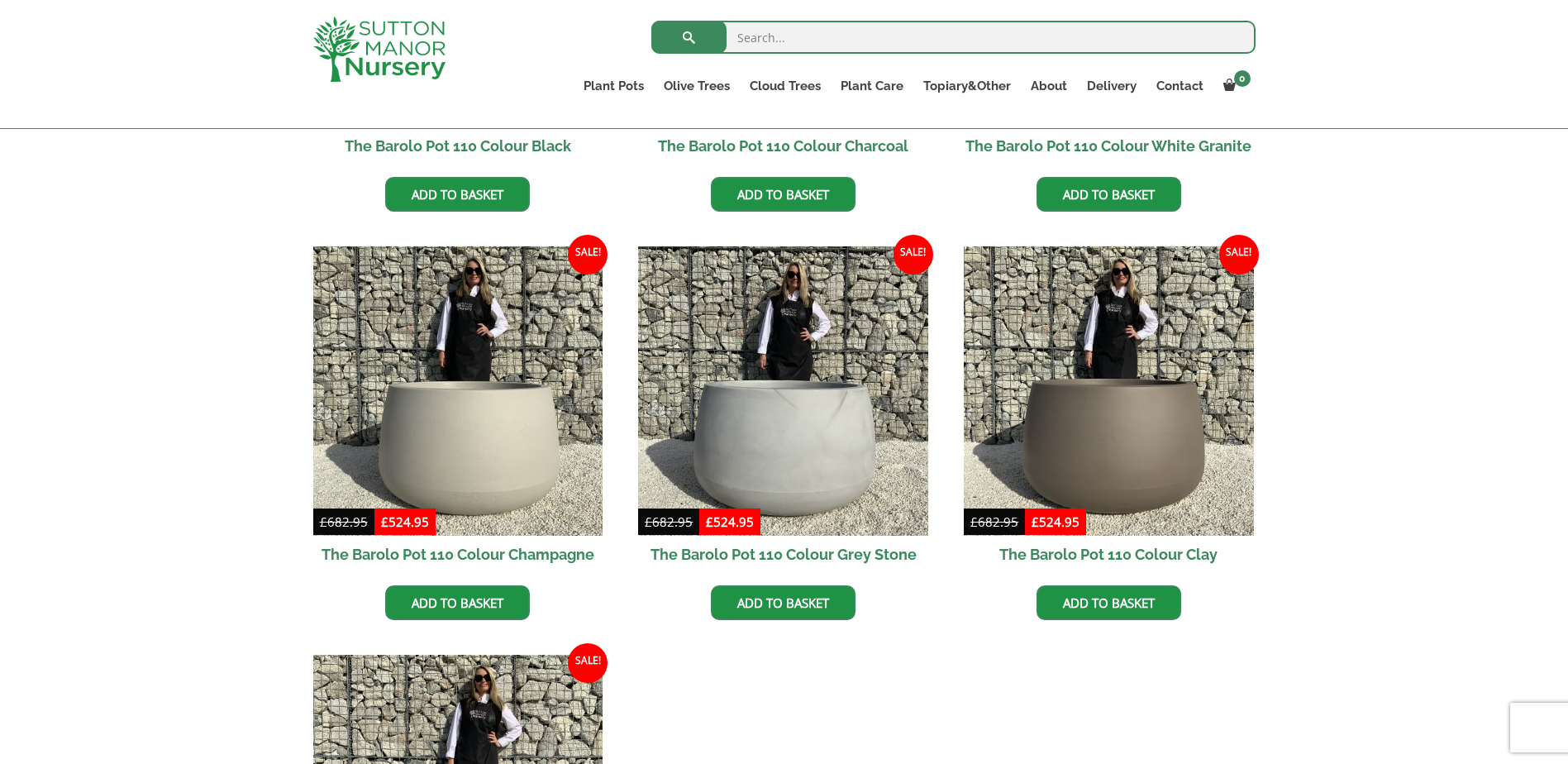
scroll to position [466, 0]
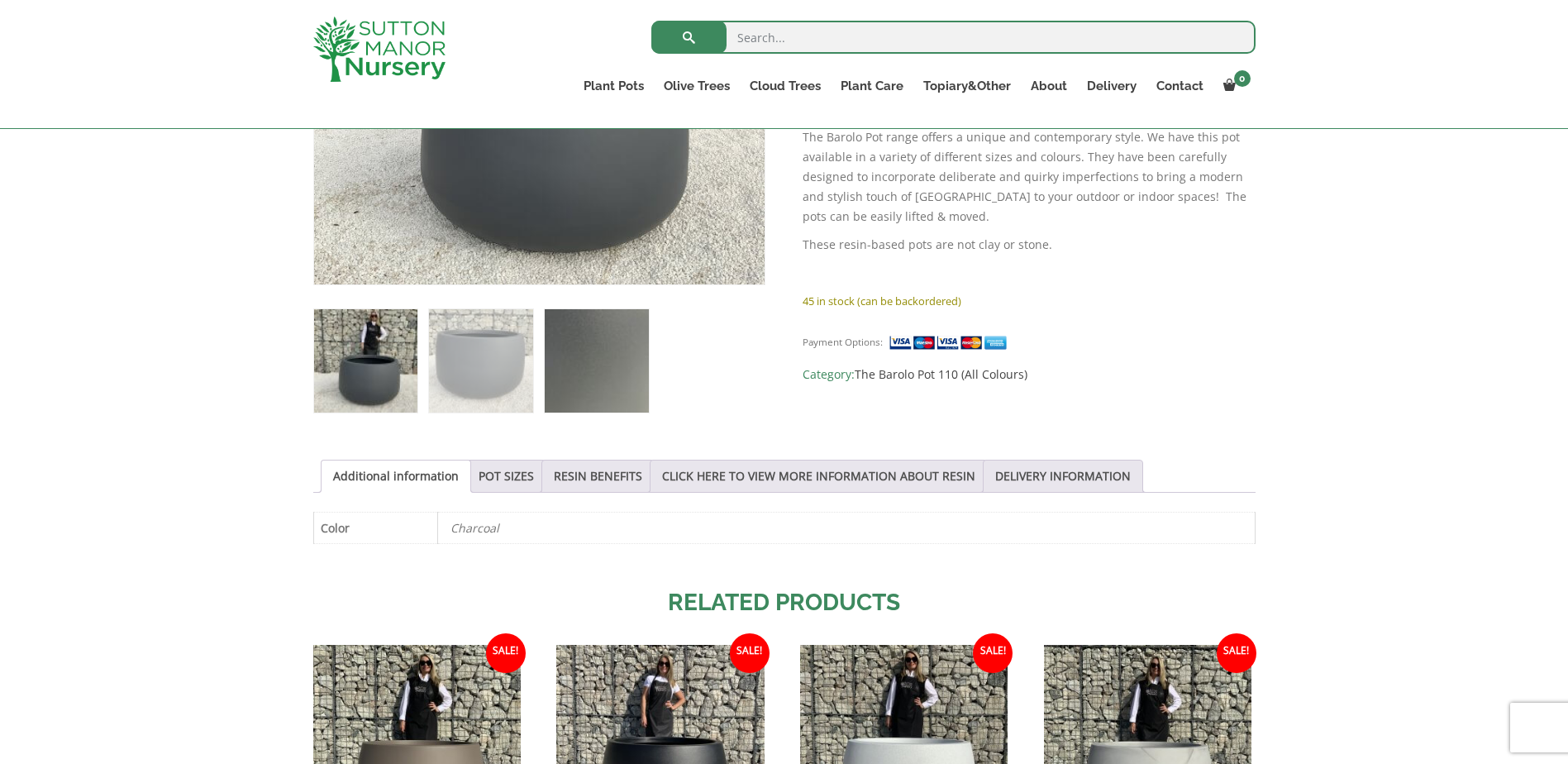
scroll to position [797, 0]
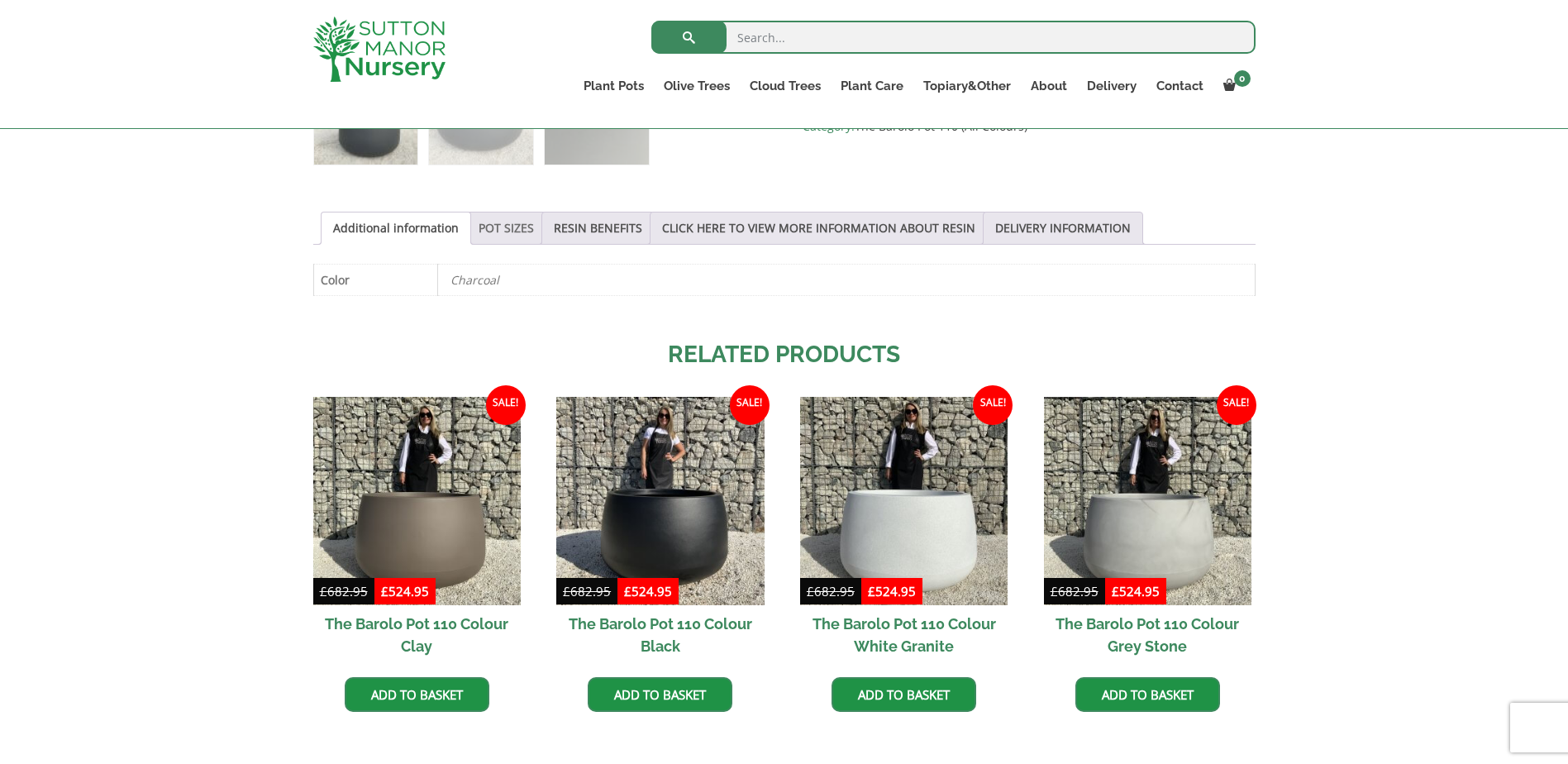
click at [513, 222] on link "POT SIZES" at bounding box center [506, 228] width 56 height 31
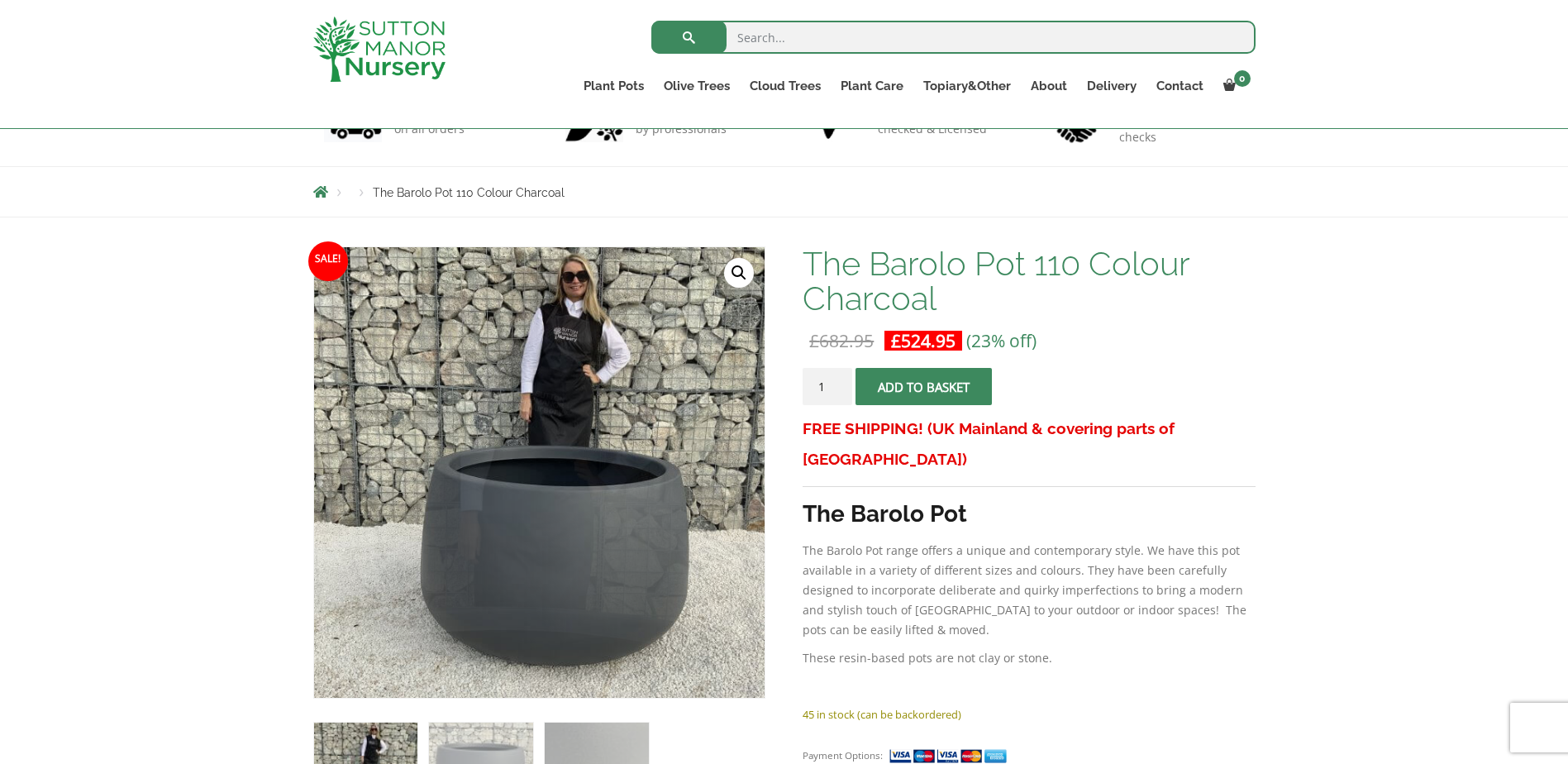
scroll to position [0, 0]
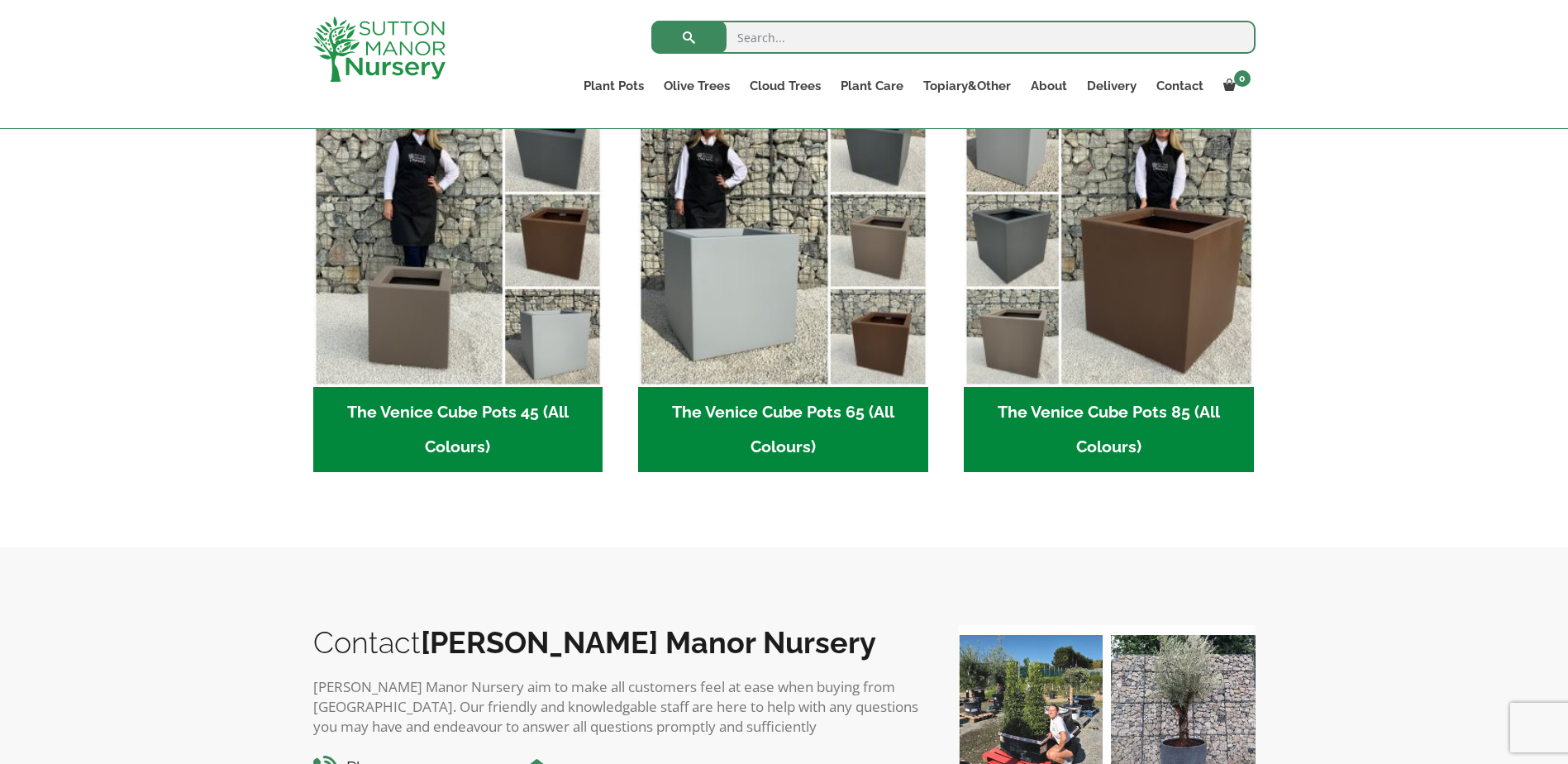
scroll to position [301, 0]
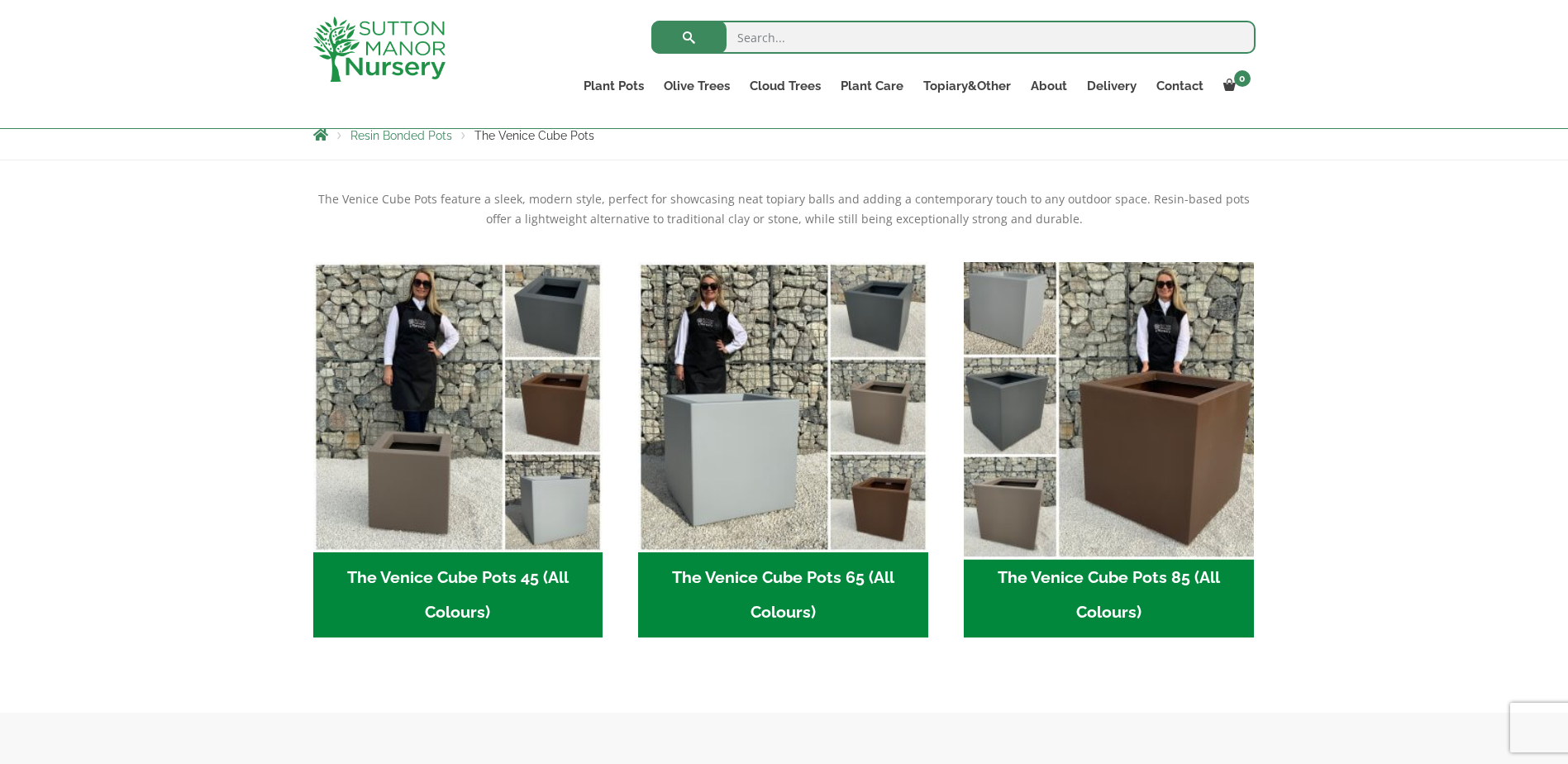
click at [1200, 518] on img "Visit product category The Venice Cube Pots 85 (All Colours)" at bounding box center [1108, 407] width 304 height 304
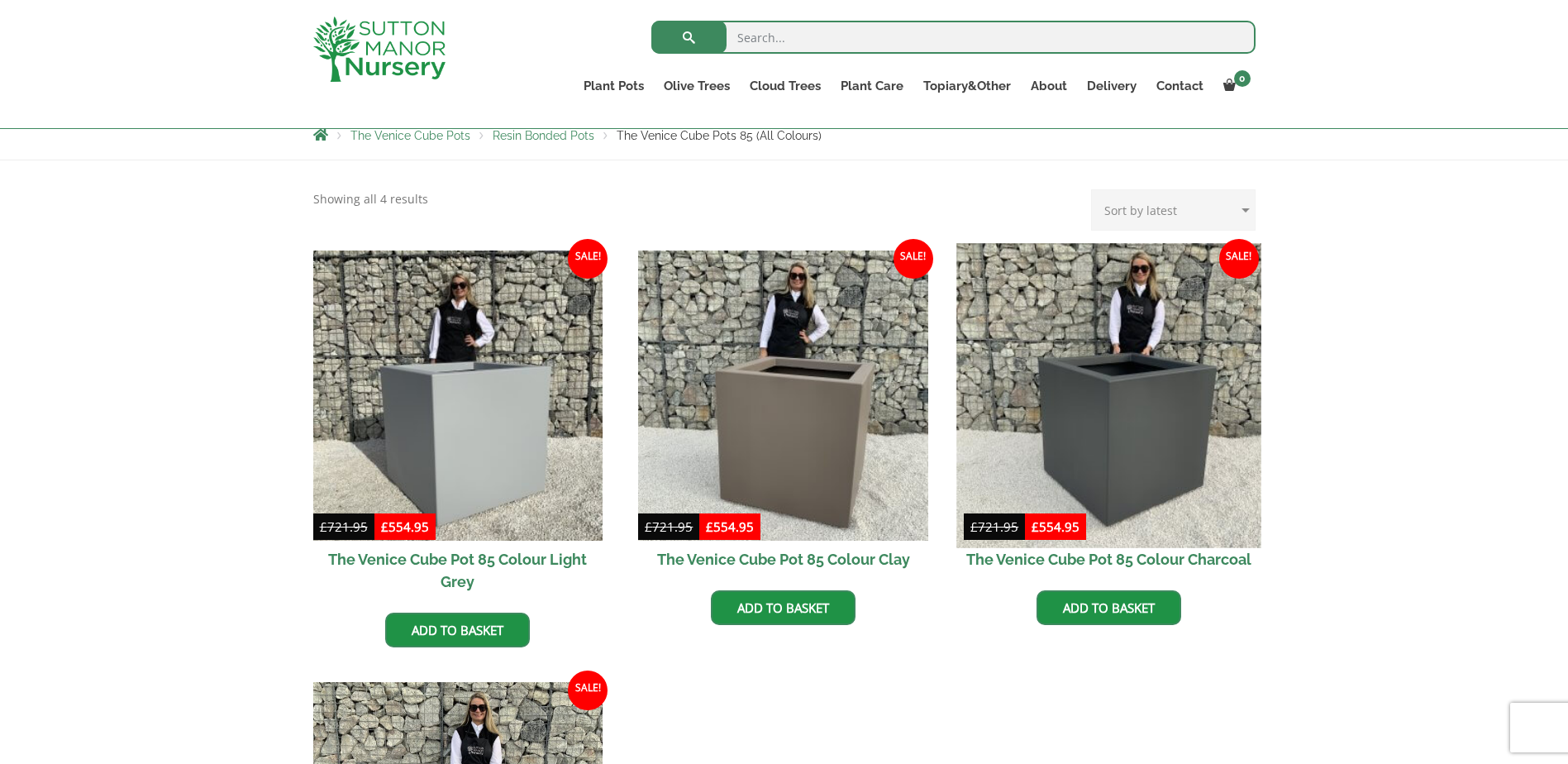
scroll to position [383, 0]
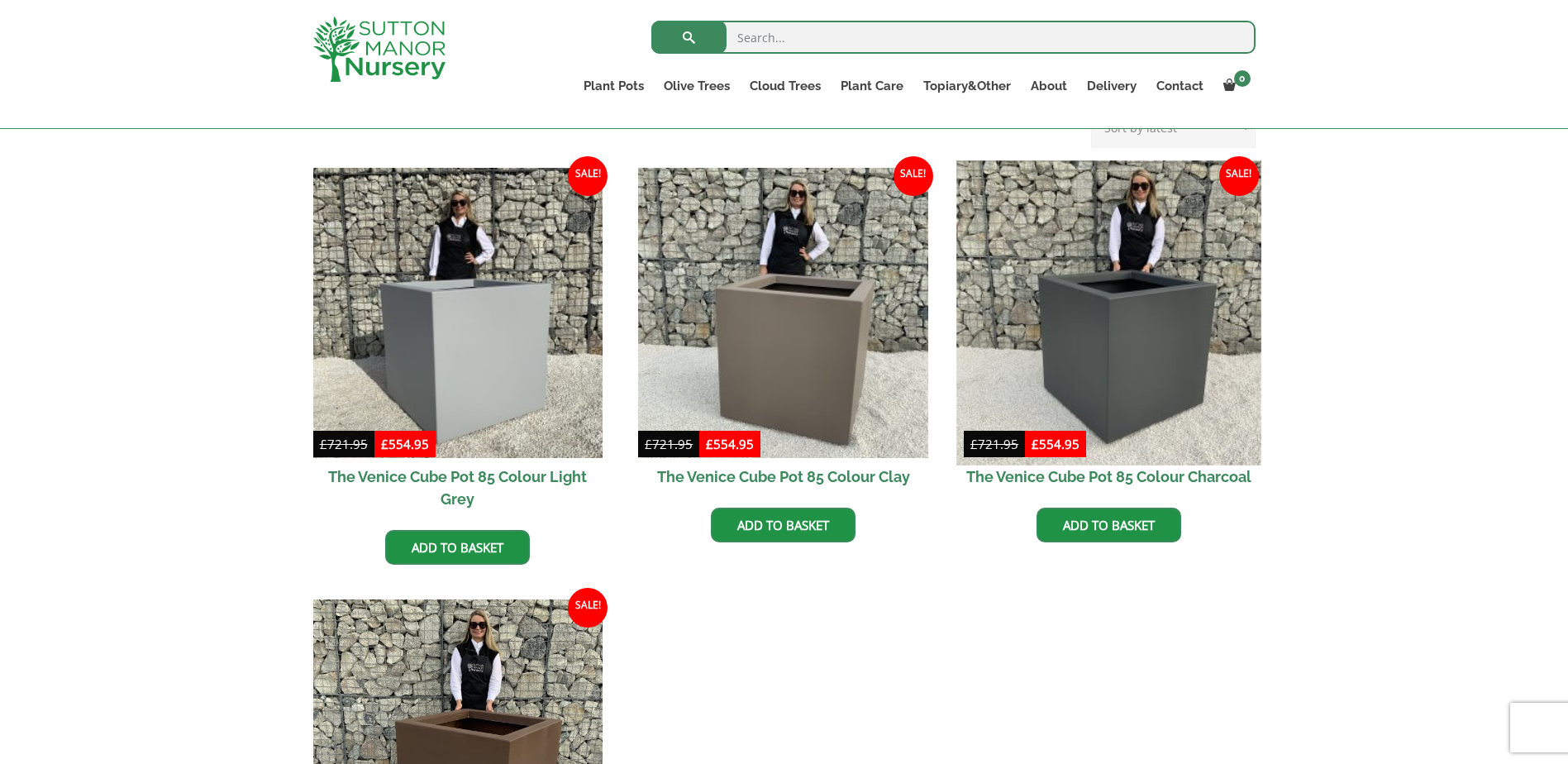
click at [1131, 384] on img at bounding box center [1108, 312] width 304 height 304
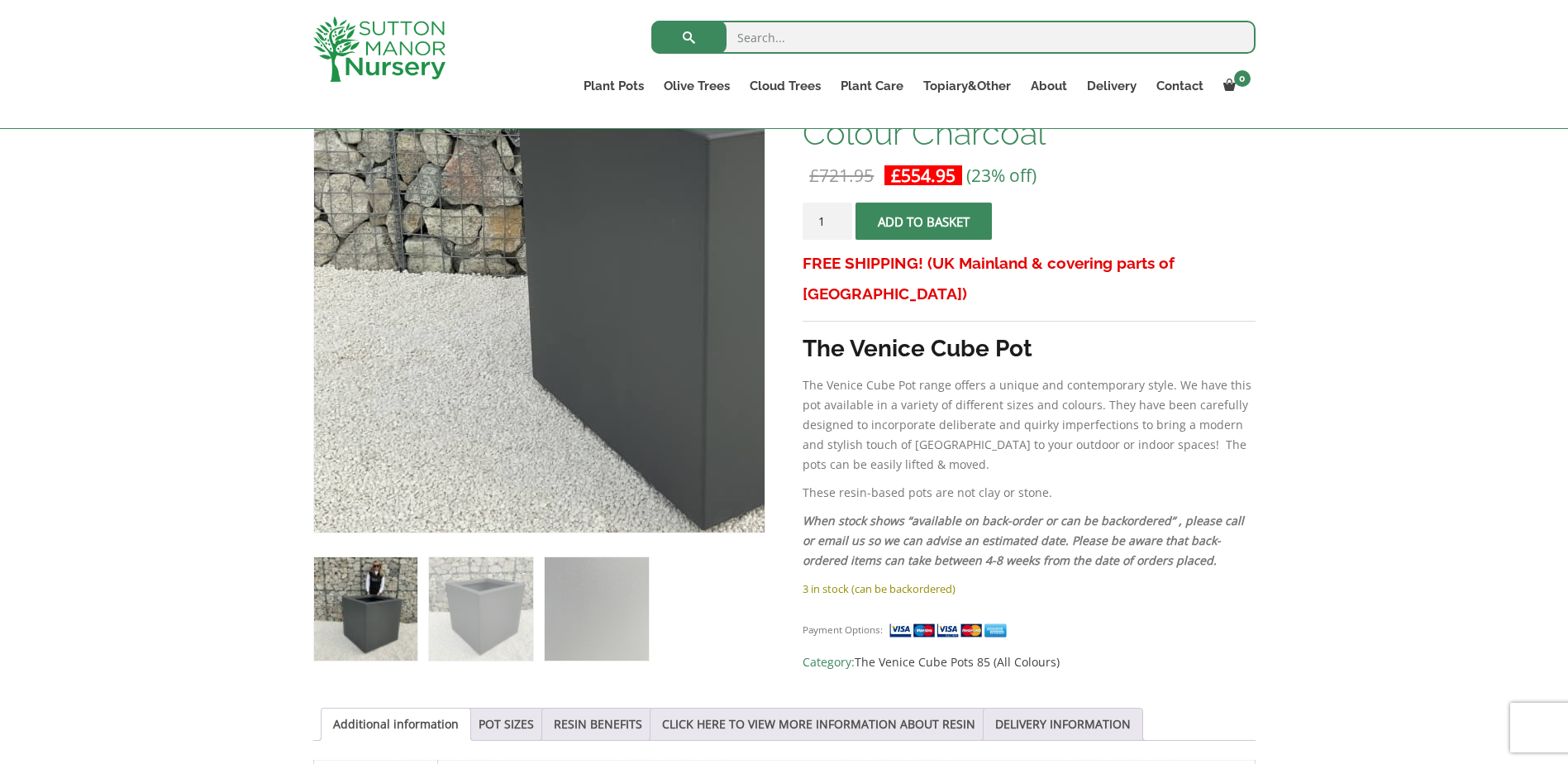
scroll to position [219, 0]
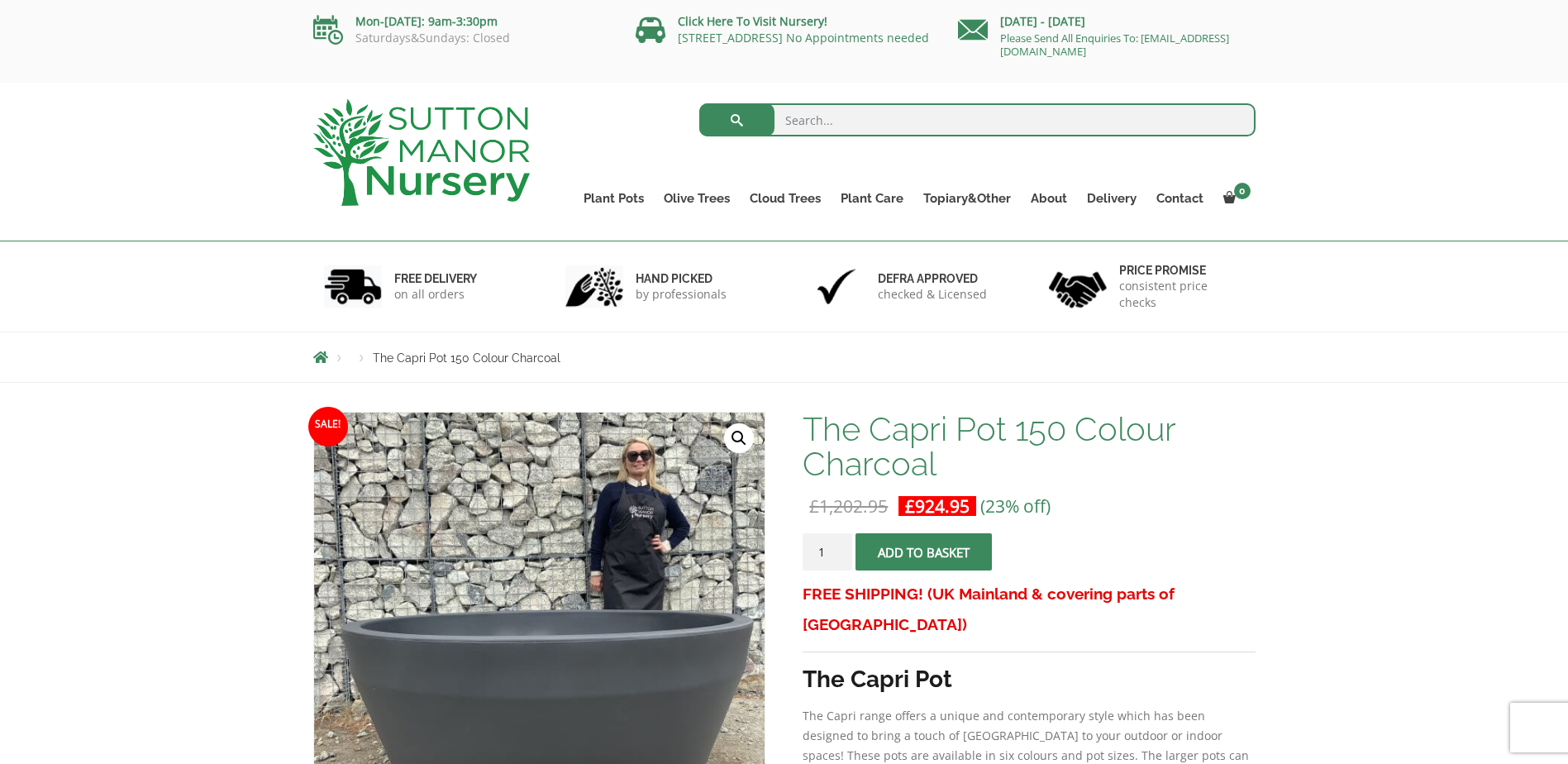
scroll to position [219, 0]
